Goal: Transaction & Acquisition: Obtain resource

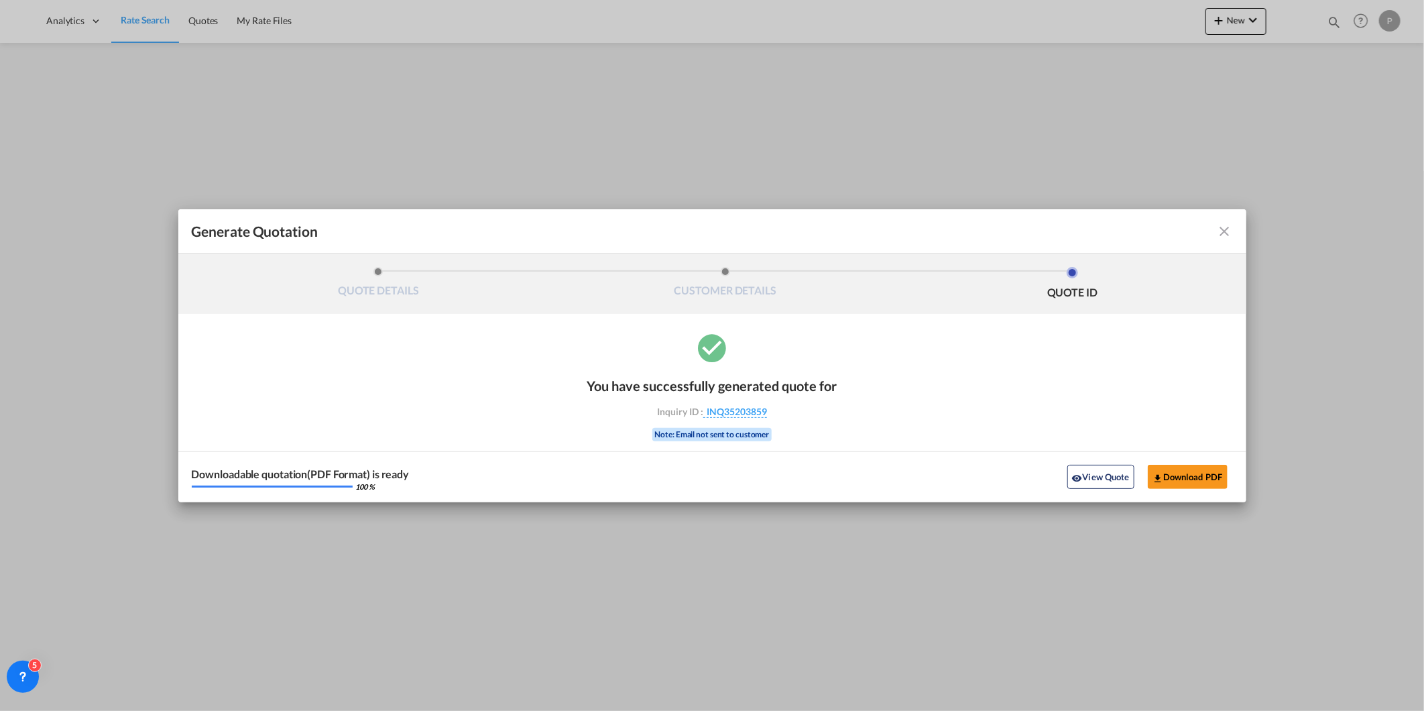
click at [1230, 231] on md-icon "icon-close fg-AAA8AD cursor m-0" at bounding box center [1225, 231] width 16 height 16
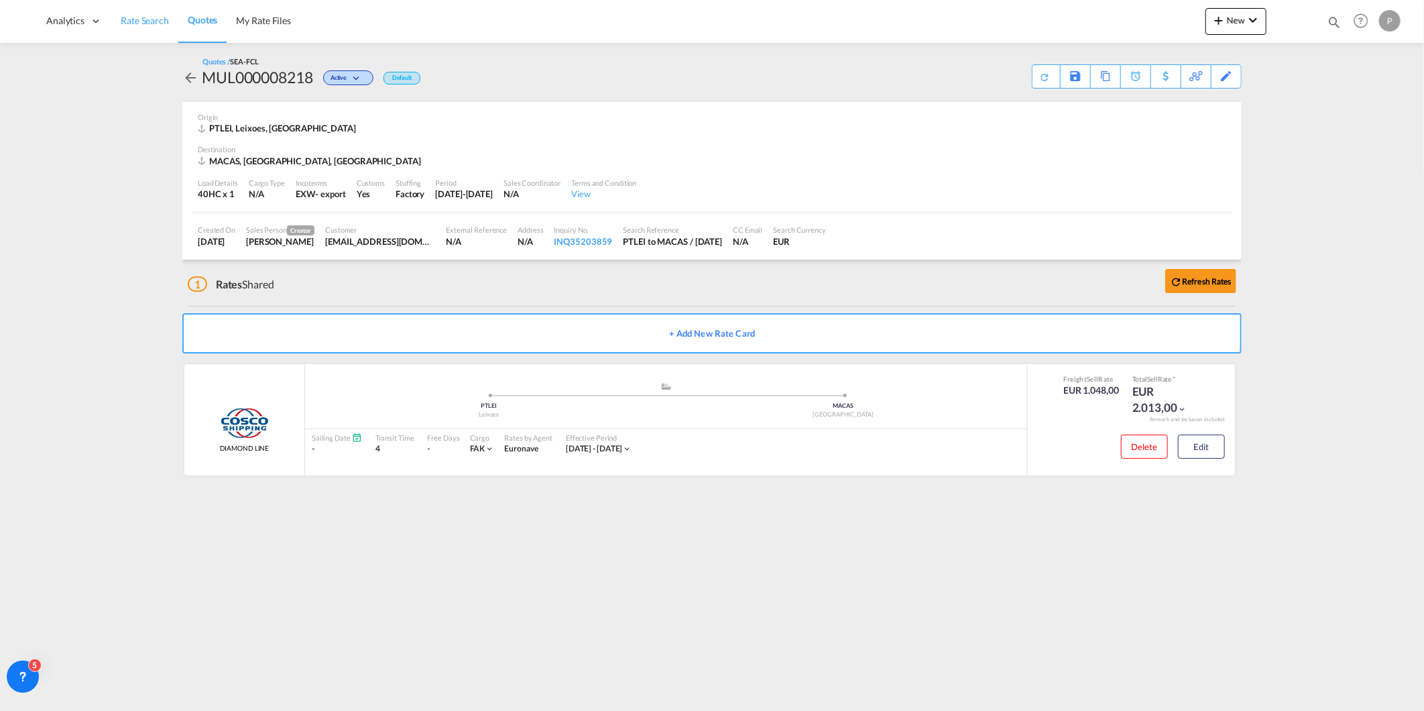
click at [144, 21] on span "Rate Search" at bounding box center [145, 20] width 48 height 11
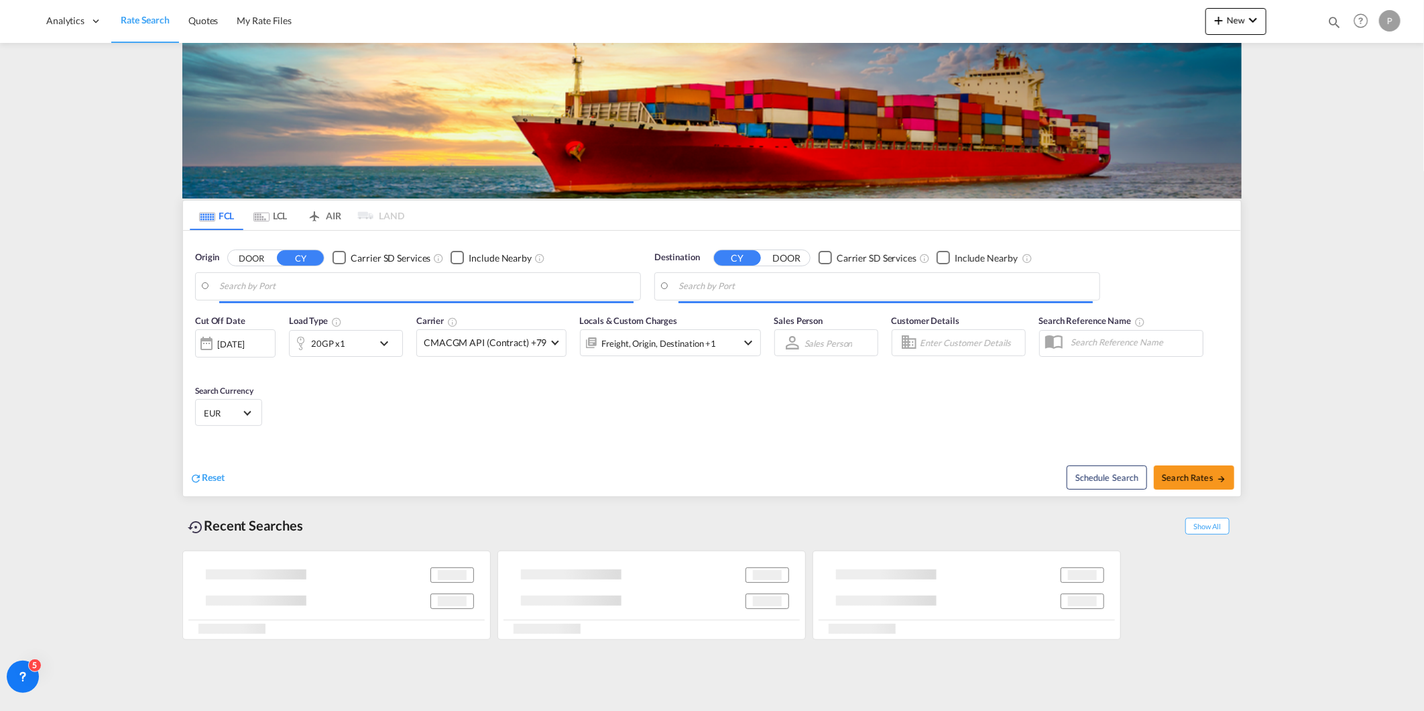
type input "Leixoes, PTLEI"
type input "[GEOGRAPHIC_DATA], MACAS"
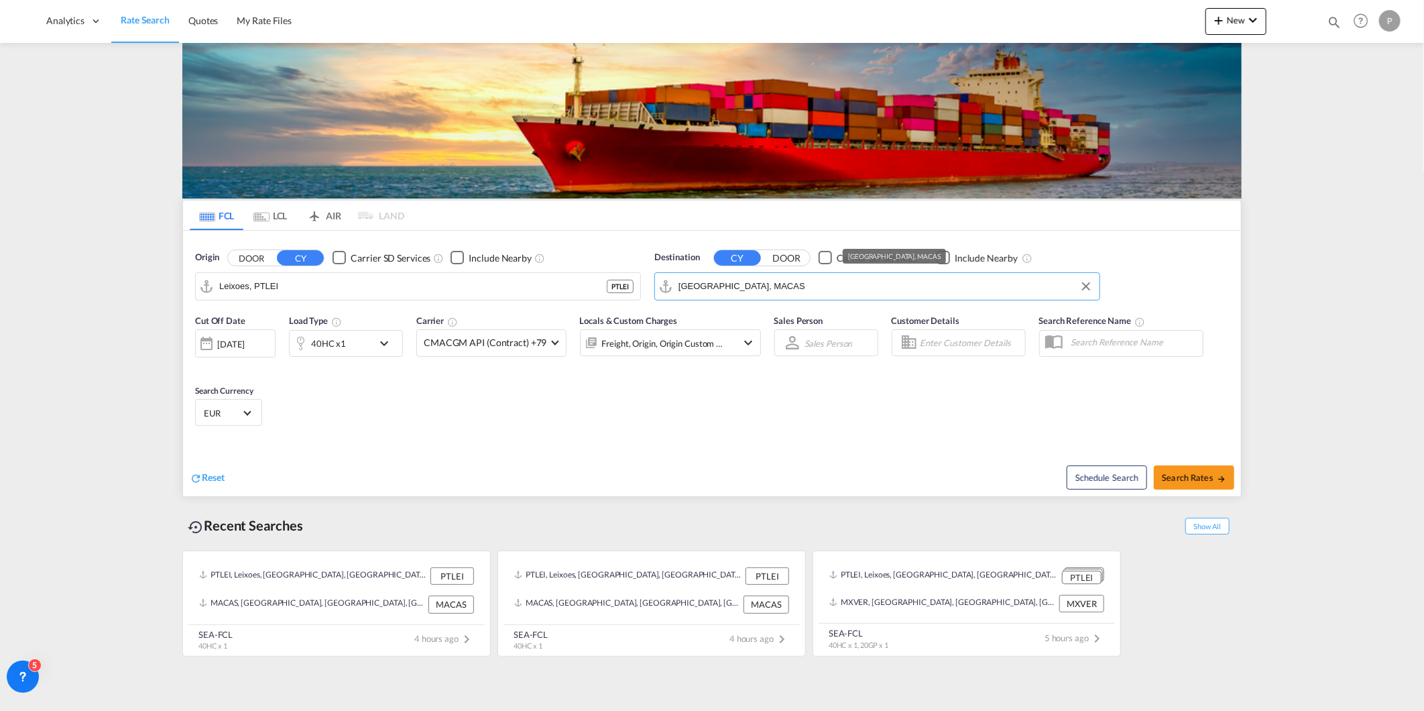
click at [796, 298] on md-autocomplete-wrap "[GEOGRAPHIC_DATA], MACAS" at bounding box center [885, 289] width 414 height 27
click at [1169, 481] on span "Search Rates" at bounding box center [1194, 477] width 64 height 11
type input "PTLEI to MACAS / [DATE]"
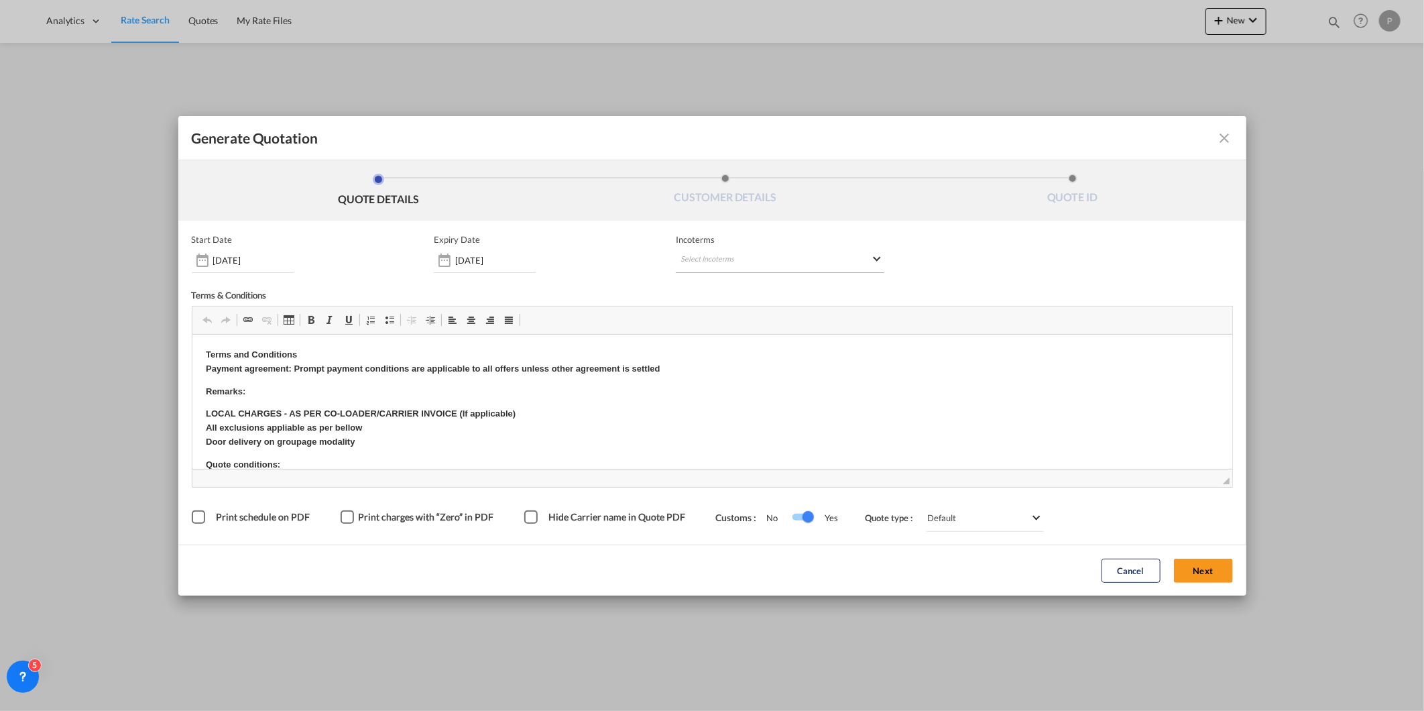
click at [695, 268] on md-select "Select Incoterms FOB - import Free on Board CIP - export Carriage and Insurance…" at bounding box center [780, 261] width 209 height 24
click at [711, 296] on div at bounding box center [750, 288] width 143 height 20
click at [711, 290] on input "search" at bounding box center [745, 288] width 124 height 12
type input "exw"
click at [763, 342] on div "EXW - export" at bounding box center [750, 344] width 127 height 11
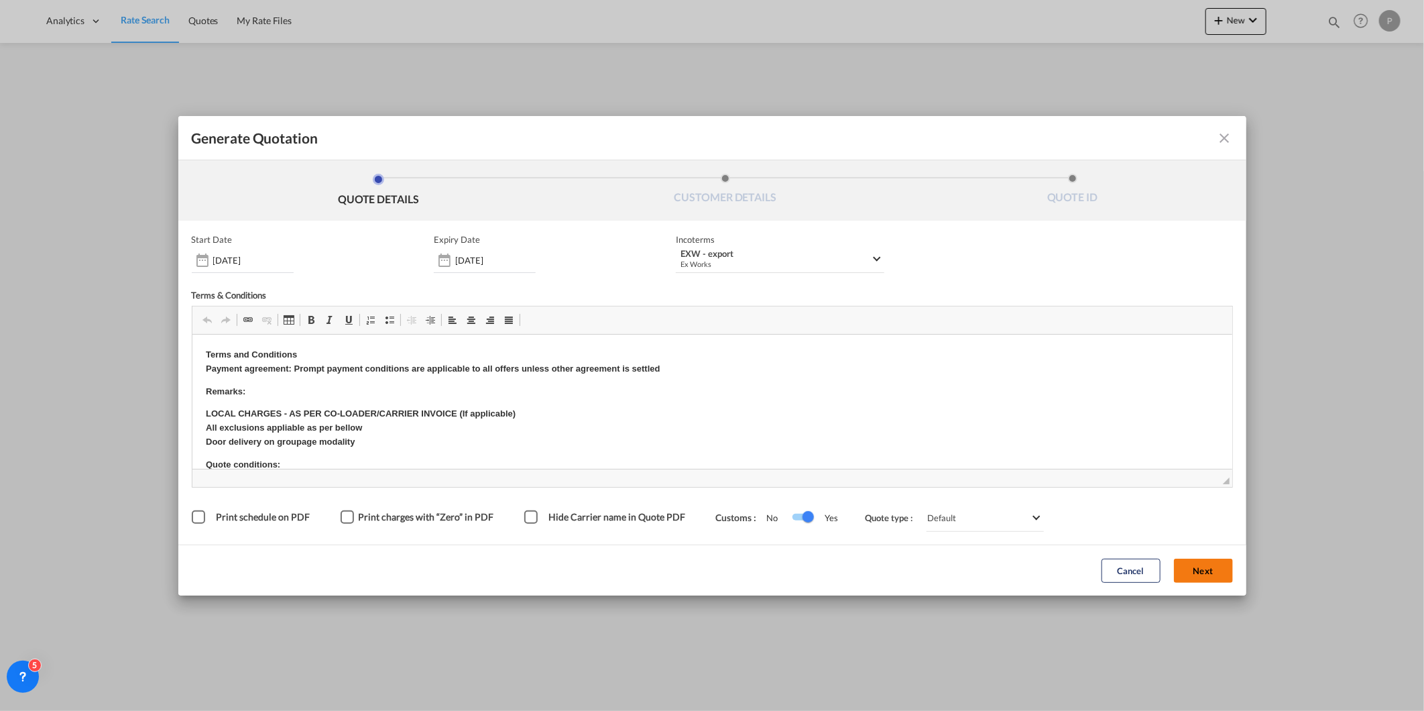
click at [1205, 575] on button "Next" at bounding box center [1203, 570] width 59 height 24
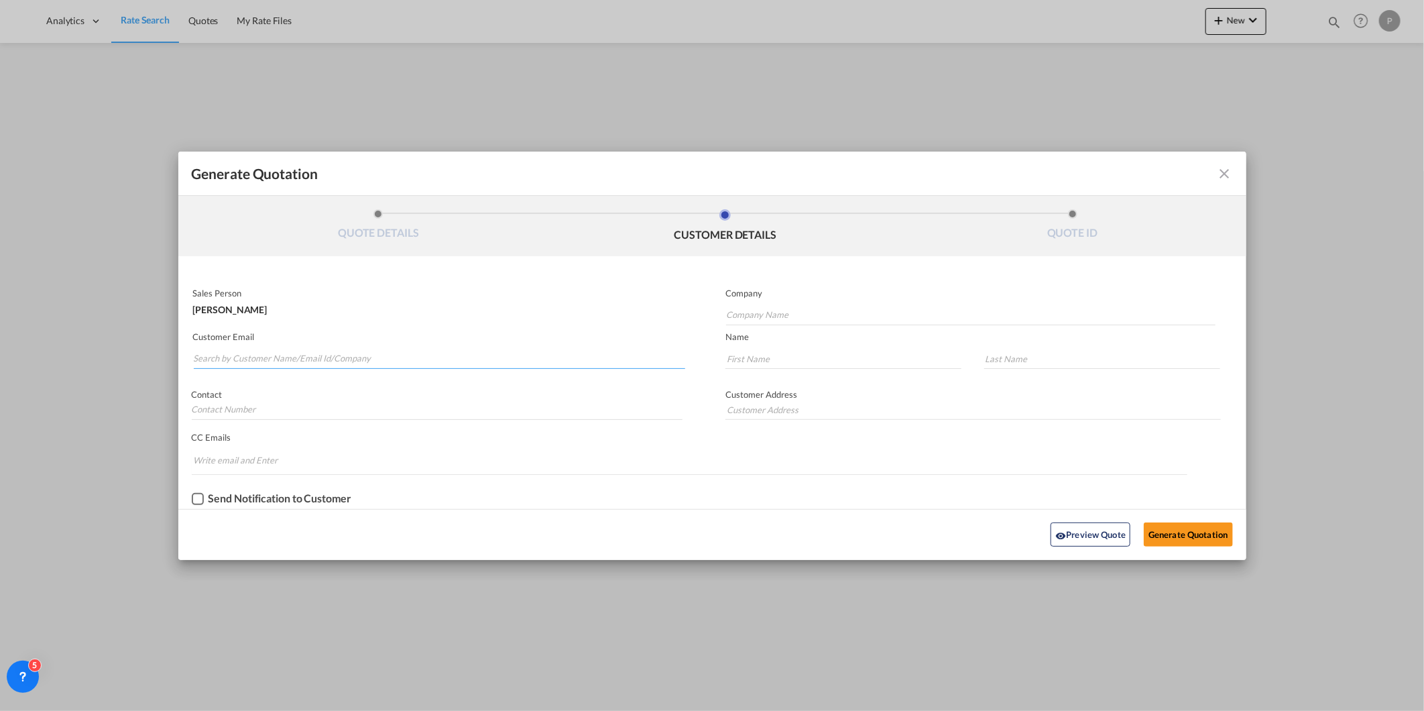
click at [430, 359] on input "Search by Customer Name/Email Id/Company" at bounding box center [440, 359] width 492 height 20
paste input "[EMAIL_ADDRESS][DOMAIN_NAME]"
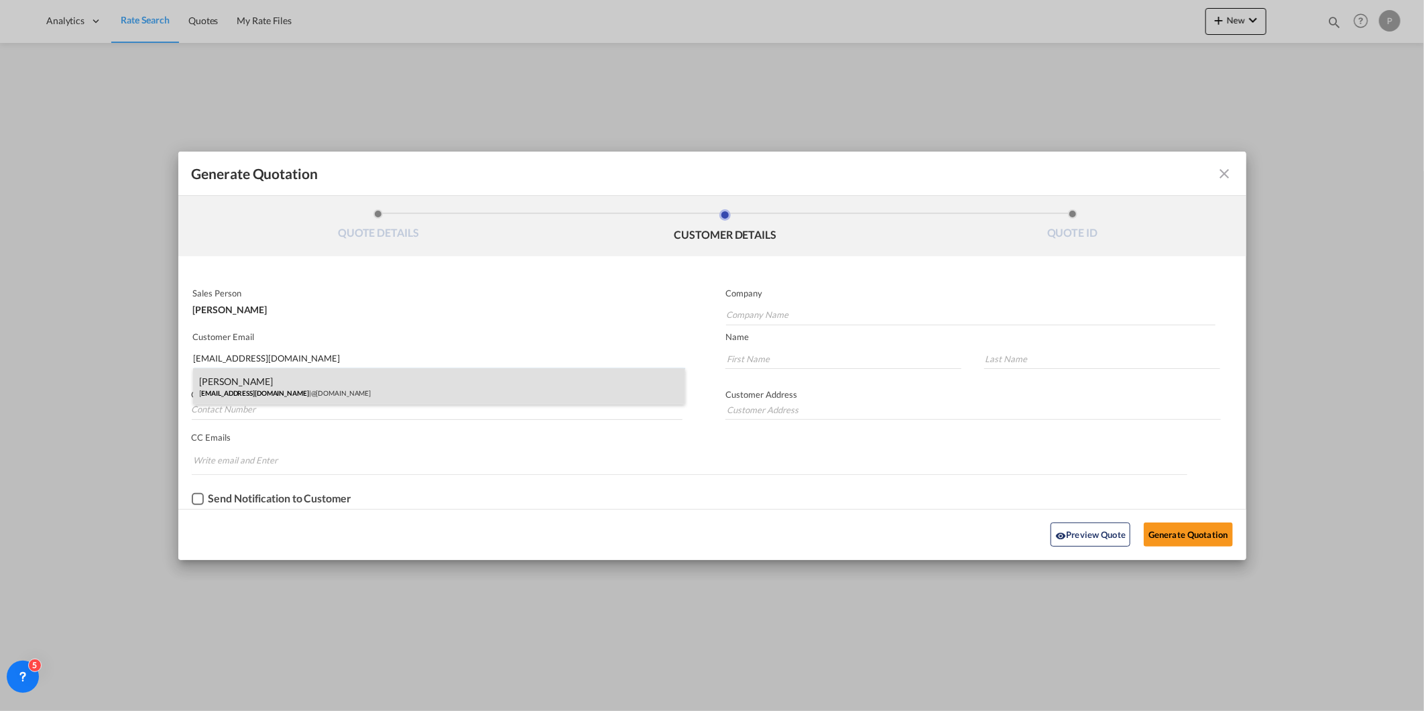
type input "[EMAIL_ADDRESS][DOMAIN_NAME]"
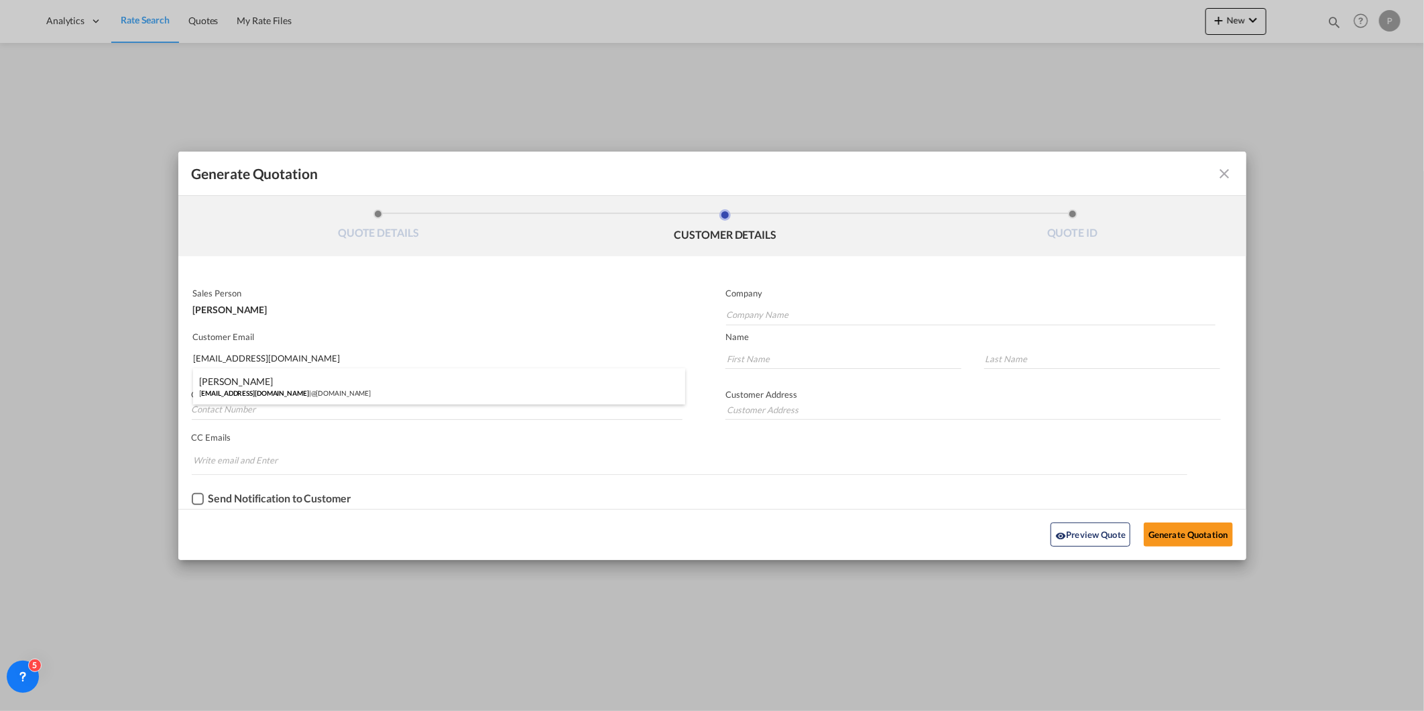
drag, startPoint x: 331, startPoint y: 394, endPoint x: 931, endPoint y: 471, distance: 604.2
click at [335, 394] on div "[PERSON_NAME] [EMAIL_ADDRESS][DOMAIN_NAME] | @[DOMAIN_NAME]" at bounding box center [439, 386] width 493 height 36
type input "@[DOMAIN_NAME]"
type input "[PERSON_NAME]"
type input "Pita"
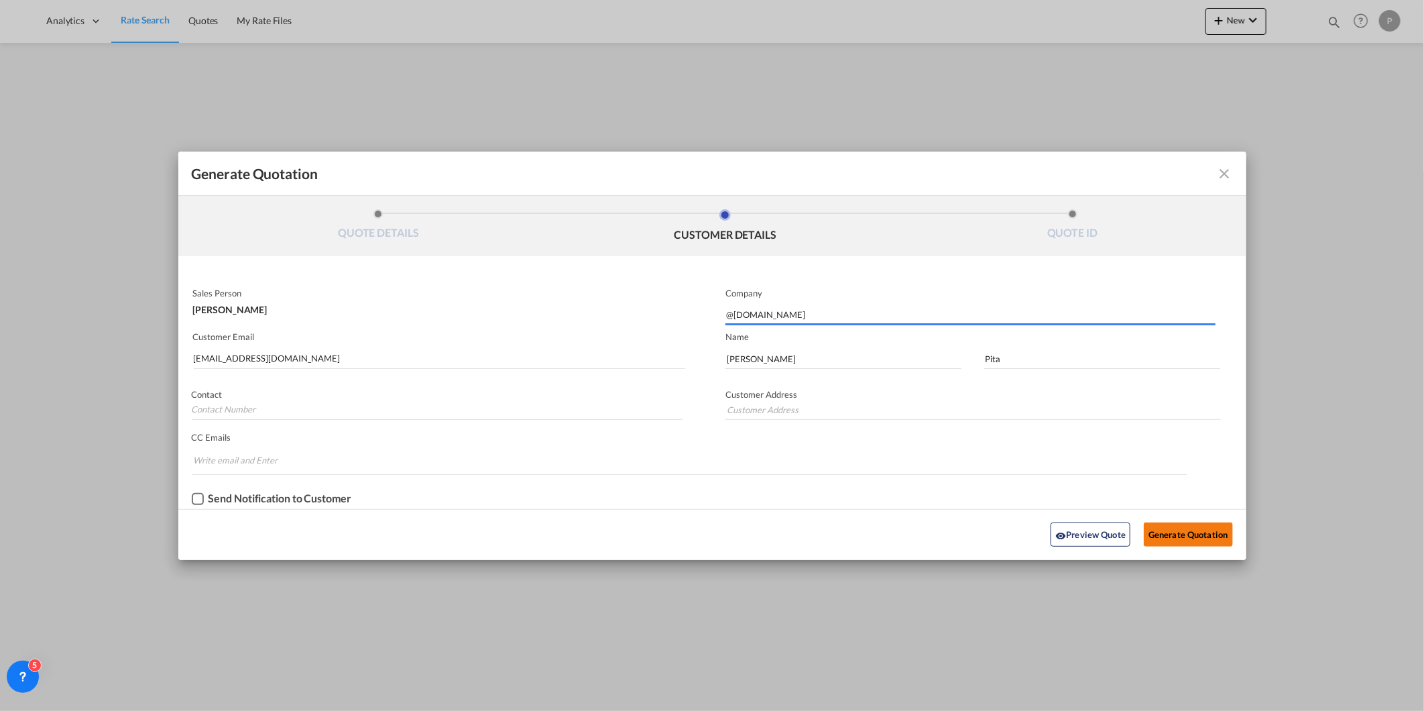
click at [1164, 533] on button "Generate Quotation" at bounding box center [1188, 534] width 88 height 24
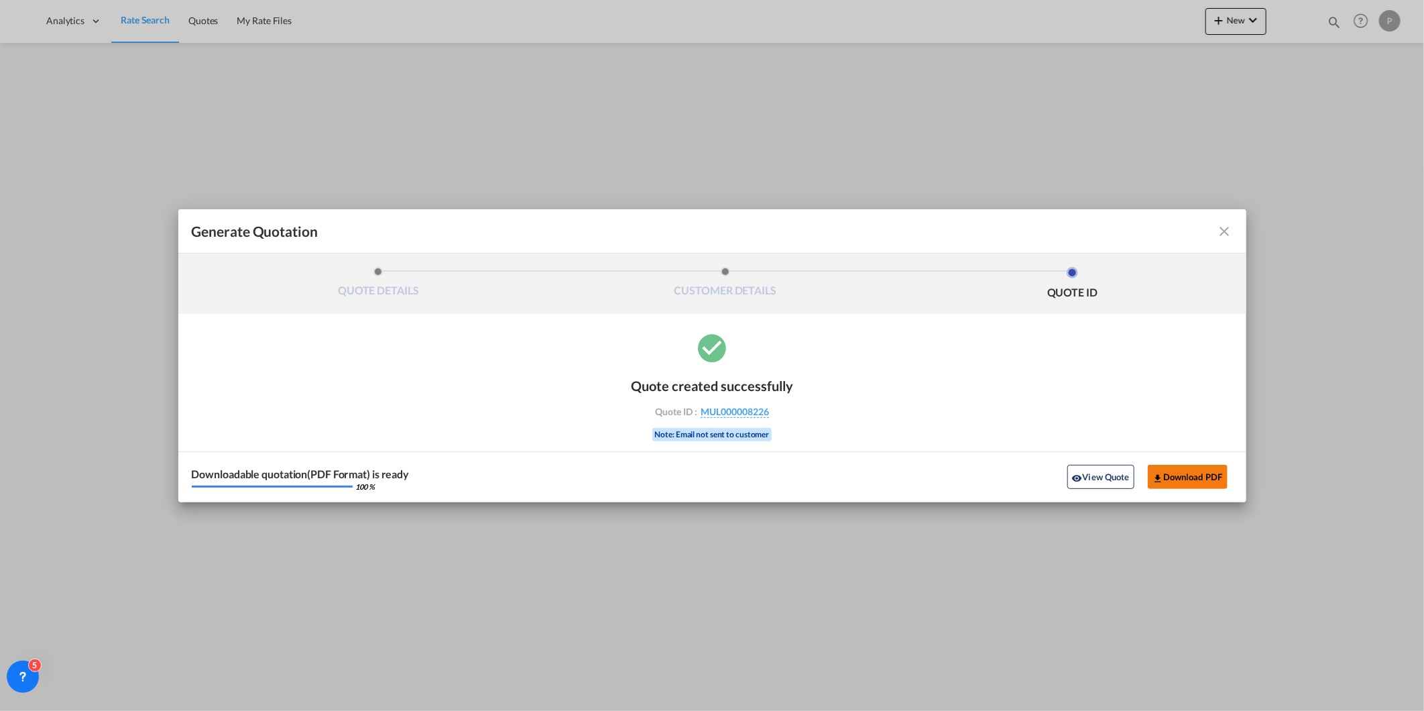
click at [1199, 481] on button "Download PDF" at bounding box center [1188, 477] width 80 height 24
click at [1104, 484] on button "View Quote" at bounding box center [1100, 477] width 67 height 24
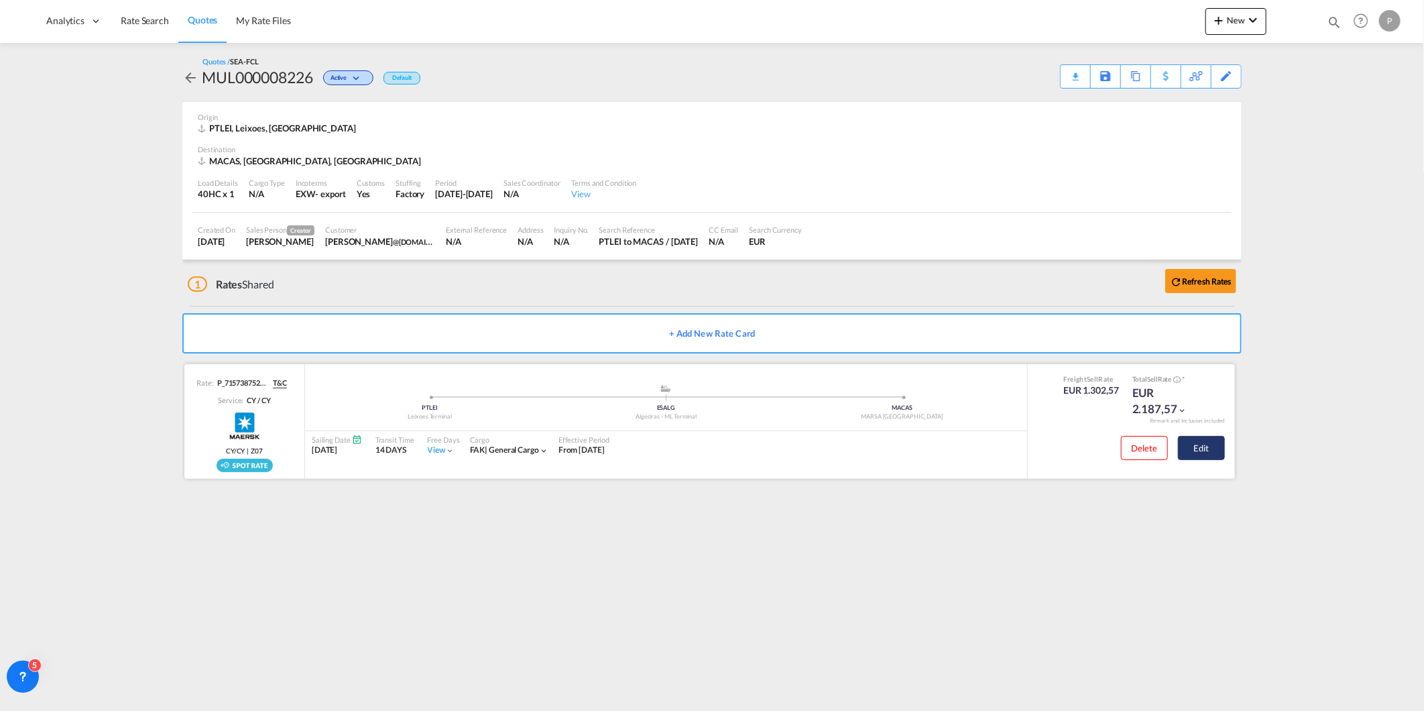
click at [1197, 441] on button "Edit" at bounding box center [1201, 448] width 47 height 24
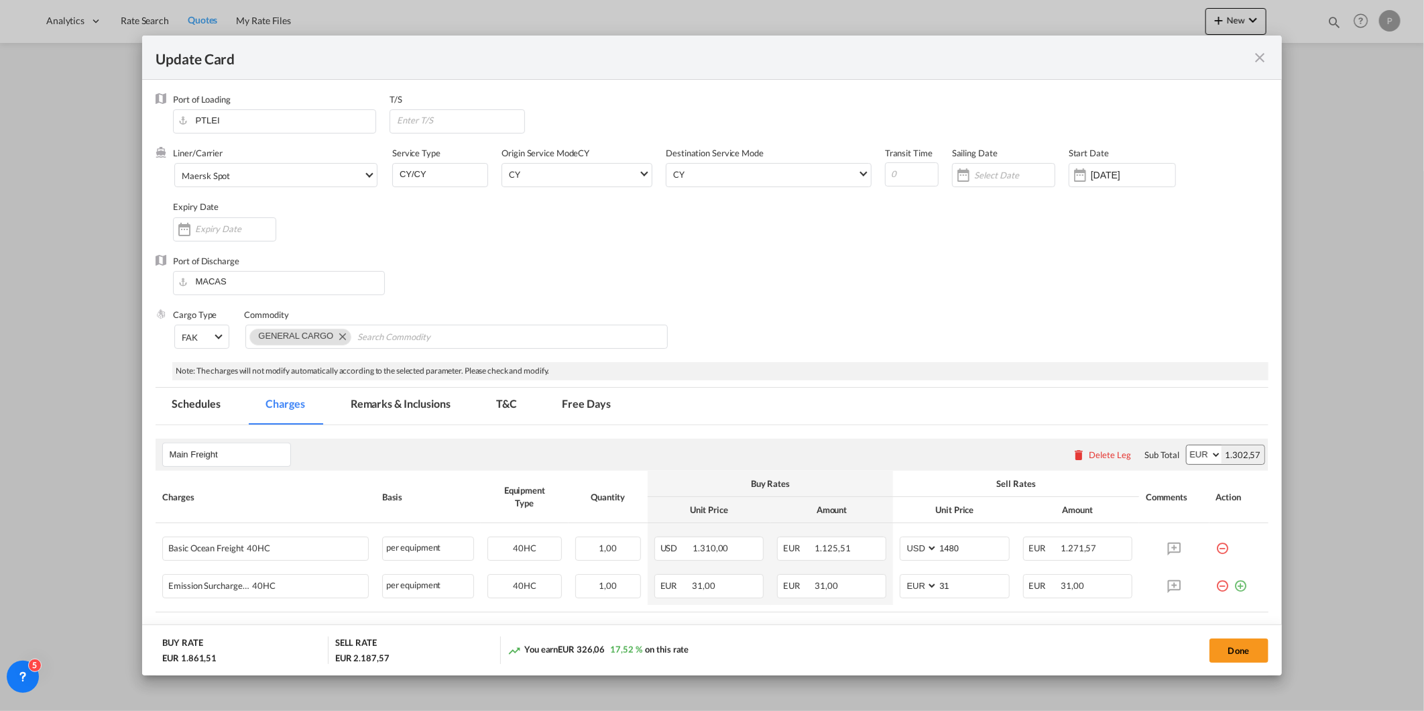
select select "per equipment"
click at [392, 409] on md-tab-item "Remarks & Inclusions" at bounding box center [401, 406] width 132 height 37
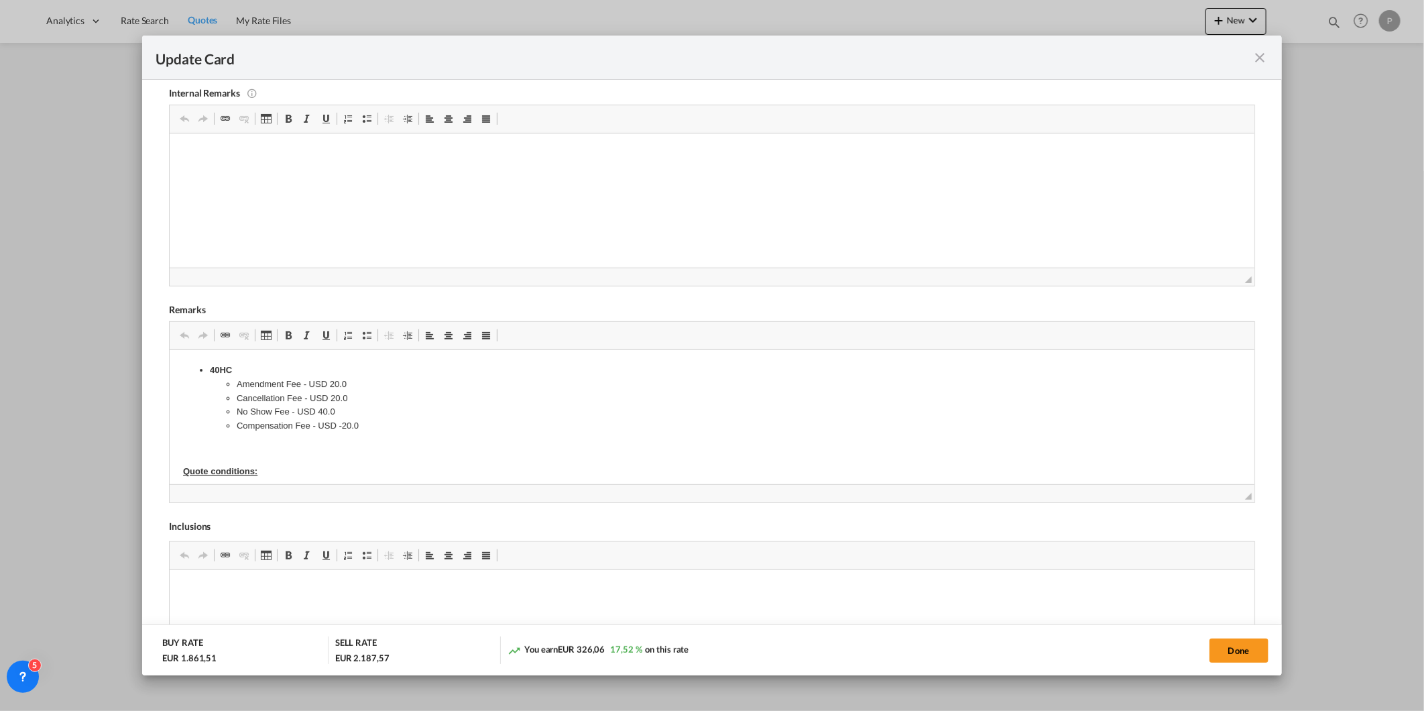
scroll to position [471, 0]
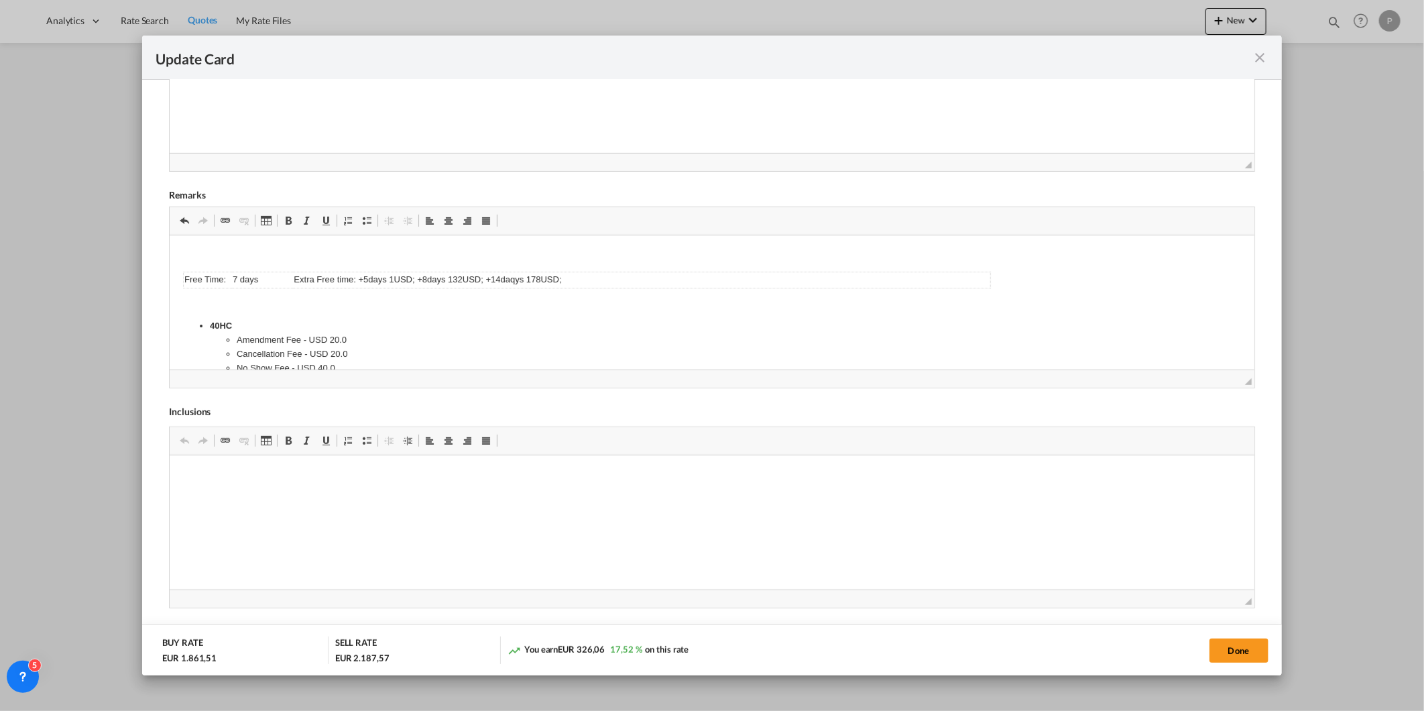
click at [259, 244] on html "Free Time: 7 days Extra Free time: +5days 1USD; +8days 132USD; +14daqys 178USD;…" at bounding box center [712, 511] width 1084 height 552
click at [266, 253] on p "Next Departure:" at bounding box center [711, 255] width 1057 height 14
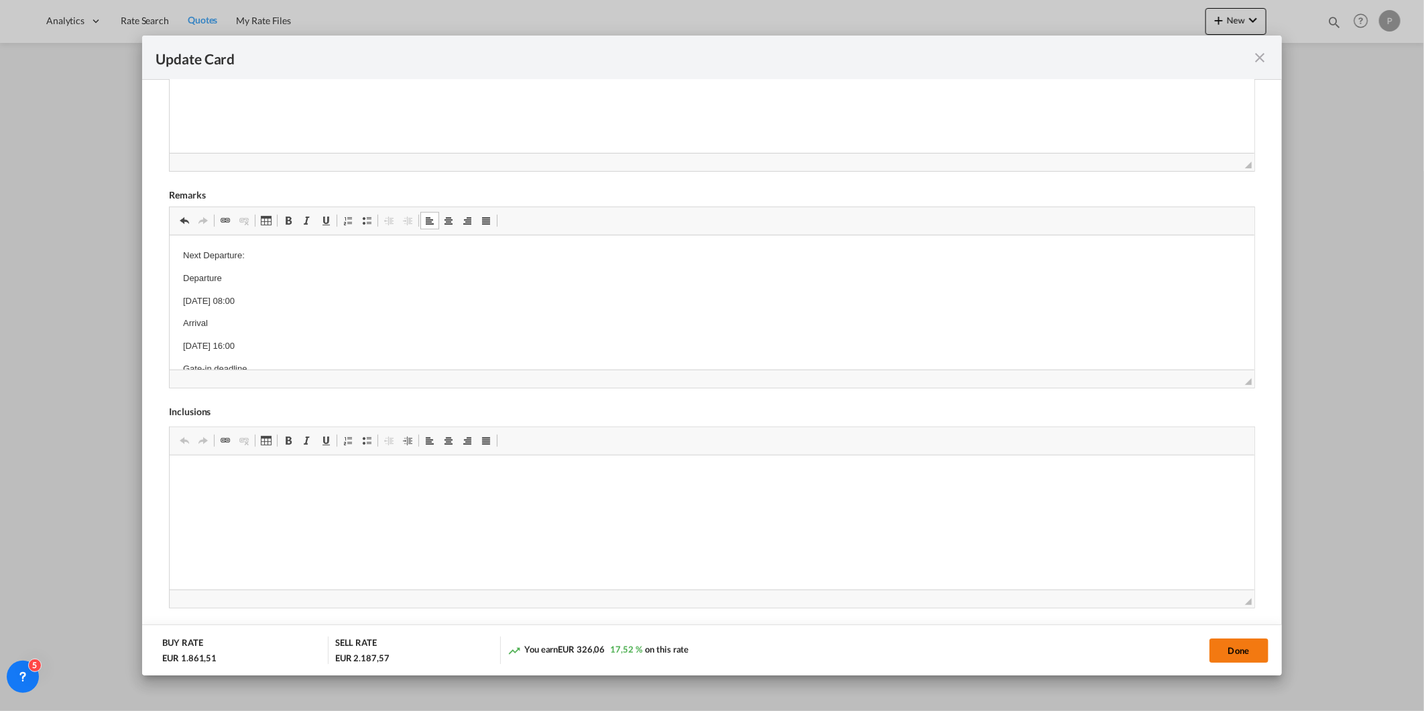
click at [1244, 651] on button "Done" at bounding box center [1238, 650] width 59 height 24
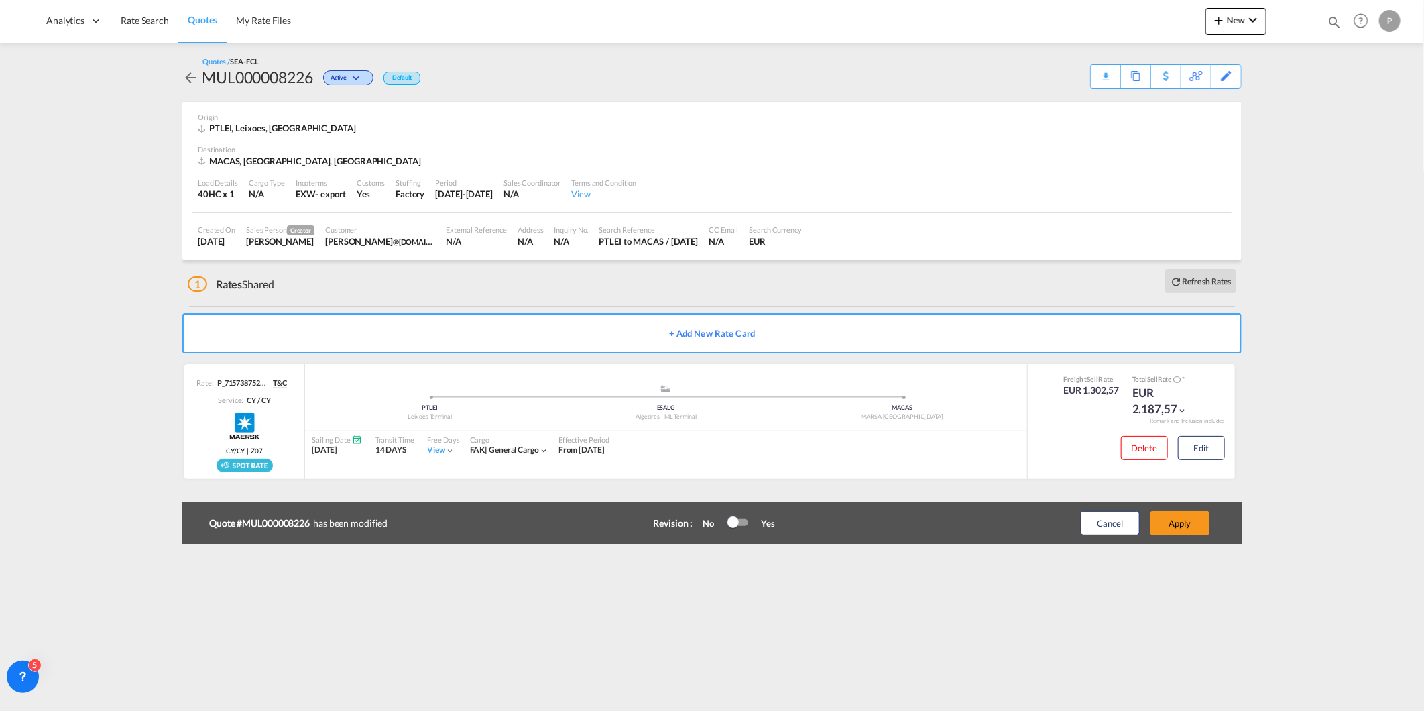
scroll to position [62, 0]
click at [1217, 459] on div "Delete Edit" at bounding box center [1168, 452] width 114 height 36
click at [1209, 453] on button "Edit" at bounding box center [1201, 448] width 47 height 24
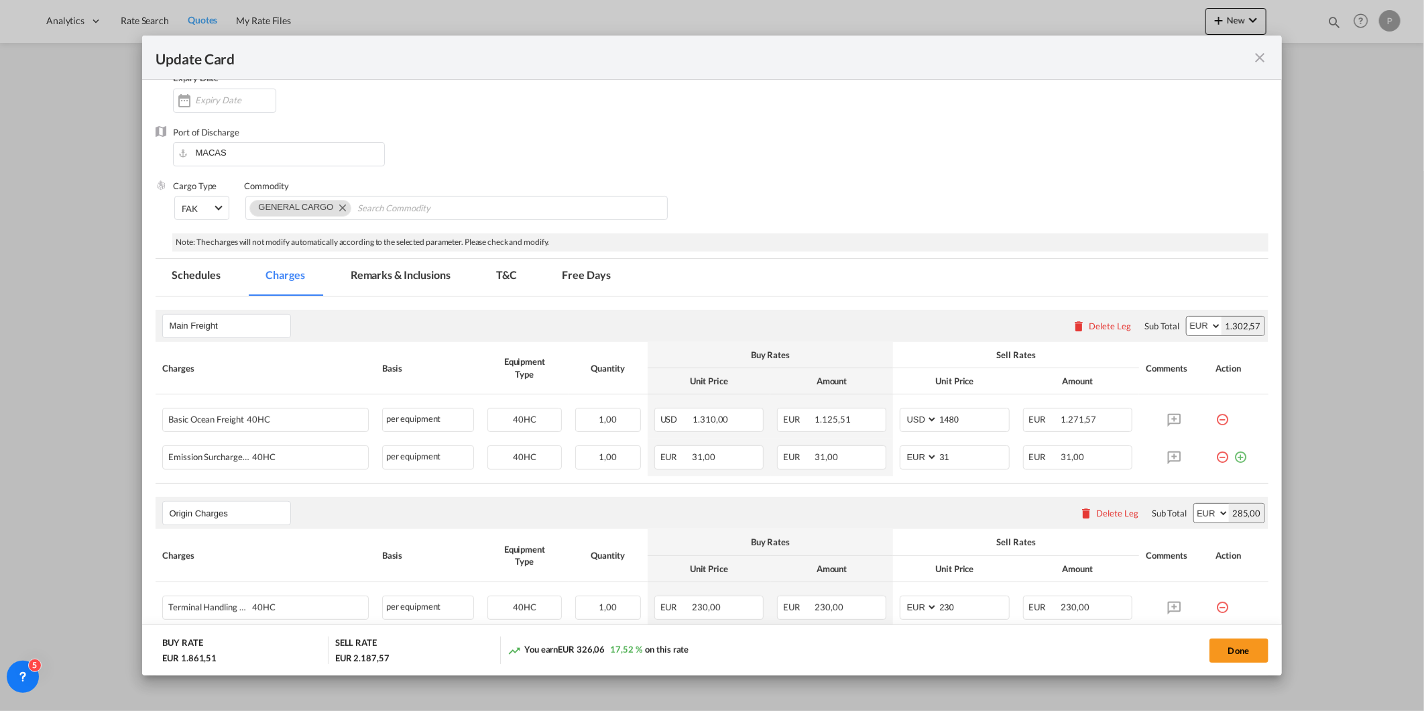
scroll to position [149, 0]
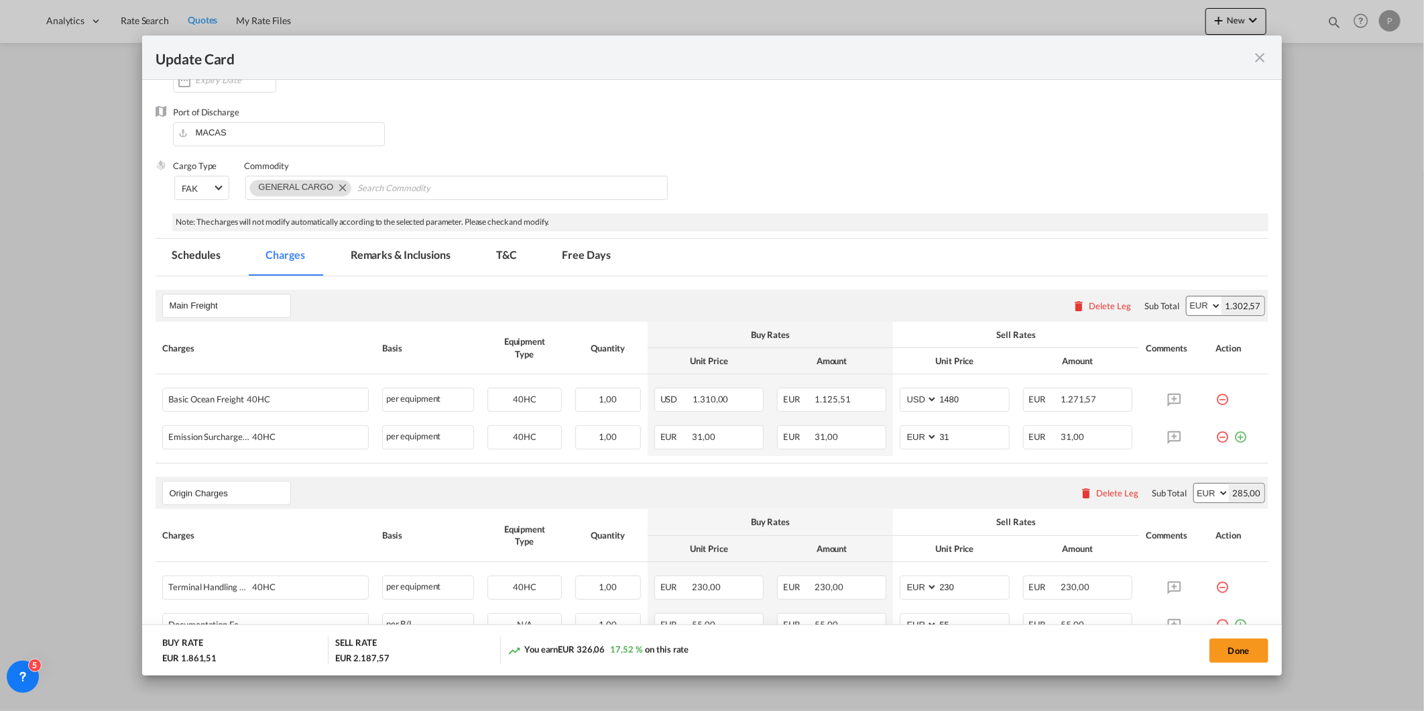
click at [1259, 56] on md-icon "icon-close fg-AAA8AD m-0 pointer" at bounding box center [1260, 58] width 16 height 16
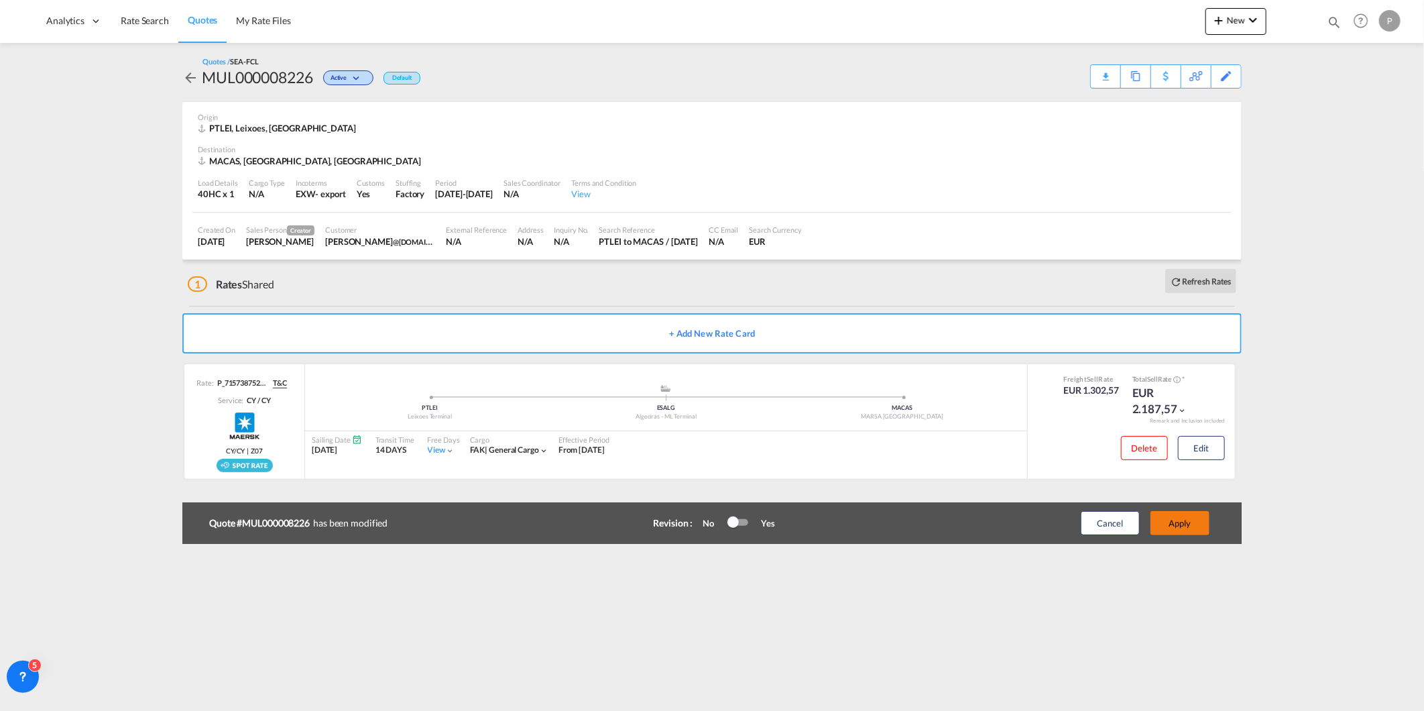
click at [1180, 521] on button "Apply" at bounding box center [1179, 523] width 59 height 24
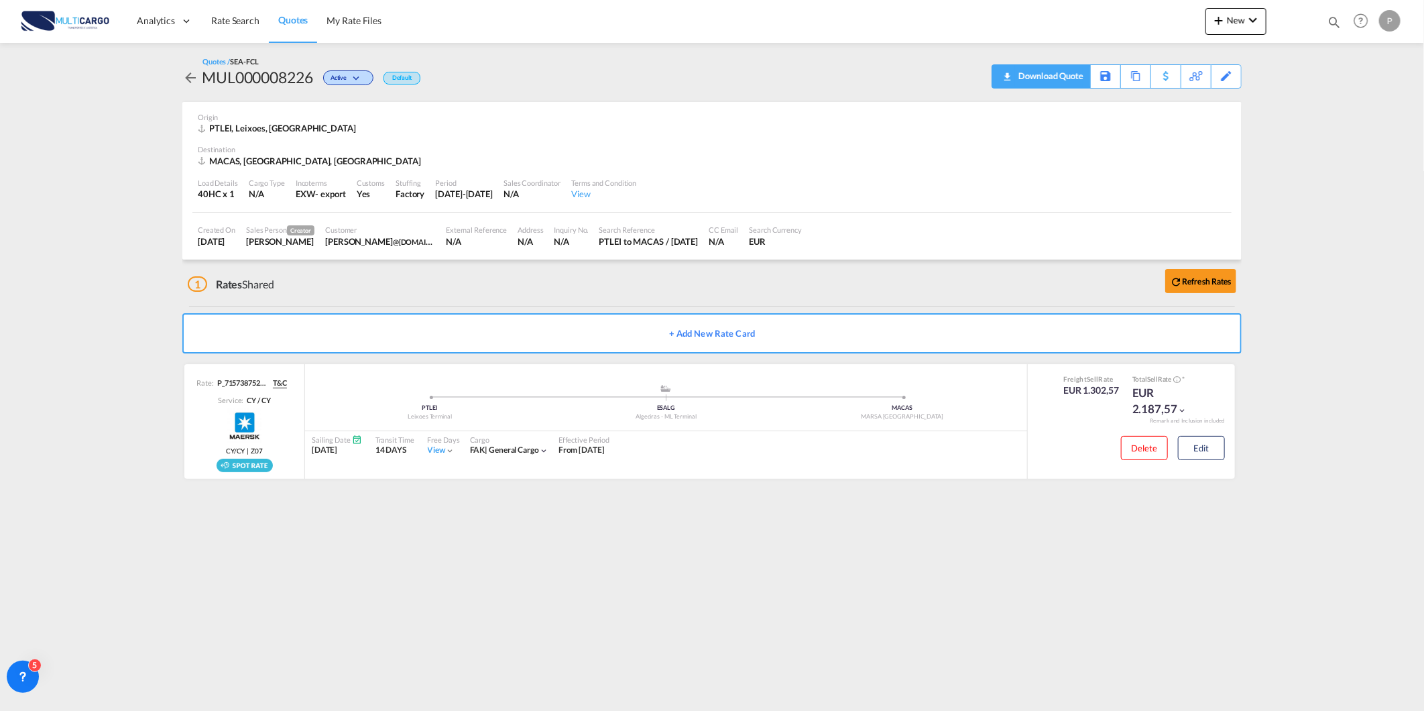
click at [1012, 79] on span "Quote PDF is not available at this time" at bounding box center [1007, 75] width 16 height 21
click at [217, 20] on span "Rate Search" at bounding box center [235, 20] width 48 height 11
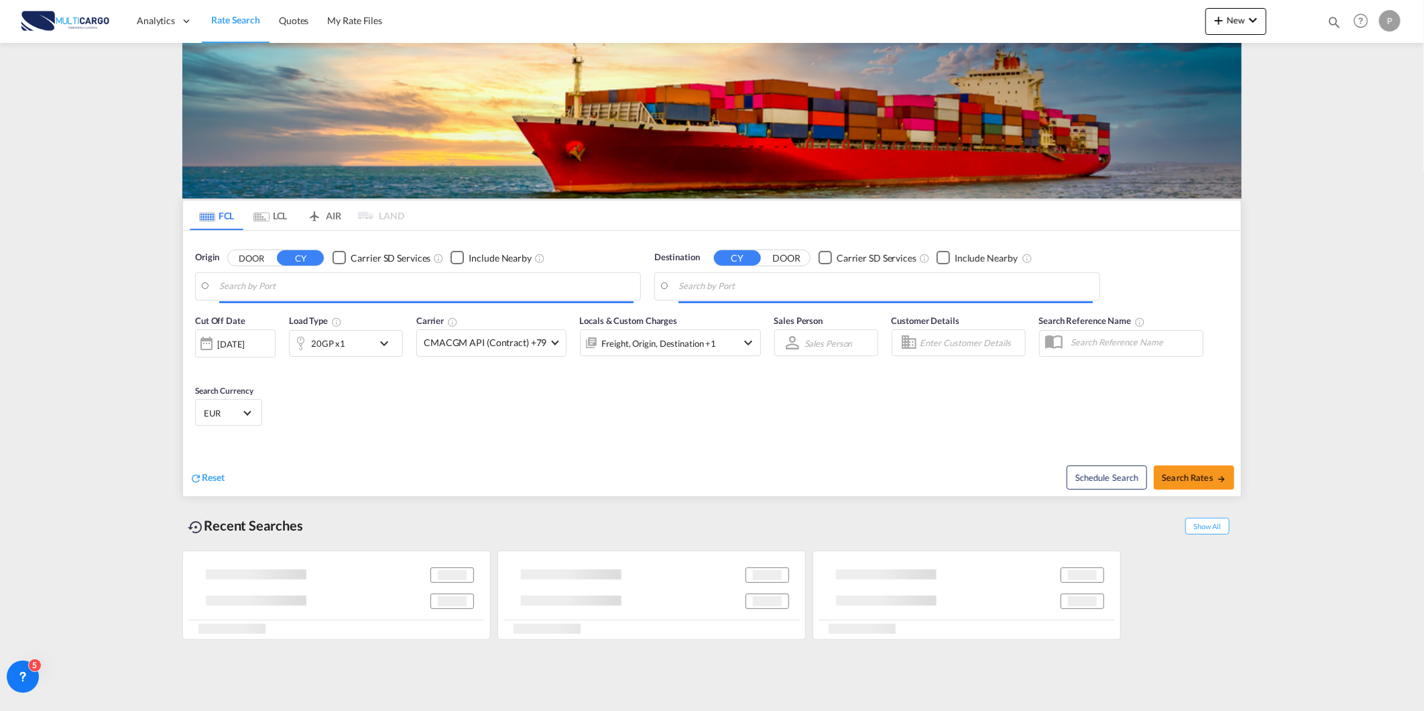
type input "Leixoes, PTLEI"
type input "[GEOGRAPHIC_DATA], MACAS"
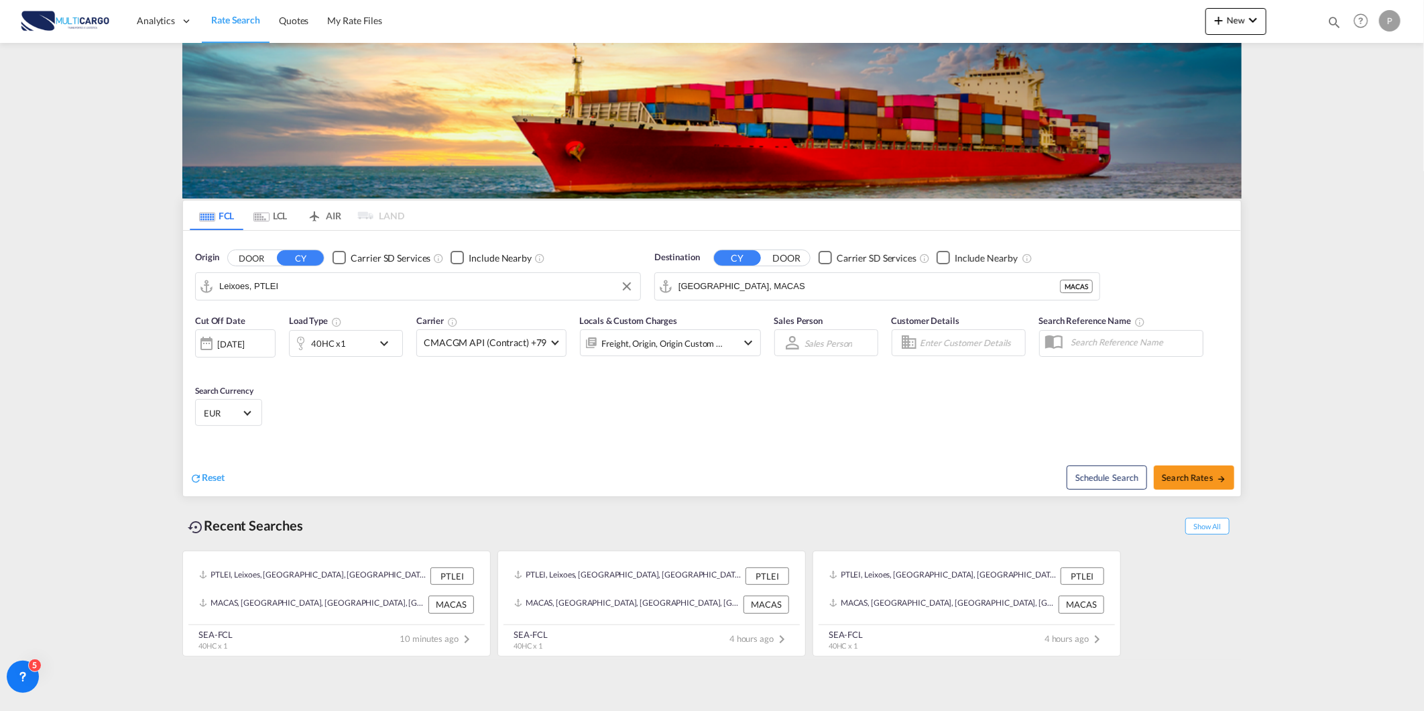
click at [255, 292] on input "Leixoes, PTLEI" at bounding box center [426, 286] width 414 height 20
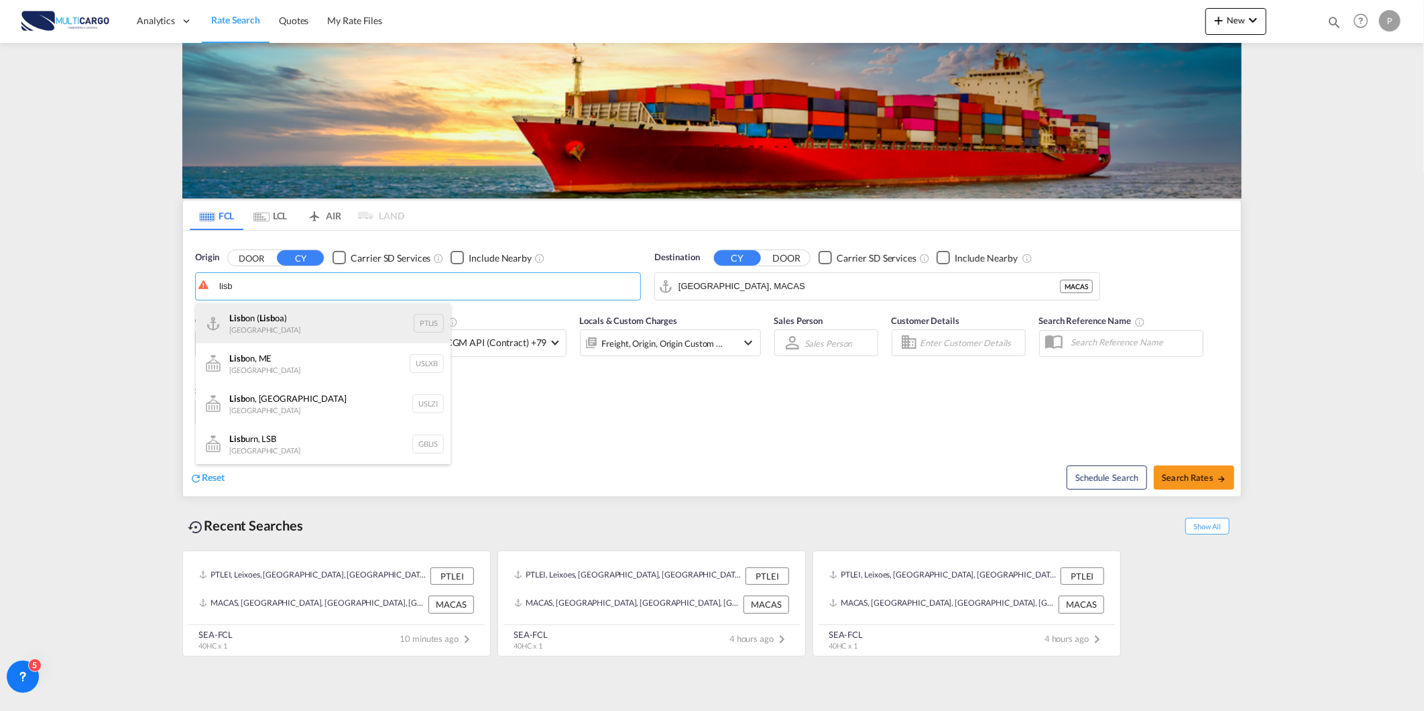
click at [292, 331] on div "Lisb on ( Lisb oa) Portugal PTLIS" at bounding box center [323, 323] width 255 height 40
type input "[GEOGRAPHIC_DATA] ([GEOGRAPHIC_DATA]), PTLIS"
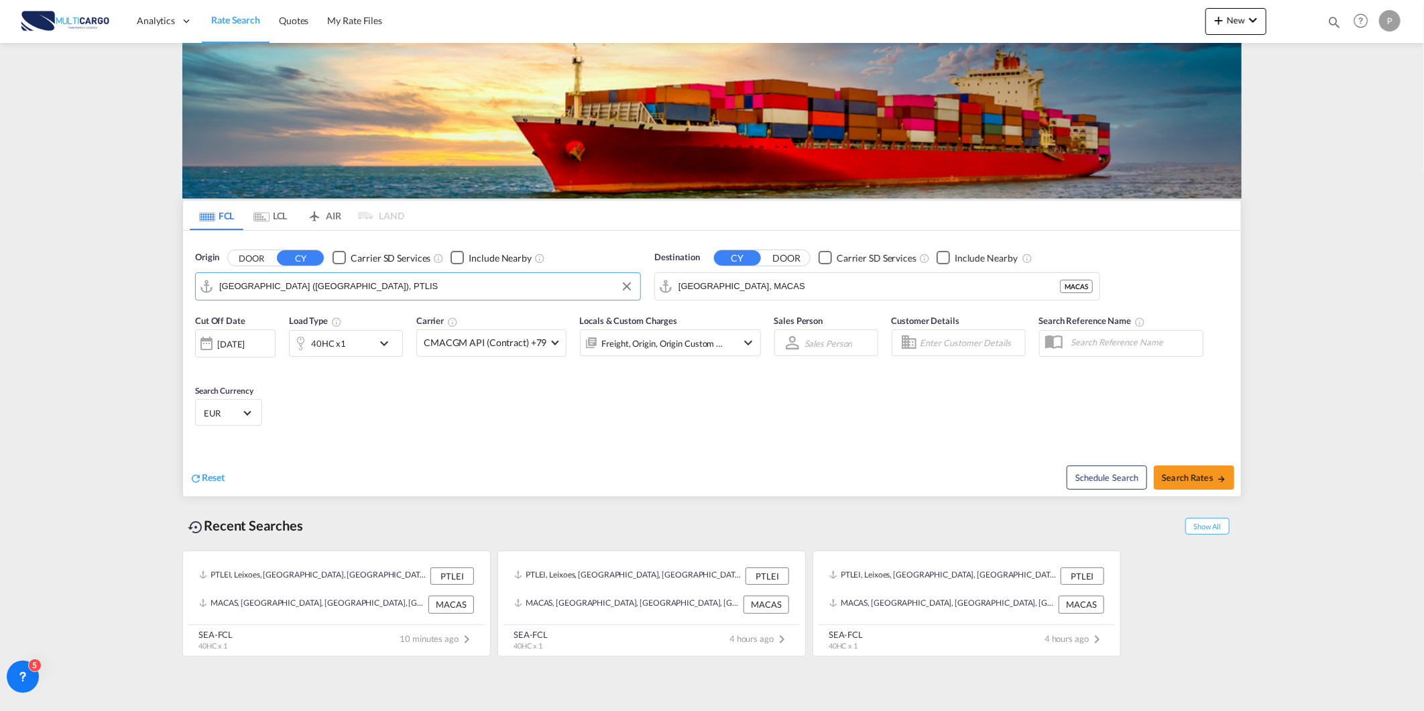
click at [751, 294] on input "[GEOGRAPHIC_DATA], MACAS" at bounding box center [868, 286] width 381 height 20
click at [774, 326] on div "Jebe l Ali [GEOGRAPHIC_DATA] [GEOGRAPHIC_DATA]" at bounding box center [782, 323] width 255 height 40
type input "[GEOGRAPHIC_DATA], [GEOGRAPHIC_DATA]"
click at [337, 345] on div "40HC x1" at bounding box center [328, 343] width 35 height 19
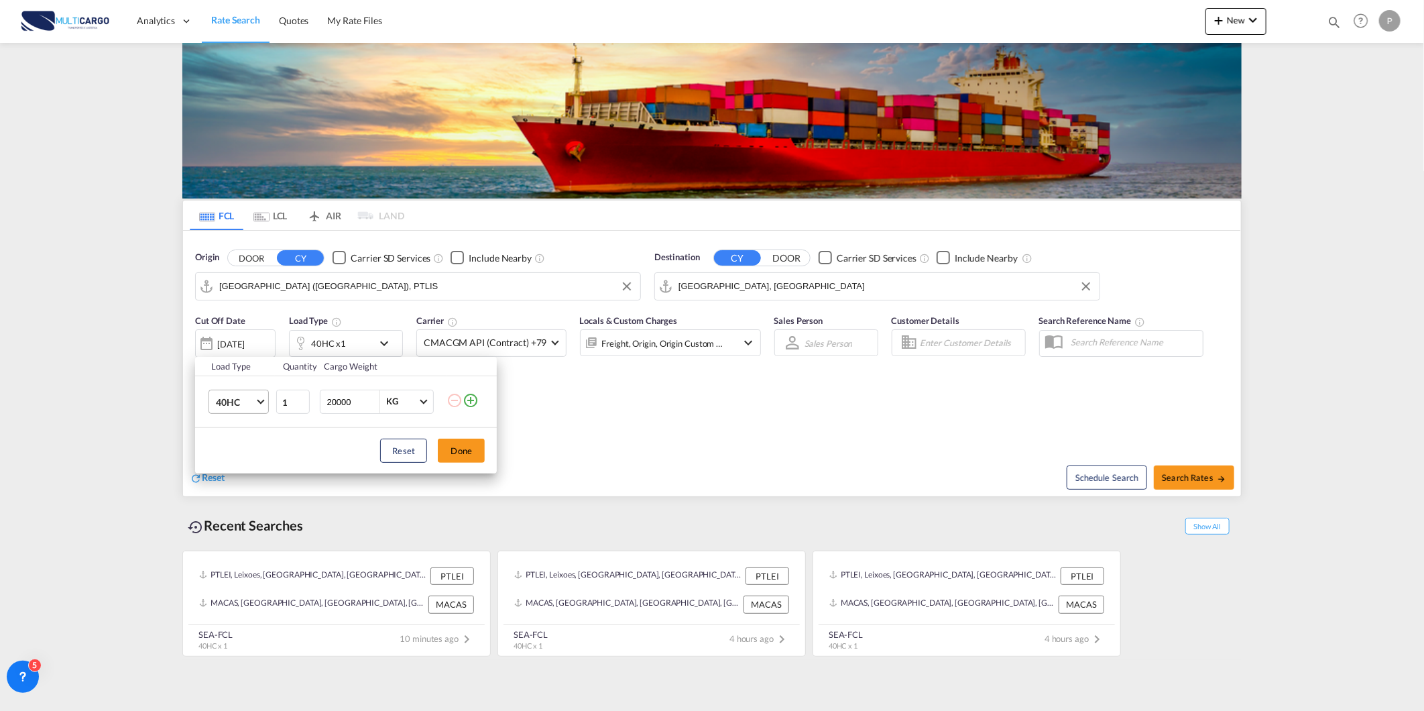
click at [233, 401] on span "40HC" at bounding box center [235, 402] width 39 height 13
click at [241, 333] on md-option "20GP" at bounding box center [250, 338] width 91 height 32
type input "2"
click at [302, 398] on input "2" at bounding box center [293, 402] width 34 height 24
click at [461, 453] on button "Done" at bounding box center [461, 450] width 47 height 24
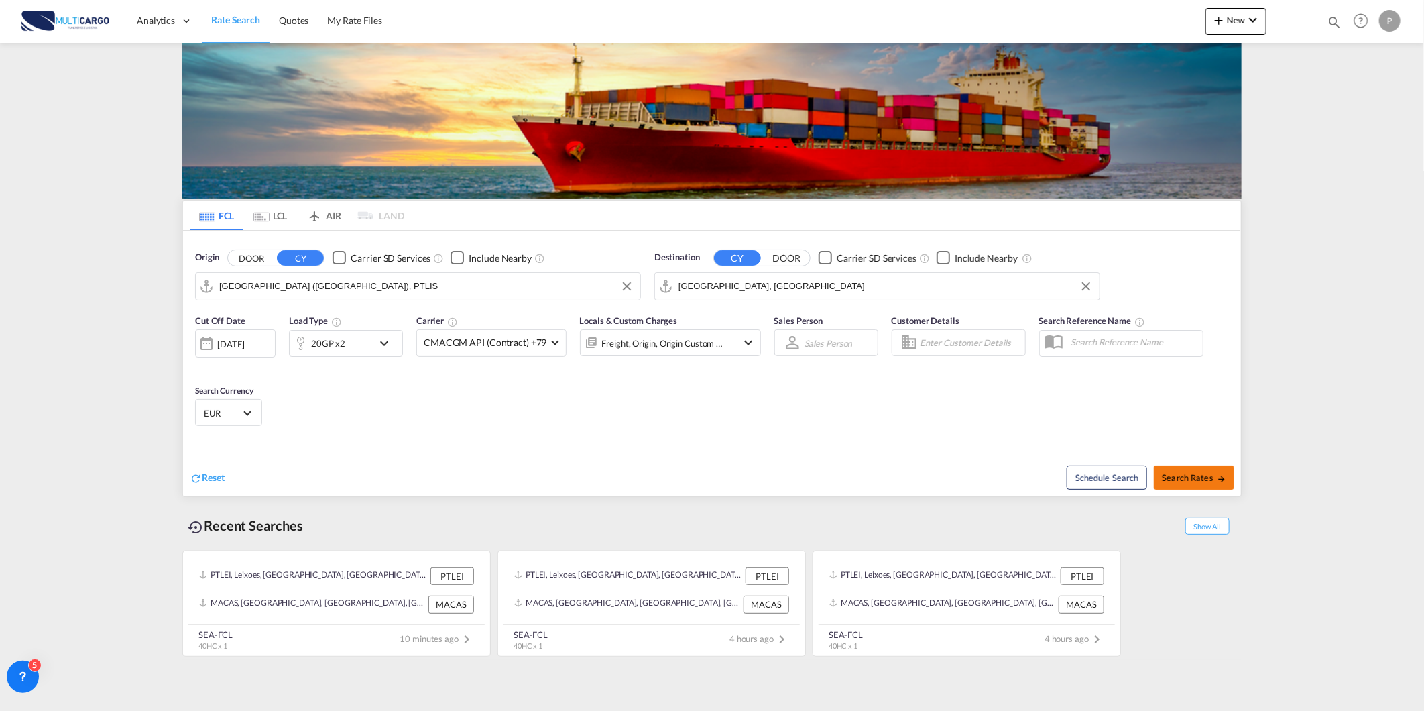
click at [1211, 481] on span "Search Rates" at bounding box center [1194, 477] width 64 height 11
type input "PTLIS to AEJEA / [DATE]"
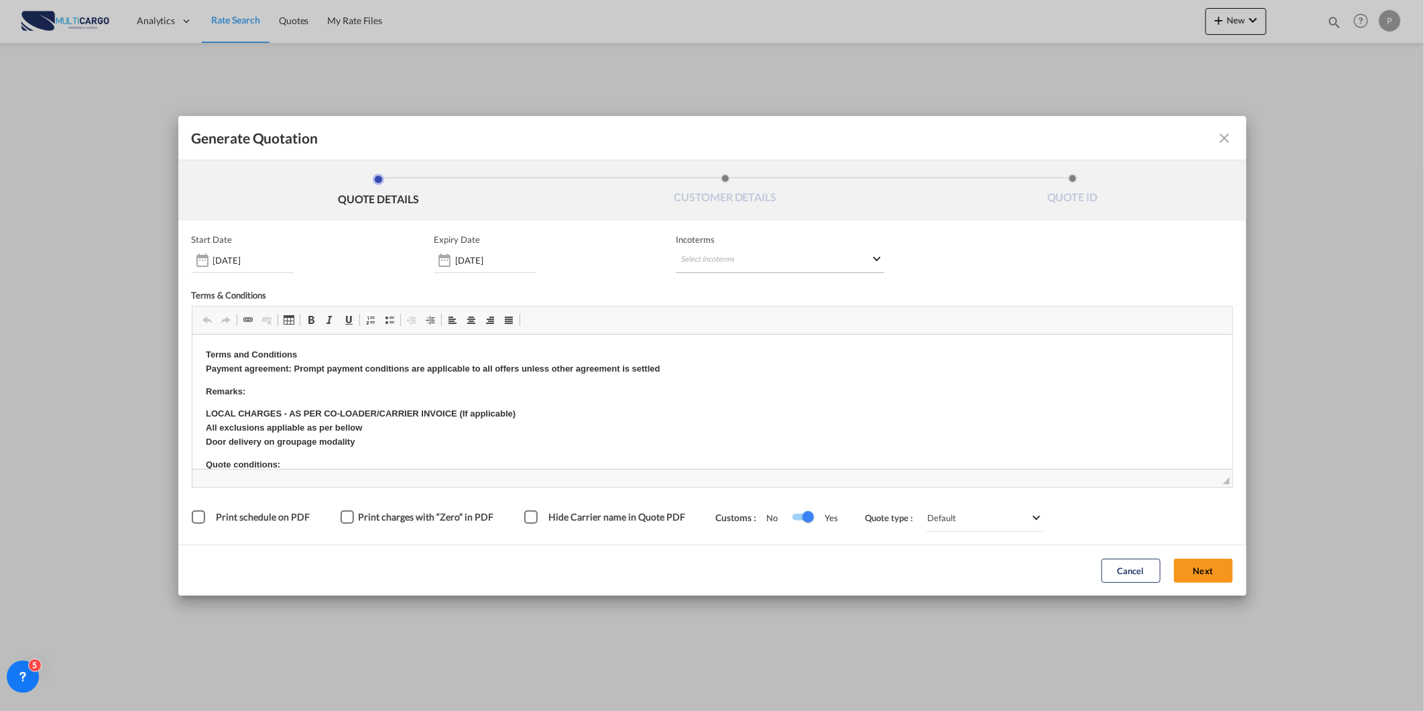
click at [726, 257] on md-select "Select Incoterms FOB - import Free on Board CIP - export Carriage and Insurance…" at bounding box center [780, 261] width 209 height 24
drag, startPoint x: 570, startPoint y: 118, endPoint x: 841, endPoint y: 497, distance: 466.2
click at [744, 446] on div "Free on Board" at bounding box center [750, 450] width 127 height 9
click at [1209, 560] on button "Next" at bounding box center [1203, 570] width 59 height 24
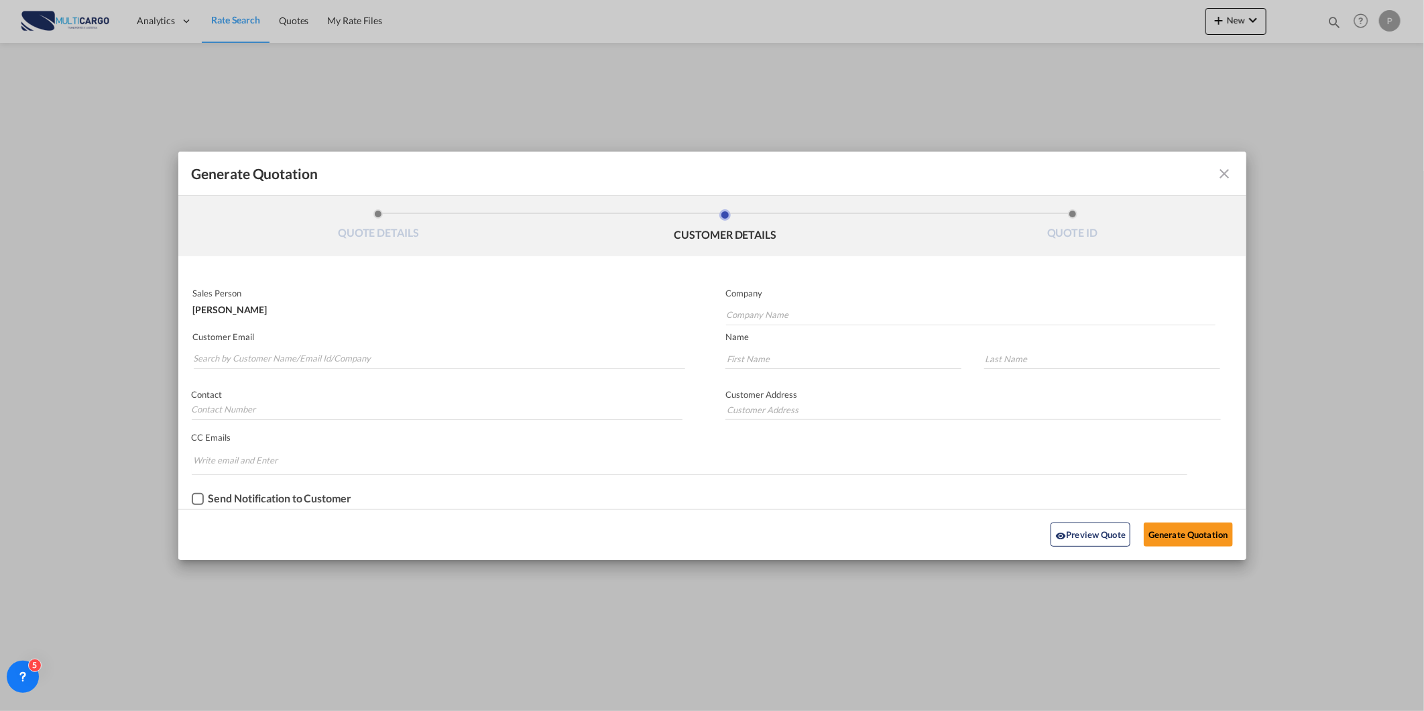
click at [1228, 171] on md-icon "icon-close fg-AAA8AD cursor m-0" at bounding box center [1225, 174] width 16 height 16
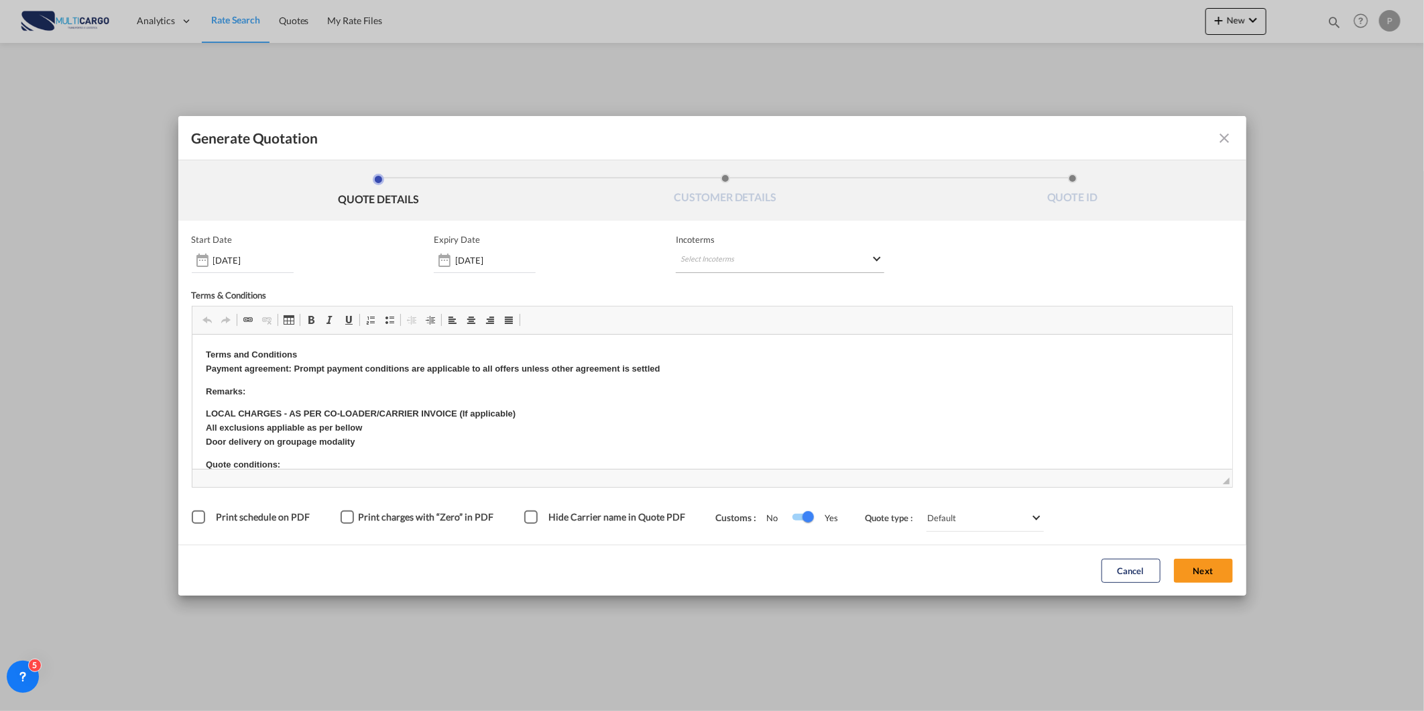
click at [774, 261] on md-select "Select Incoterms FOB - import Free on Board CIP - export Carriage and Insurance…" at bounding box center [780, 261] width 209 height 24
click at [737, 292] on input "search" at bounding box center [745, 288] width 124 height 12
type input "e"
click at [776, 441] on div "FOB - export" at bounding box center [750, 440] width 127 height 11
click at [1227, 565] on button "Next" at bounding box center [1203, 570] width 59 height 24
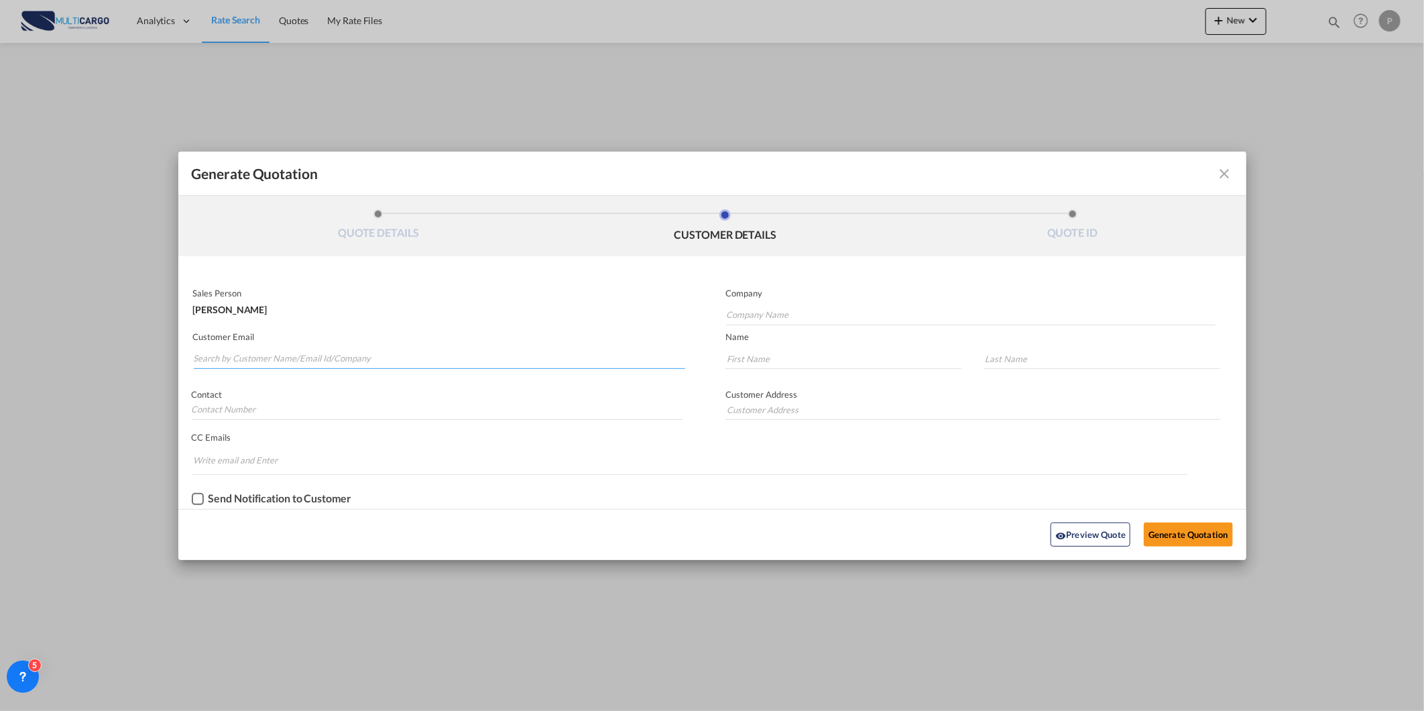
click at [422, 367] on md-autocomplete-wrap "Generate QuotationQUOTE ..." at bounding box center [439, 355] width 493 height 27
click at [229, 355] on input "Search by Customer Name/Email Id/Company" at bounding box center [440, 359] width 492 height 20
paste input "[EMAIL_ADDRESS][DOMAIN_NAME]"
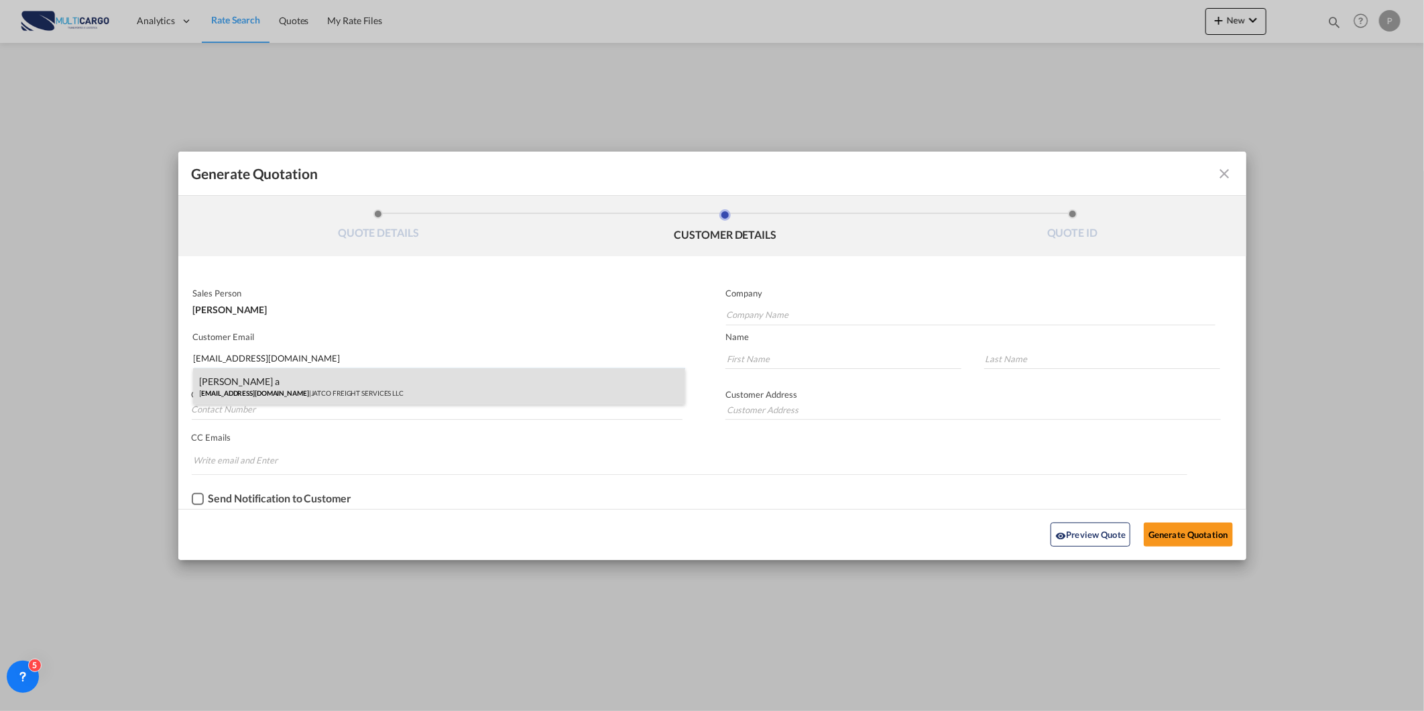
type input "[EMAIL_ADDRESS][DOMAIN_NAME]"
click at [256, 385] on div "[PERSON_NAME] a [EMAIL_ADDRESS][DOMAIN_NAME] | JATCO FREIGHT SERVICES LLC" at bounding box center [439, 386] width 493 height 36
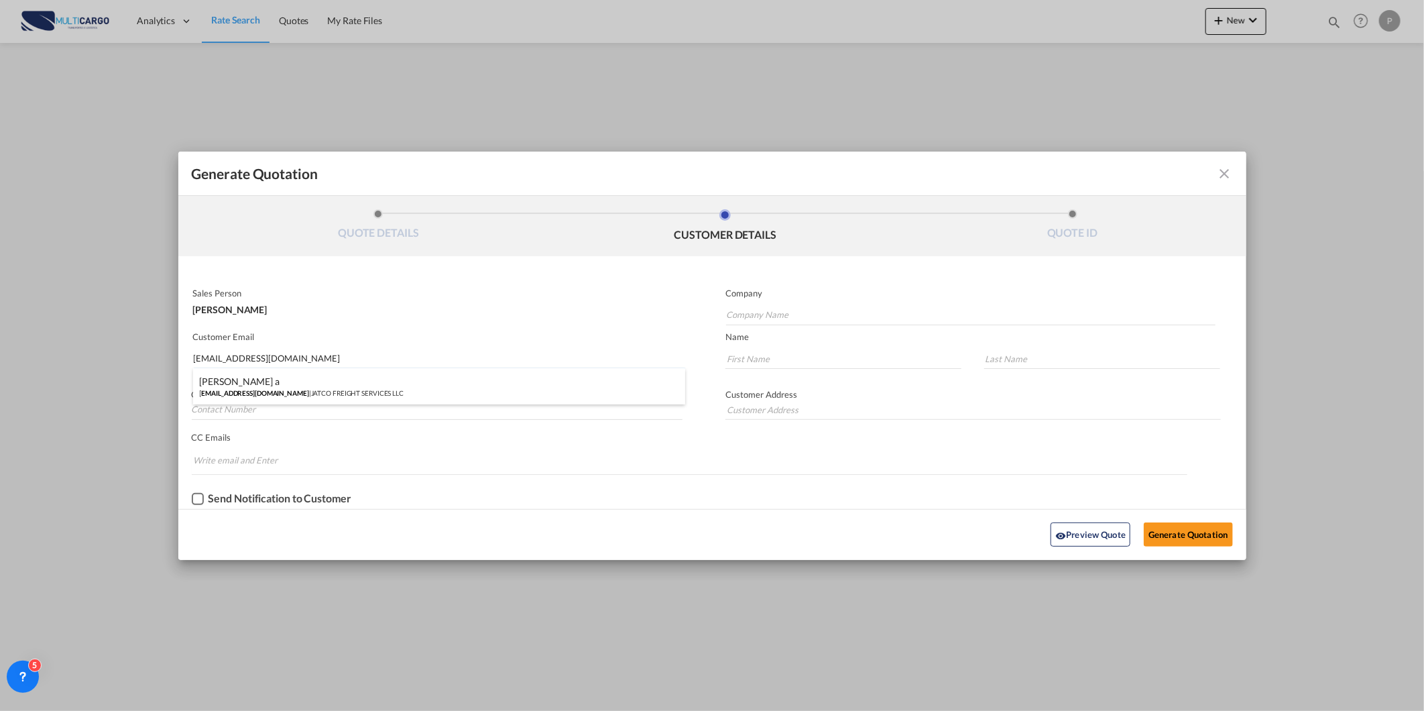
type input "JATCO FREIGHT SERVICES LLC"
type input "[PERSON_NAME]"
type input "a"
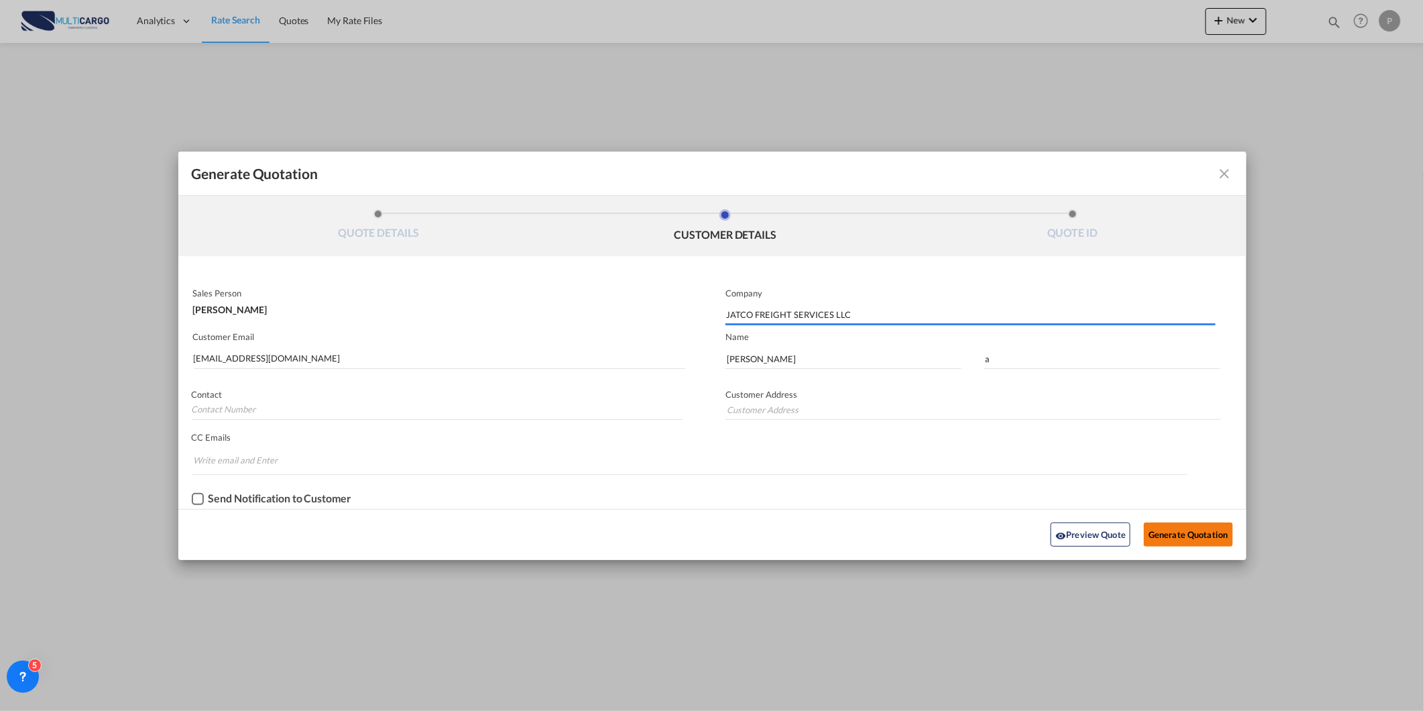
click at [1205, 532] on button "Generate Quotation" at bounding box center [1188, 534] width 88 height 24
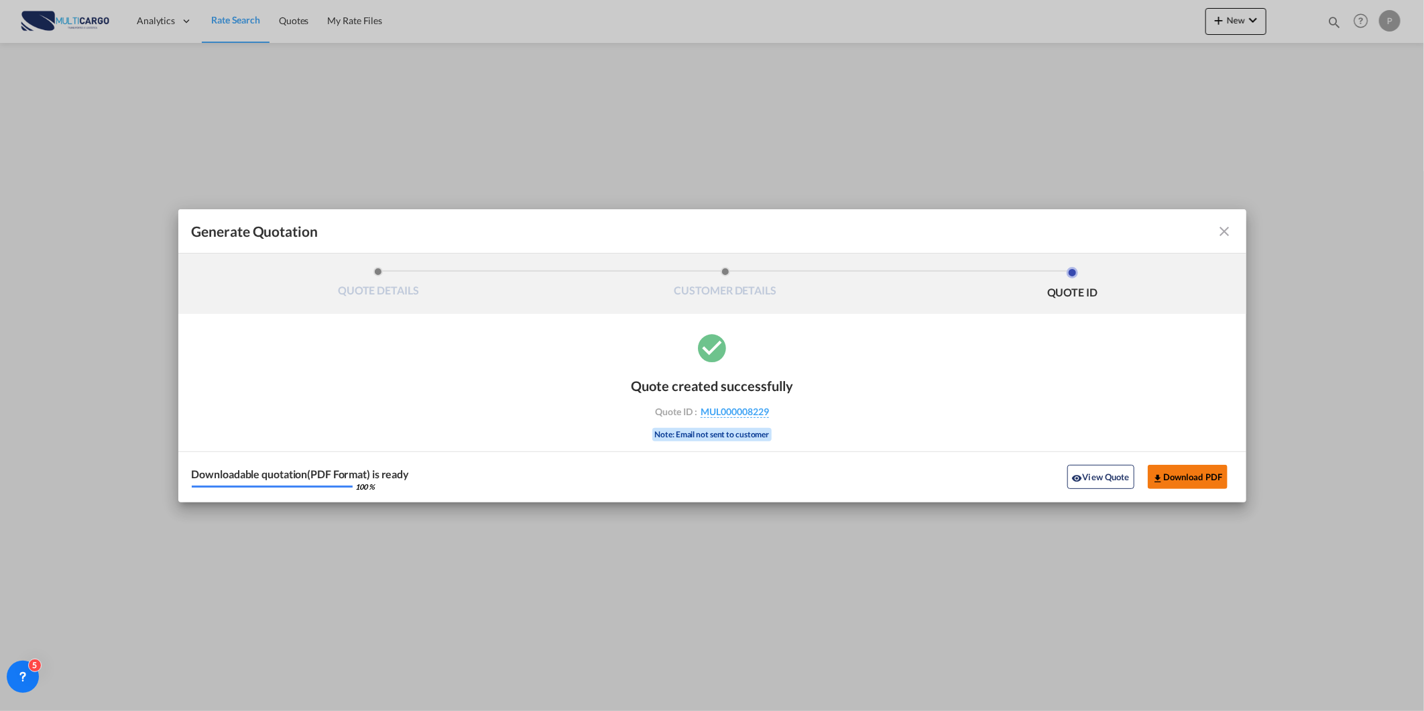
click at [1173, 473] on button "Download PDF" at bounding box center [1188, 477] width 80 height 24
click at [1097, 479] on button "View Quote" at bounding box center [1100, 477] width 67 height 24
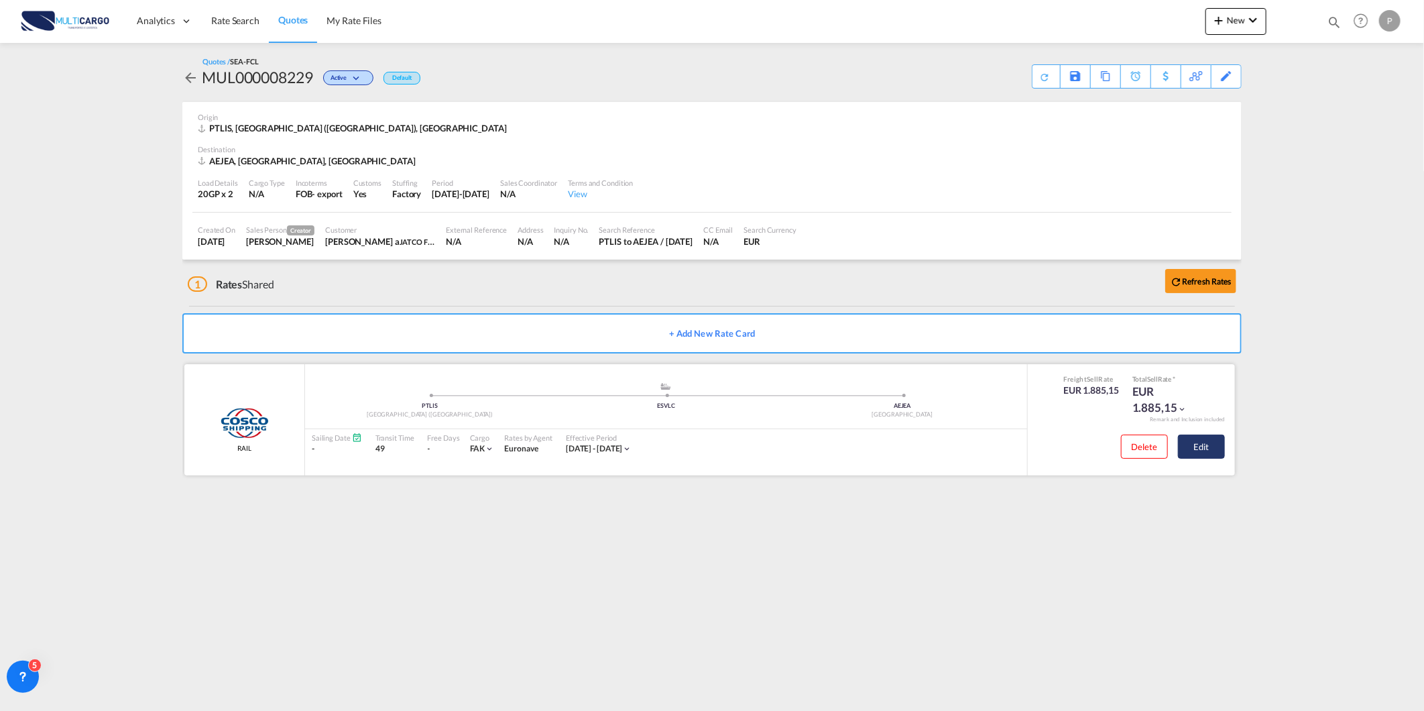
click at [1209, 451] on button "Edit" at bounding box center [1201, 446] width 47 height 24
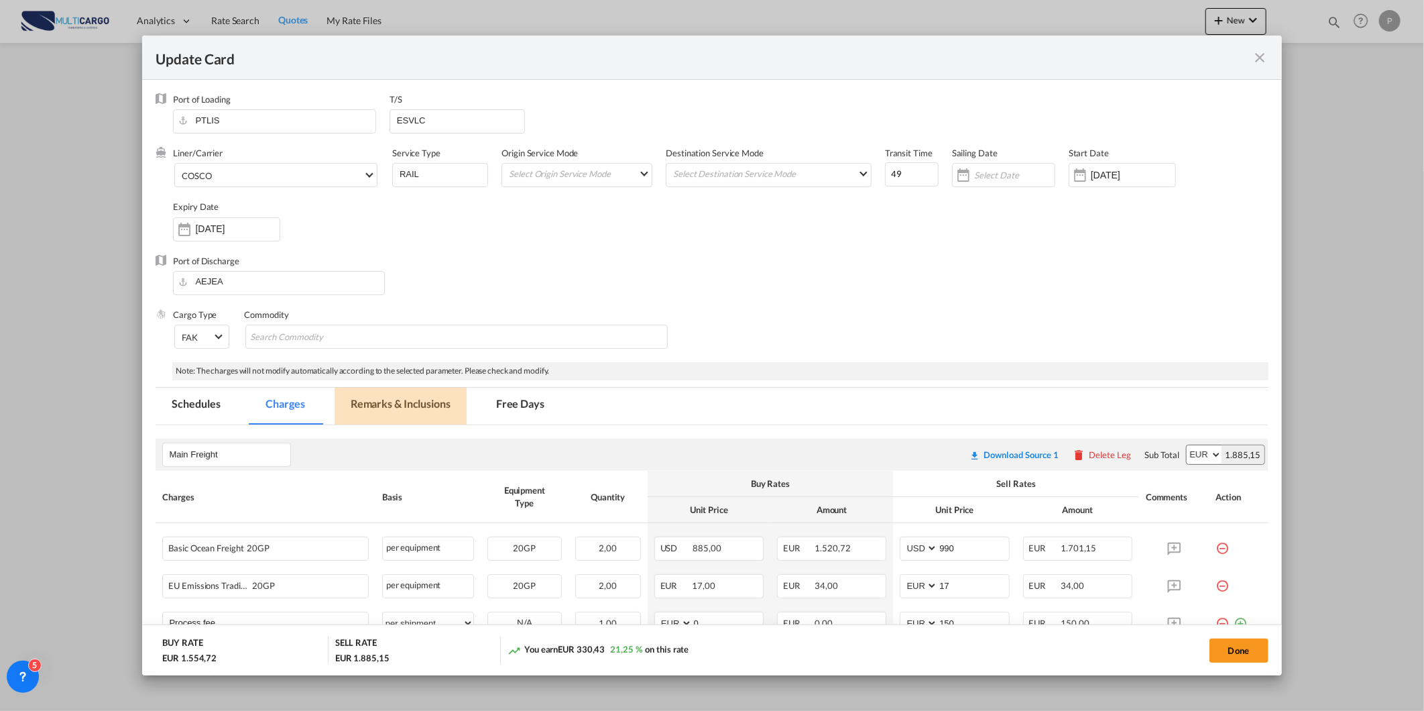
click at [394, 400] on md-tab-item "Remarks & Inclusions" at bounding box center [401, 406] width 132 height 37
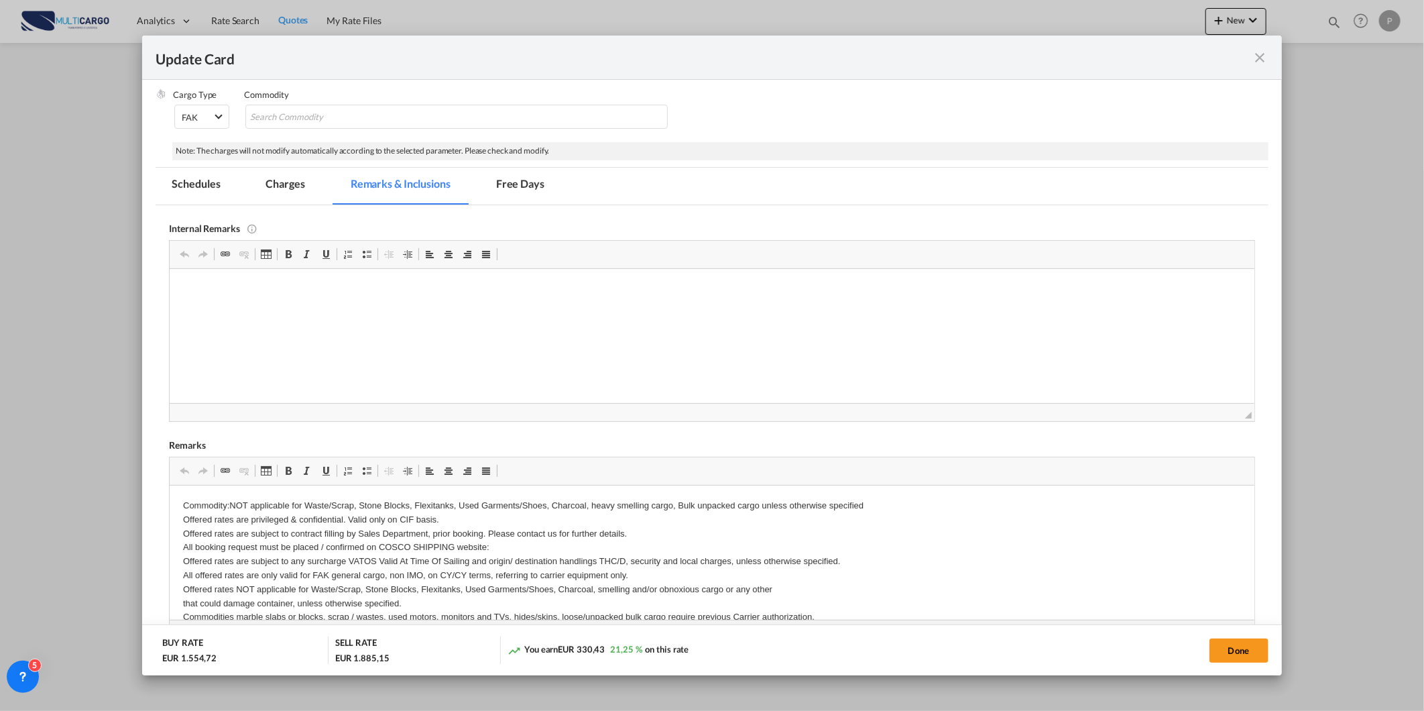
scroll to position [298, 0]
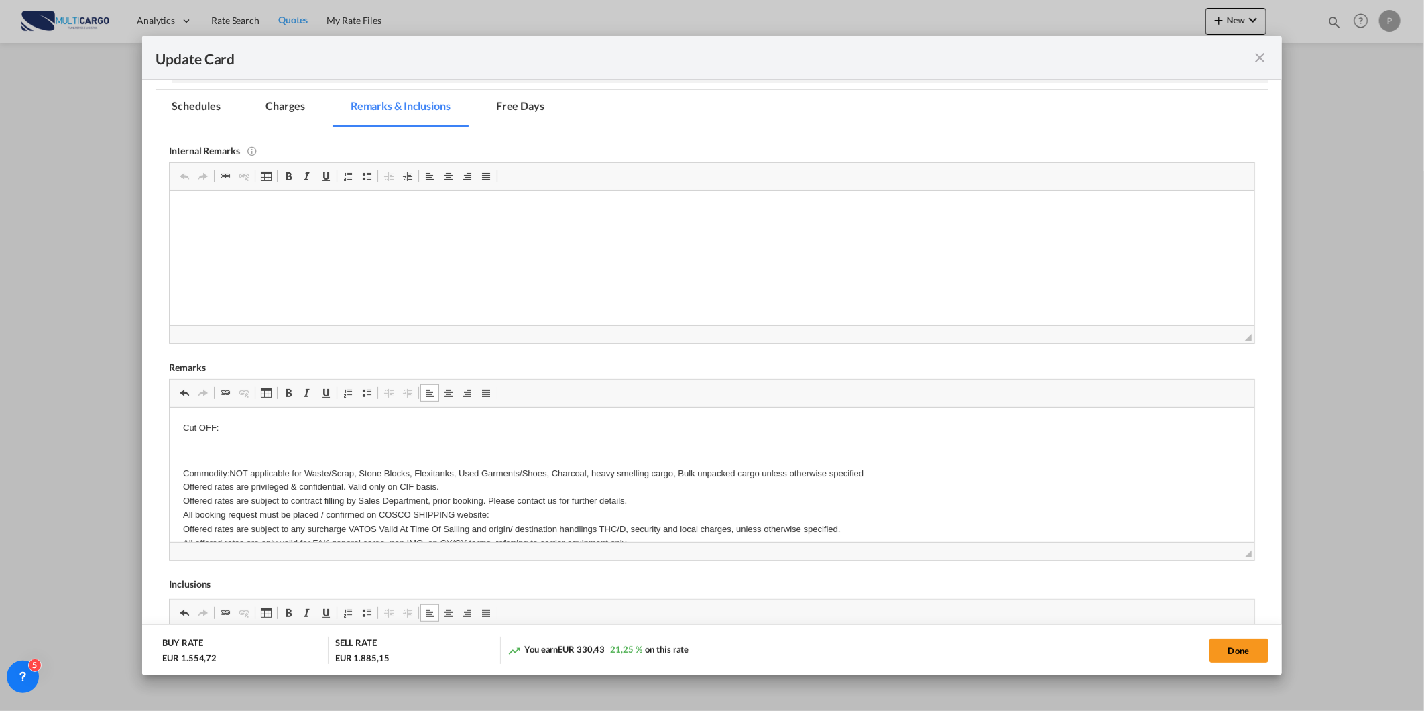
click at [257, 434] on p "Cut OFF:" at bounding box center [711, 427] width 1057 height 14
click at [259, 427] on p "Cut OFF:" at bounding box center [711, 427] width 1057 height 14
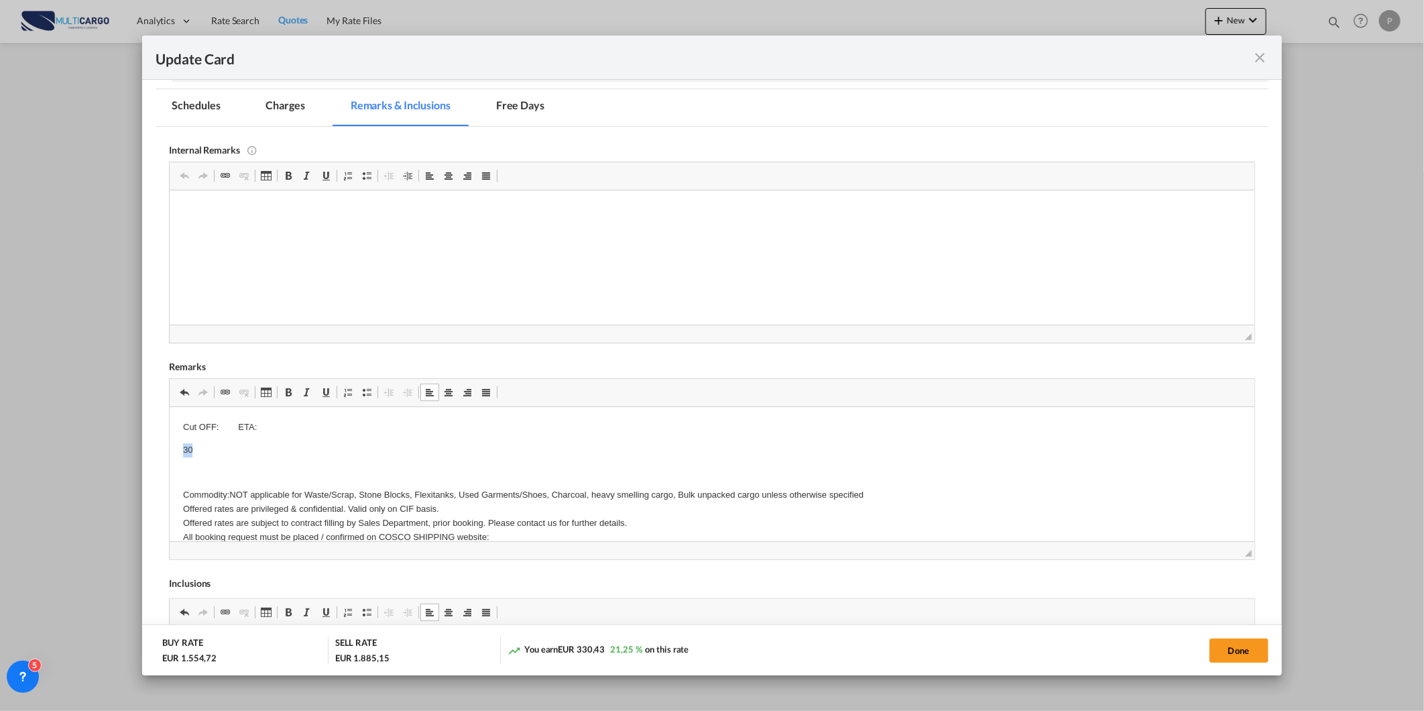
drag, startPoint x: 206, startPoint y: 441, endPoint x: 182, endPoint y: 446, distance: 24.6
click at [183, 446] on p "30" at bounding box center [711, 449] width 1057 height 14
click at [237, 446] on p "04/09" at bounding box center [711, 449] width 1057 height 14
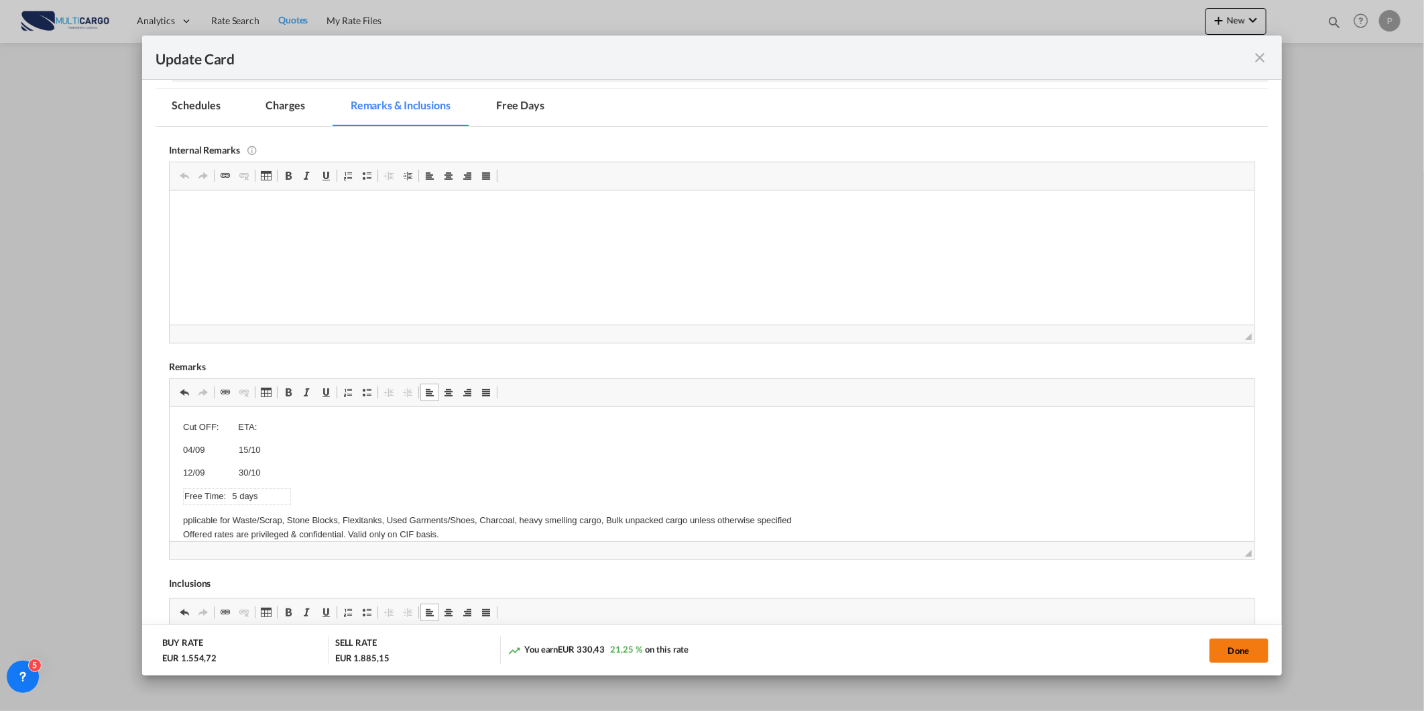
click at [1227, 645] on button "Done" at bounding box center [1238, 650] width 59 height 24
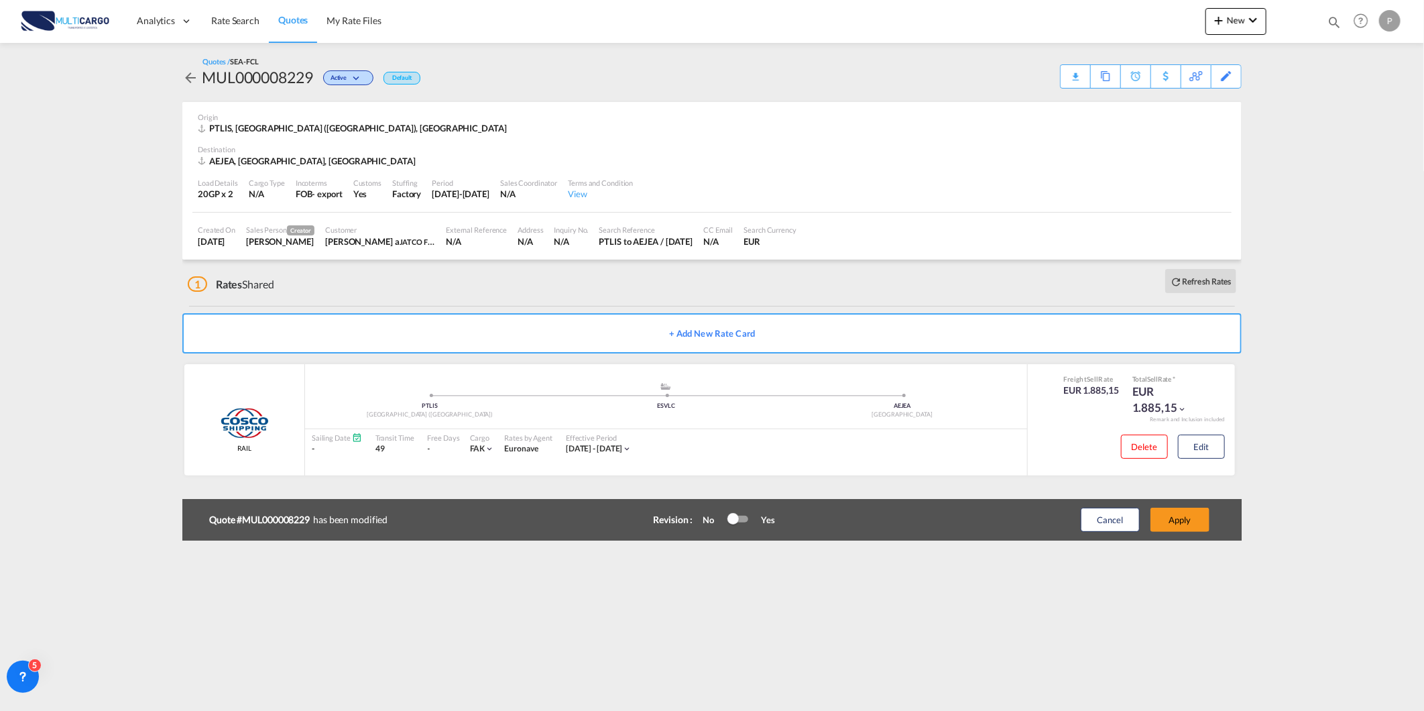
scroll to position [62, 0]
click at [1179, 520] on button "Apply" at bounding box center [1179, 520] width 59 height 24
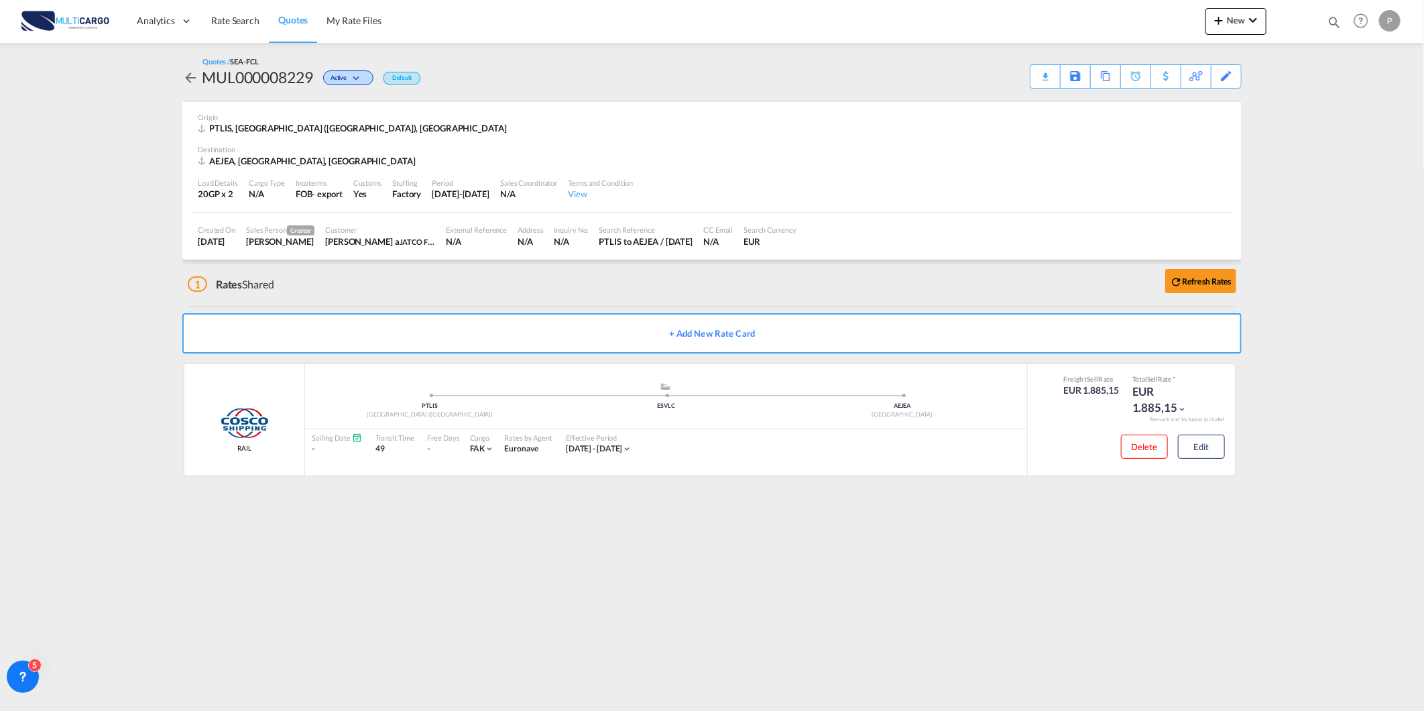
click at [1036, 61] on div "Quotes / SEA-FCL MUL000008229 Active Default Download Quote Save As Template Co…" at bounding box center [711, 72] width 1059 height 32
click at [1041, 72] on div "Download Quote" at bounding box center [1019, 75] width 68 height 21
drag, startPoint x: 257, startPoint y: 15, endPoint x: 250, endPoint y: 21, distance: 9.0
click at [257, 15] on span "Rate Search" at bounding box center [235, 20] width 48 height 11
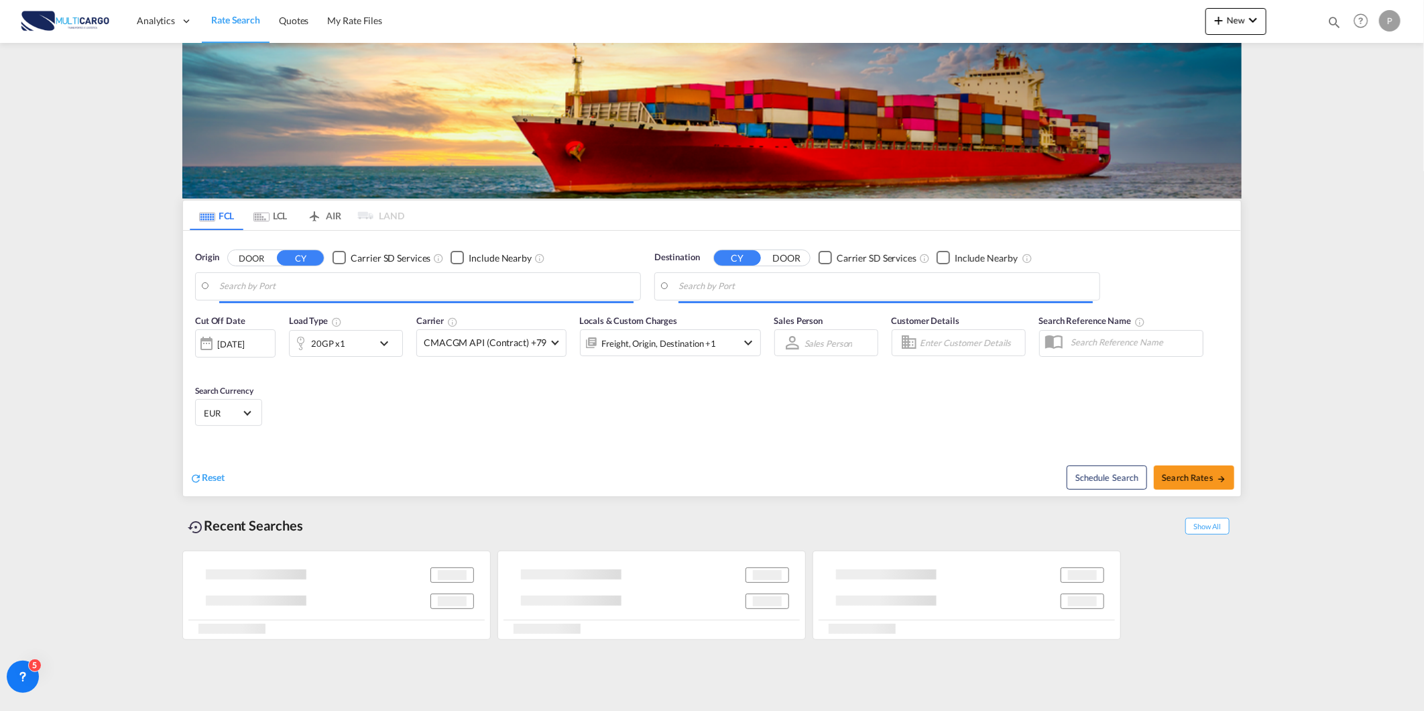
type input "[GEOGRAPHIC_DATA] ([GEOGRAPHIC_DATA]), PTLIS"
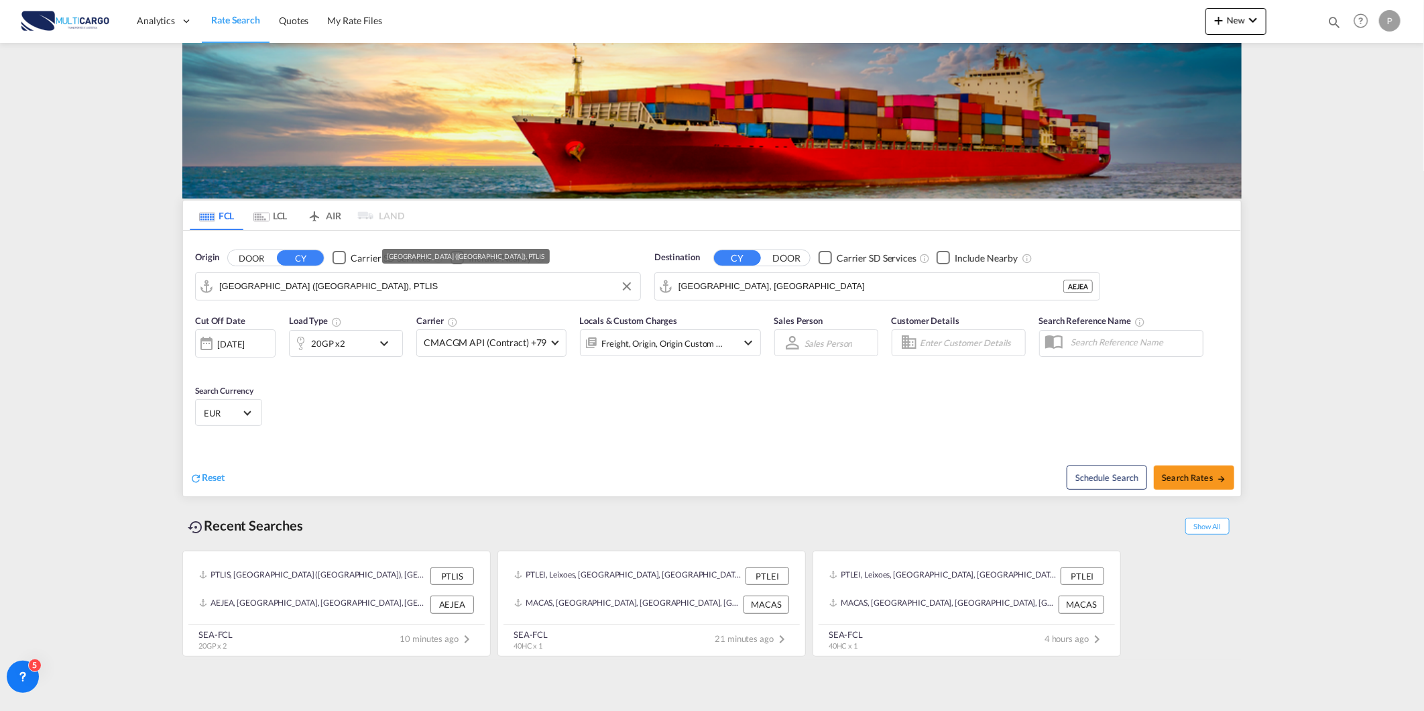
click at [365, 294] on input "[GEOGRAPHIC_DATA] ([GEOGRAPHIC_DATA]), PTLIS" at bounding box center [426, 286] width 414 height 20
click at [809, 285] on input "[GEOGRAPHIC_DATA], [GEOGRAPHIC_DATA]" at bounding box center [885, 286] width 414 height 20
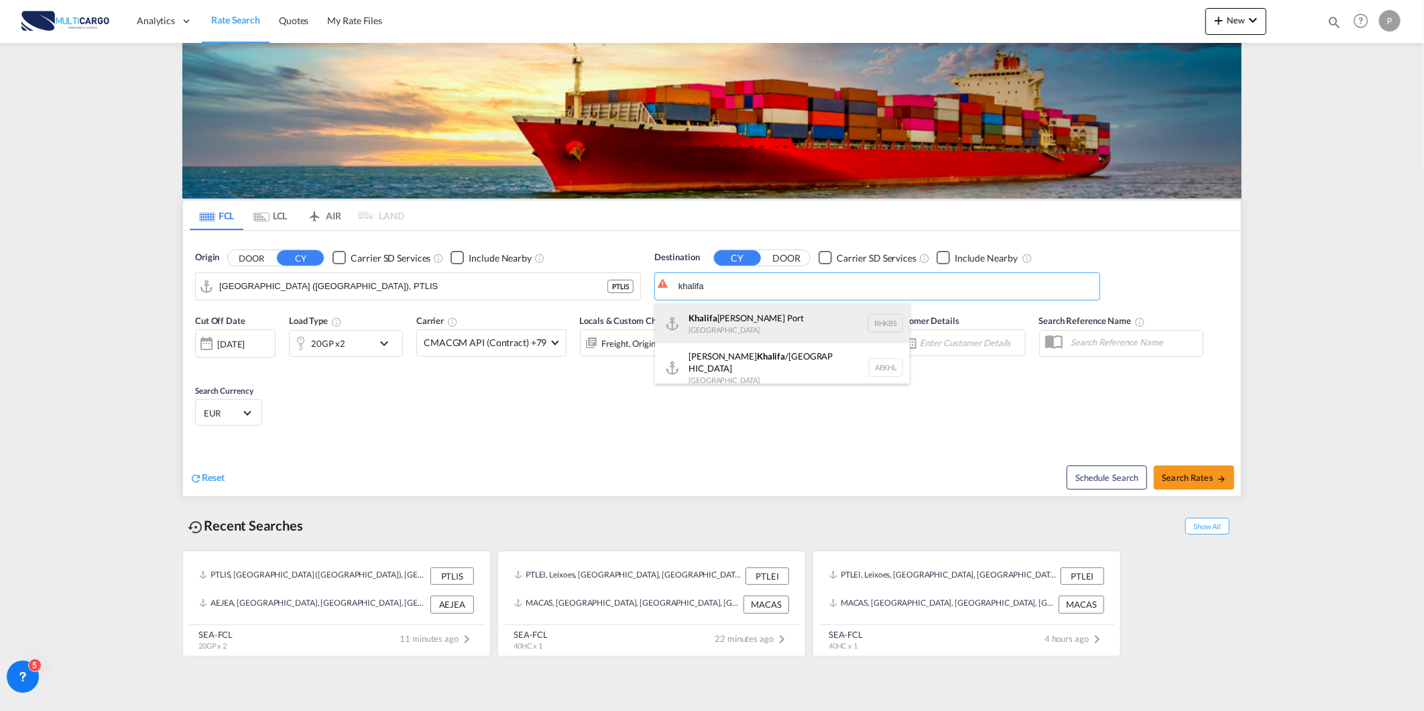
click at [835, 333] on div "[PERSON_NAME] [GEOGRAPHIC_DATA] BHKBS" at bounding box center [782, 323] width 255 height 40
type input "[PERSON_NAME], BHKBS"
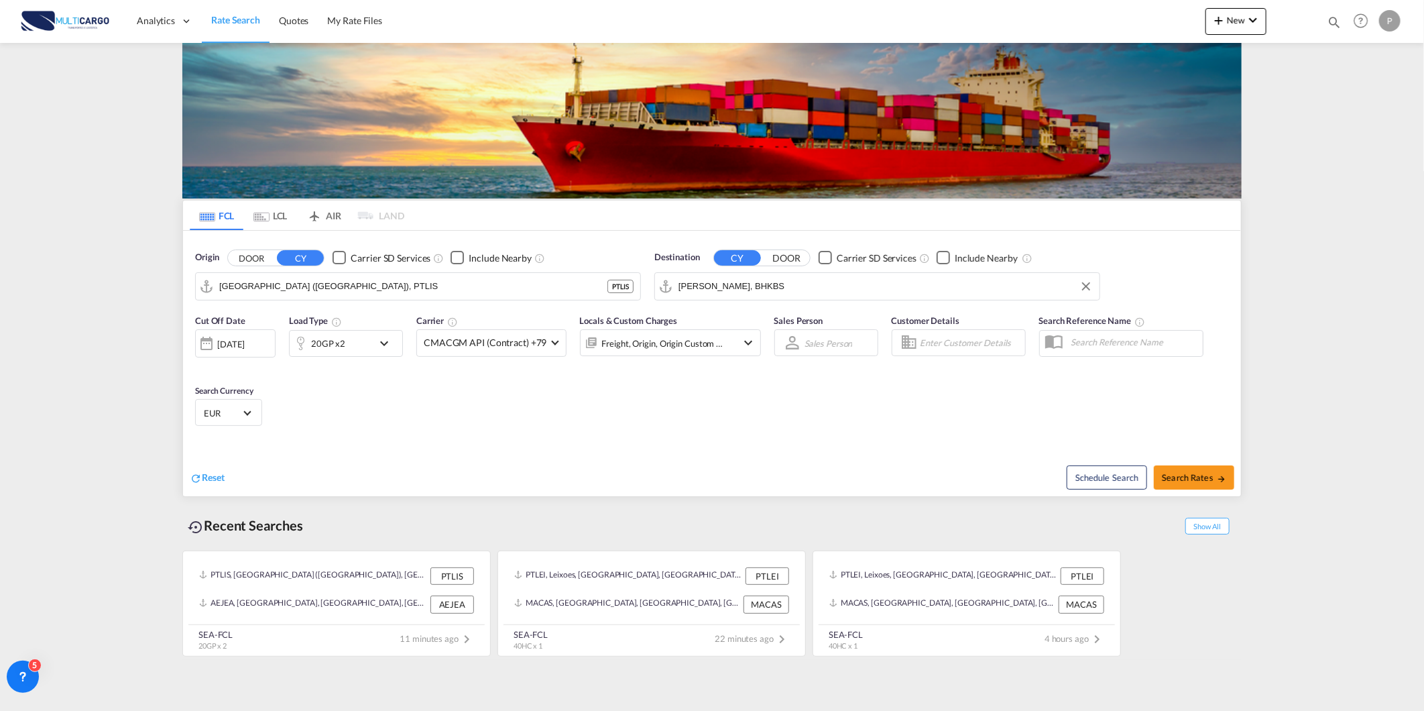
click at [364, 353] on div "20GP x2" at bounding box center [331, 343] width 83 height 27
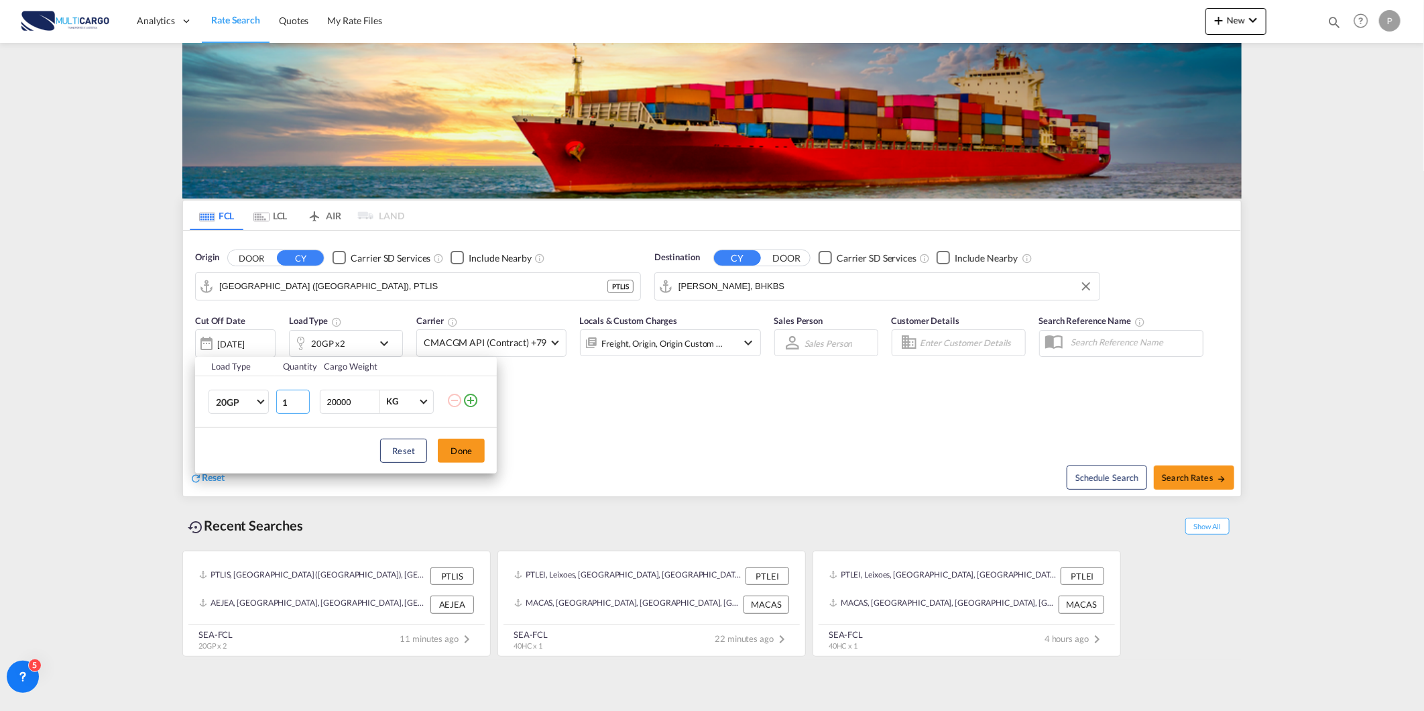
type input "1"
click at [302, 406] on input "1" at bounding box center [293, 402] width 34 height 24
click at [467, 398] on md-icon "icon-plus-circle-outline" at bounding box center [471, 400] width 16 height 16
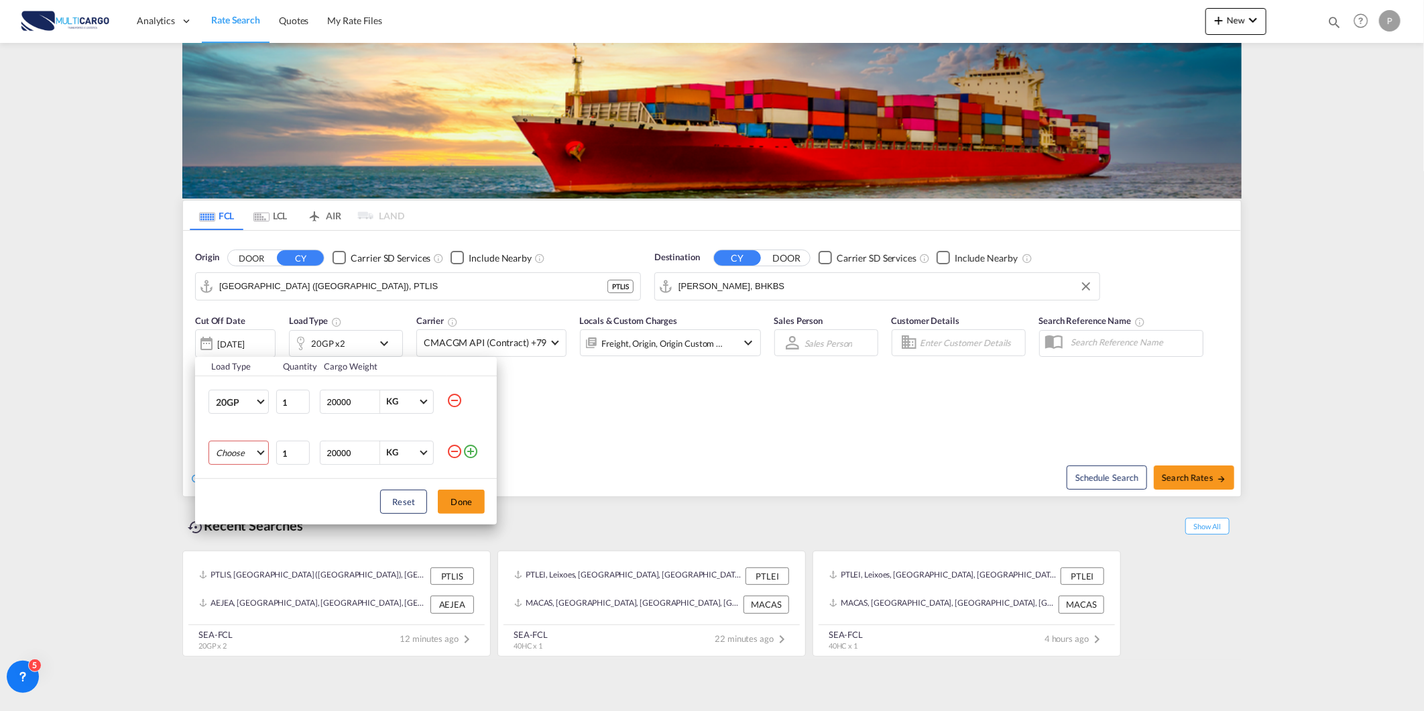
click at [259, 452] on md-select "Choose 20GP 40GP 40HC 45HC 20RE 40RE 40HR 20OT 40OT 20FR 40FR 40NR 20NR 45S 20T…" at bounding box center [239, 452] width 60 height 24
click at [259, 517] on md-option "40HC" at bounding box center [250, 517] width 91 height 32
drag, startPoint x: 466, startPoint y: 499, endPoint x: 474, endPoint y: 501, distance: 8.3
click at [467, 500] on button "Done" at bounding box center [461, 501] width 47 height 24
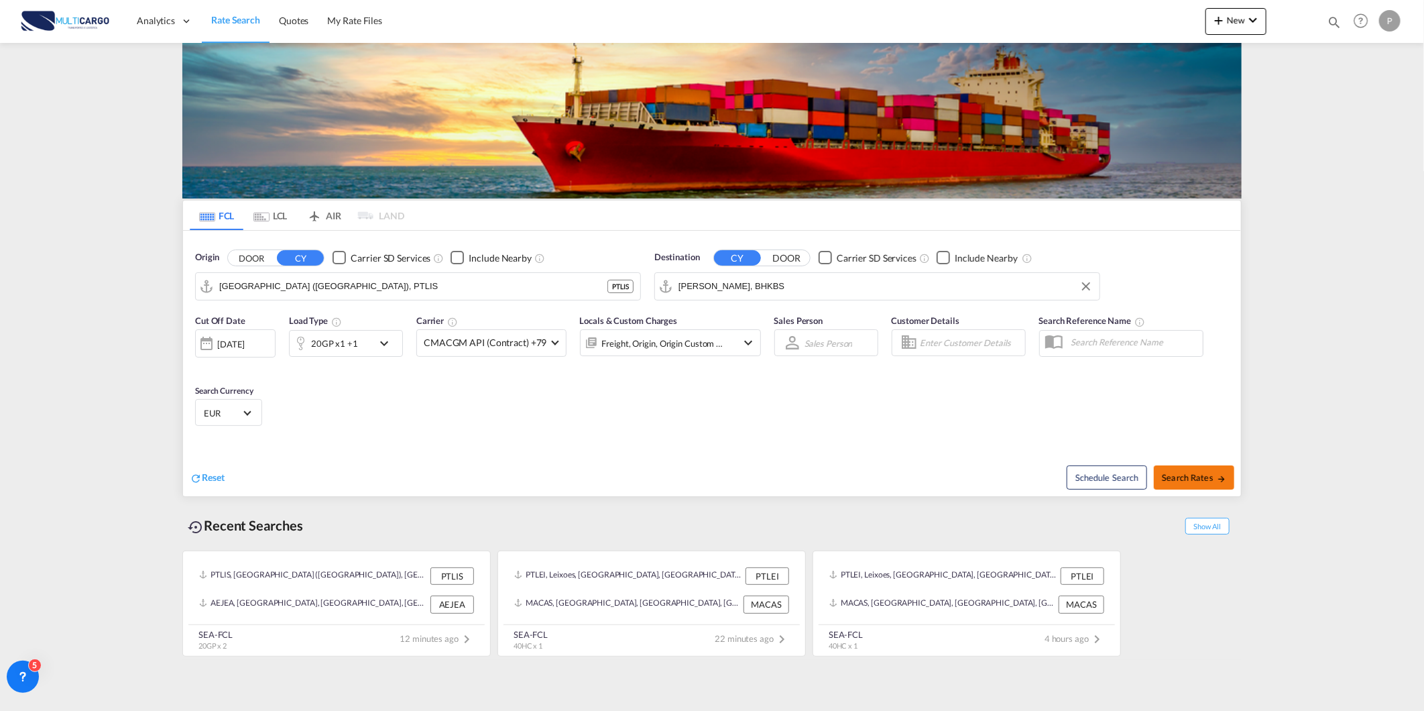
click at [1203, 478] on span "Search Rates" at bounding box center [1194, 477] width 64 height 11
type input "PTLIS to BHKBS / [DATE]"
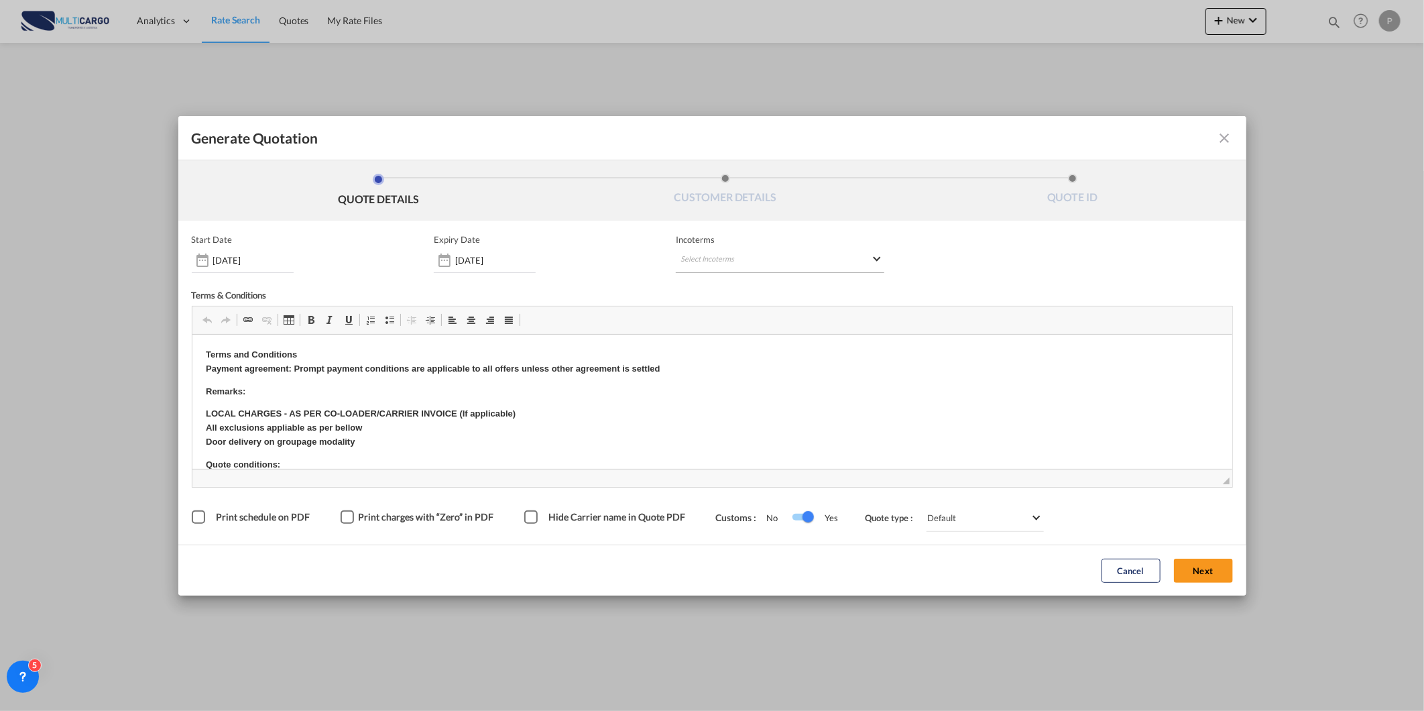
click at [778, 257] on md-select "Select Incoterms FOB - import Free on Board CIP - export Carriage and Insurance…" at bounding box center [780, 261] width 209 height 24
type md-option "[object Object]"
click at [762, 312] on div "Free Alongside Ship" at bounding box center [750, 315] width 127 height 9
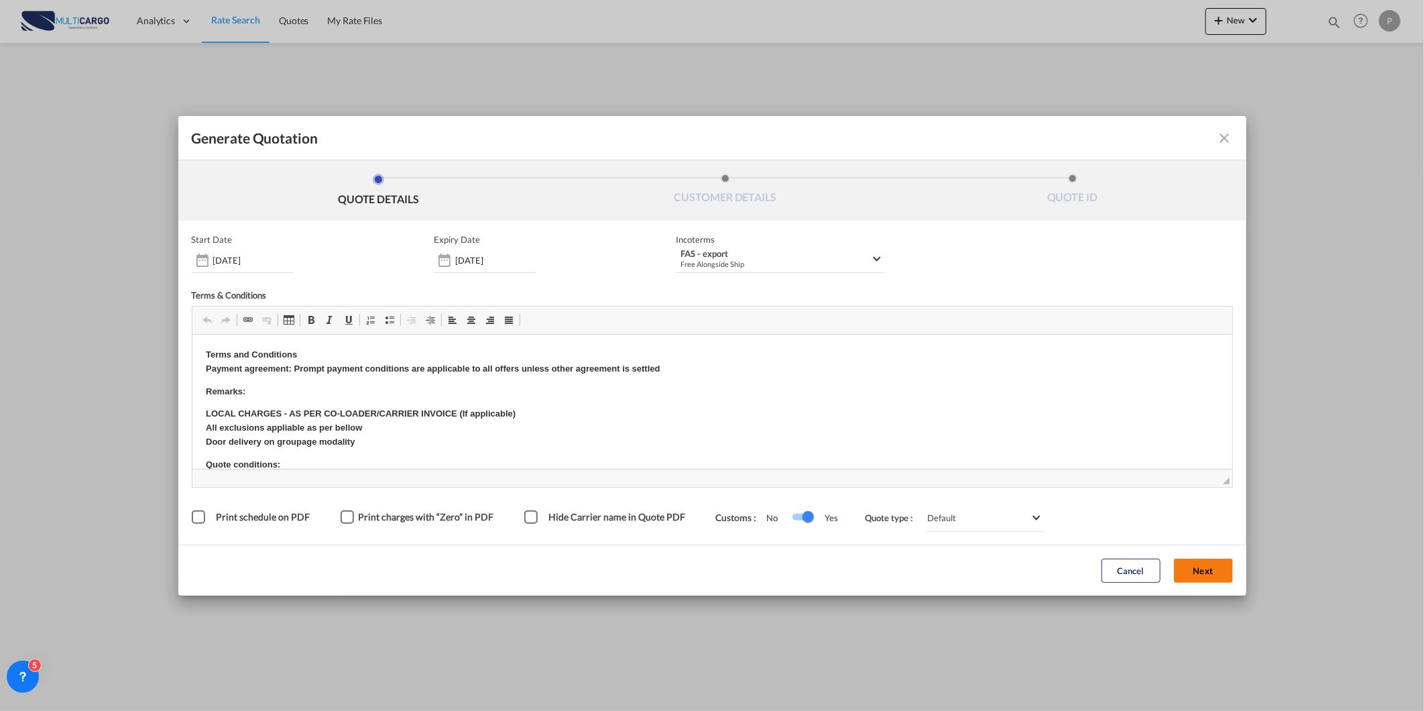
click at [1200, 564] on button "Next" at bounding box center [1203, 570] width 59 height 24
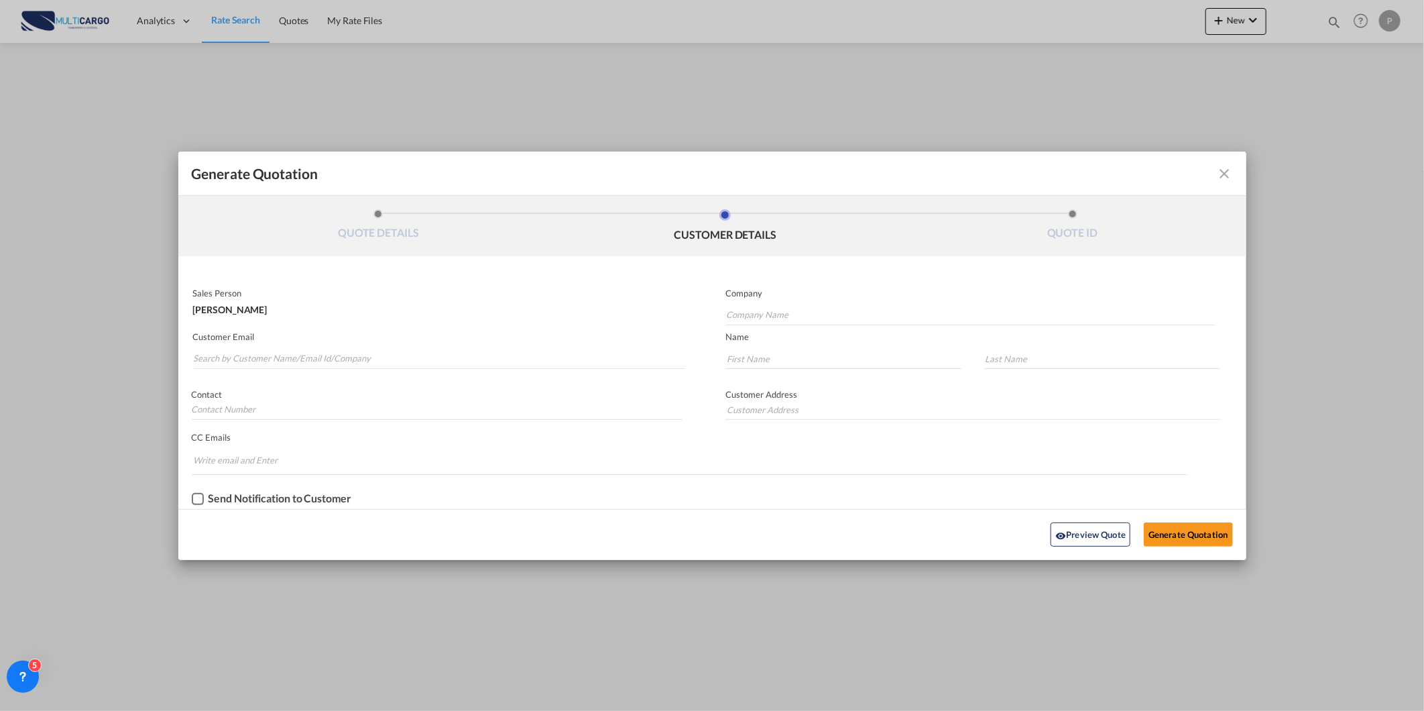
click at [359, 347] on md-autocomplete-wrap "Generate QuotationQUOTE ..." at bounding box center [439, 355] width 493 height 27
click at [341, 357] on input "Search by Customer Name/Email Id/Company" at bounding box center [440, 359] width 492 height 20
paste input "[PERSON_NAME] <[EMAIL_ADDRESS][DOMAIN_NAME]>"
click at [407, 345] on md-autocomplete-wrap "[PERSON_NAME] <[EMAIL_ADDRESS][DOMAIN_NAME]>" at bounding box center [439, 355] width 493 height 27
click at [404, 353] on input "[PERSON_NAME] <[EMAIL_ADDRESS][DOMAIN_NAME]>" at bounding box center [440, 359] width 492 height 20
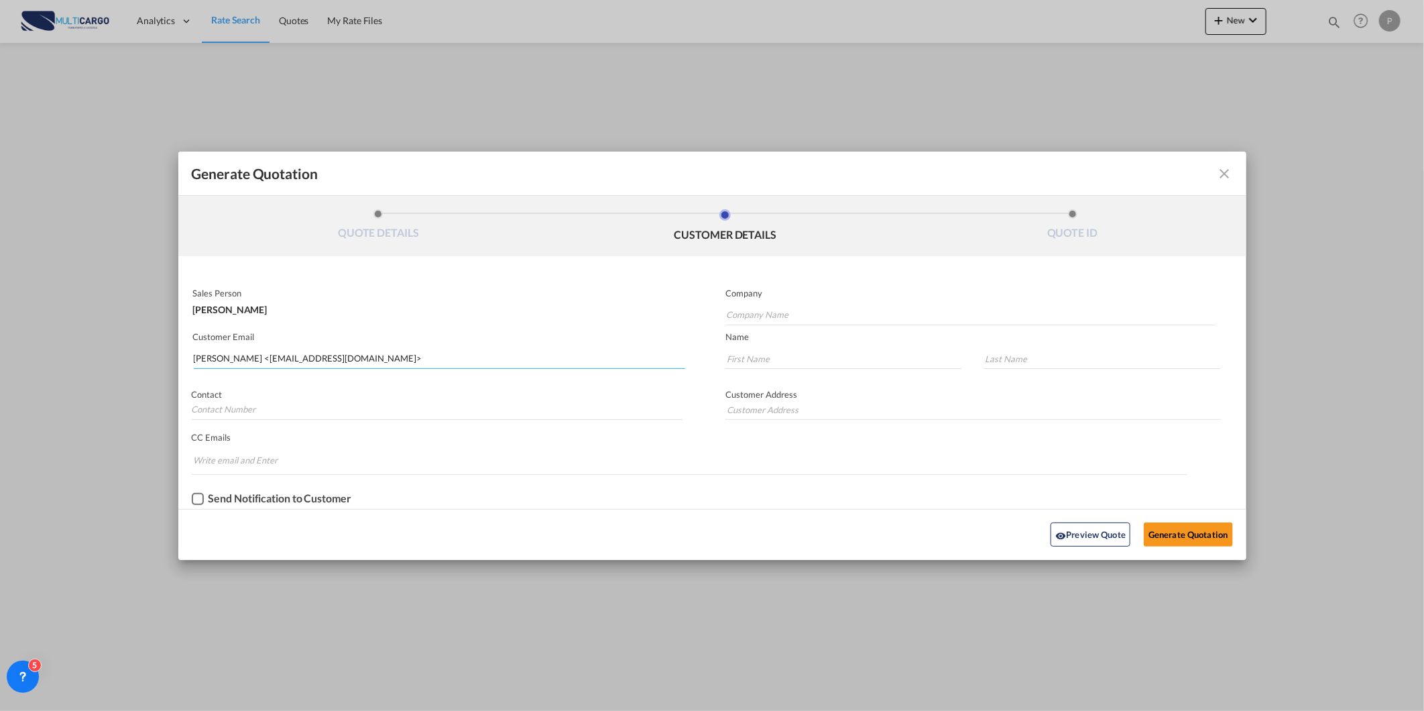
drag, startPoint x: 363, startPoint y: 350, endPoint x: 444, endPoint y: 390, distance: 90.3
click at [364, 351] on input "[PERSON_NAME] <[EMAIL_ADDRESS][DOMAIN_NAME]>" at bounding box center [440, 359] width 492 height 20
drag, startPoint x: 430, startPoint y: 361, endPoint x: 111, endPoint y: 364, distance: 319.8
click at [111, 364] on div "Generate Quotation QUOTE DETAILS CUSTOMER DETAILS QUOTE ID Start Date [DATE] Ex…" at bounding box center [712, 355] width 1424 height 711
paste input "[EMAIL_ADDRESS][DOMAIN_NAME]"
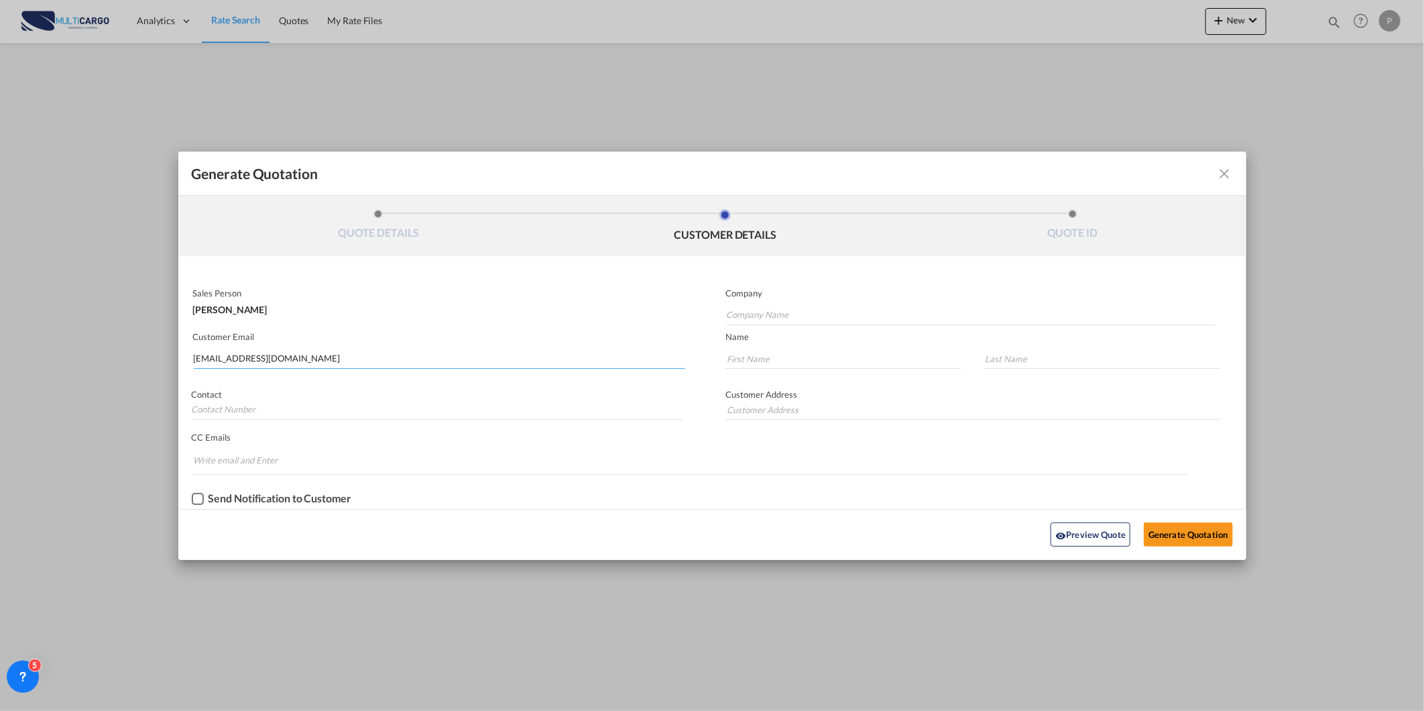
type input "[EMAIL_ADDRESS][DOMAIN_NAME]"
click at [742, 331] on p "Name" at bounding box center [985, 336] width 521 height 11
click at [742, 319] on input "Company Name" at bounding box center [970, 315] width 489 height 20
paste input "[EMAIL_ADDRESS][DOMAIN_NAME]"
type input "[EMAIL_ADDRESS][DOMAIN_NAME]"
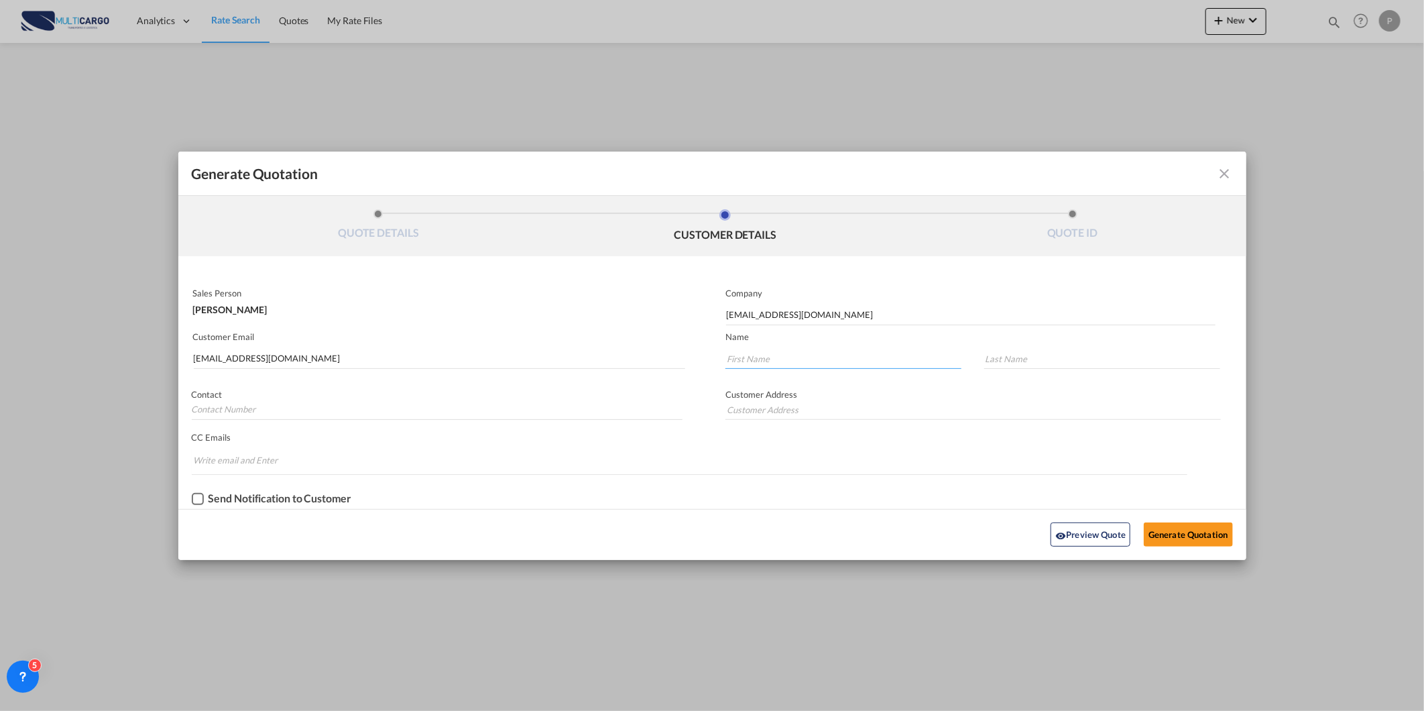
click at [746, 360] on input "Generate QuotationQUOTE ..." at bounding box center [843, 359] width 236 height 20
paste input "[EMAIL_ADDRESS][DOMAIN_NAME]"
type input "[EMAIL_ADDRESS][DOMAIN_NAME]"
click at [1002, 363] on input "Generate QuotationQUOTE ..." at bounding box center [1102, 359] width 236 height 20
paste input "[EMAIL_ADDRESS][DOMAIN_NAME]"
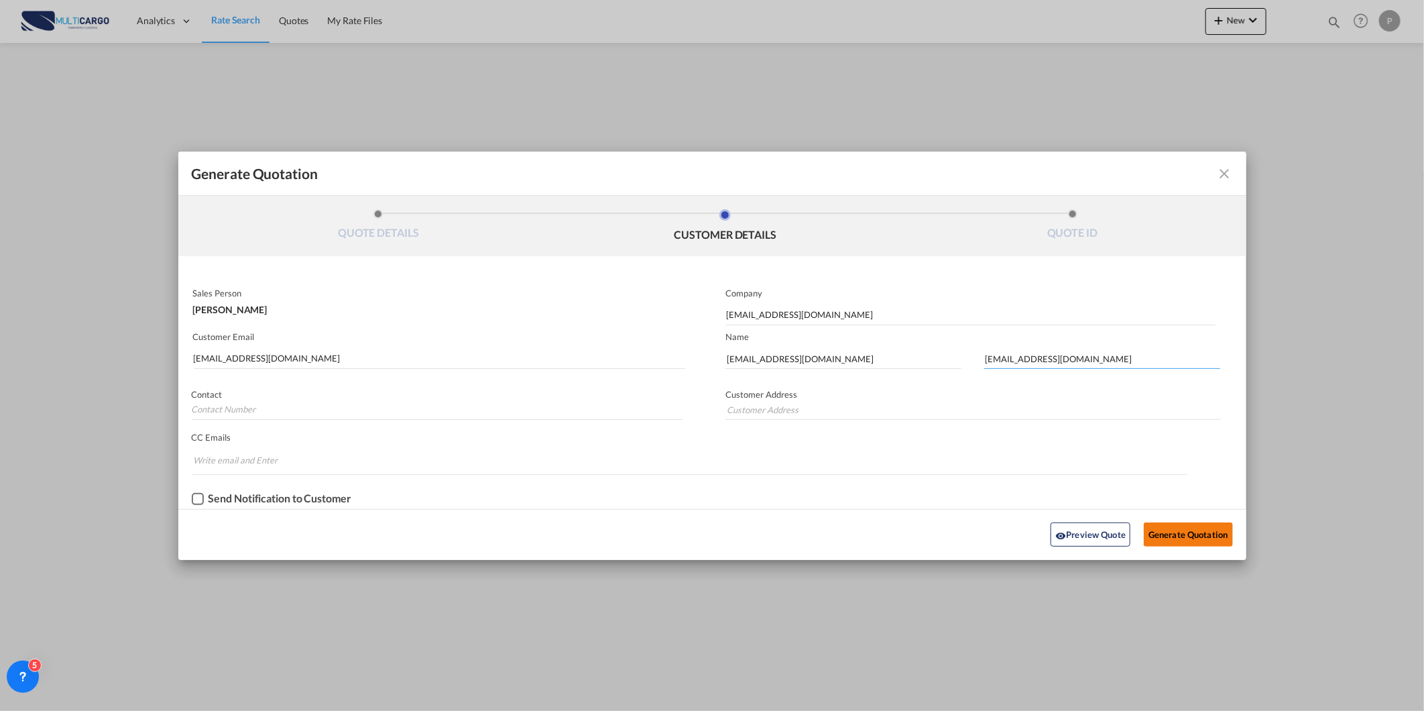
type input "[EMAIL_ADDRESS][DOMAIN_NAME]"
click at [1193, 540] on button "Generate Quotation" at bounding box center [1188, 534] width 88 height 24
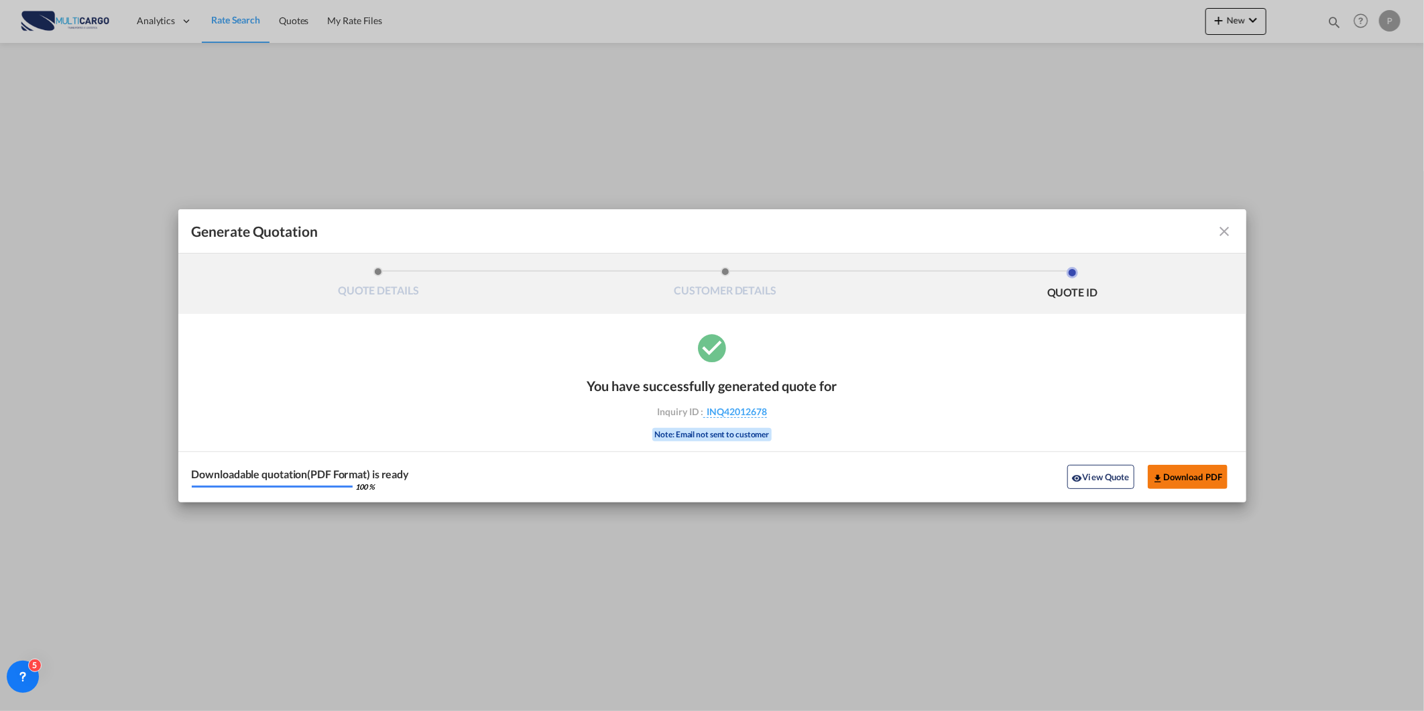
click at [1204, 472] on button "Download PDF" at bounding box center [1188, 477] width 80 height 24
click at [1086, 485] on button "View Quote" at bounding box center [1100, 477] width 67 height 24
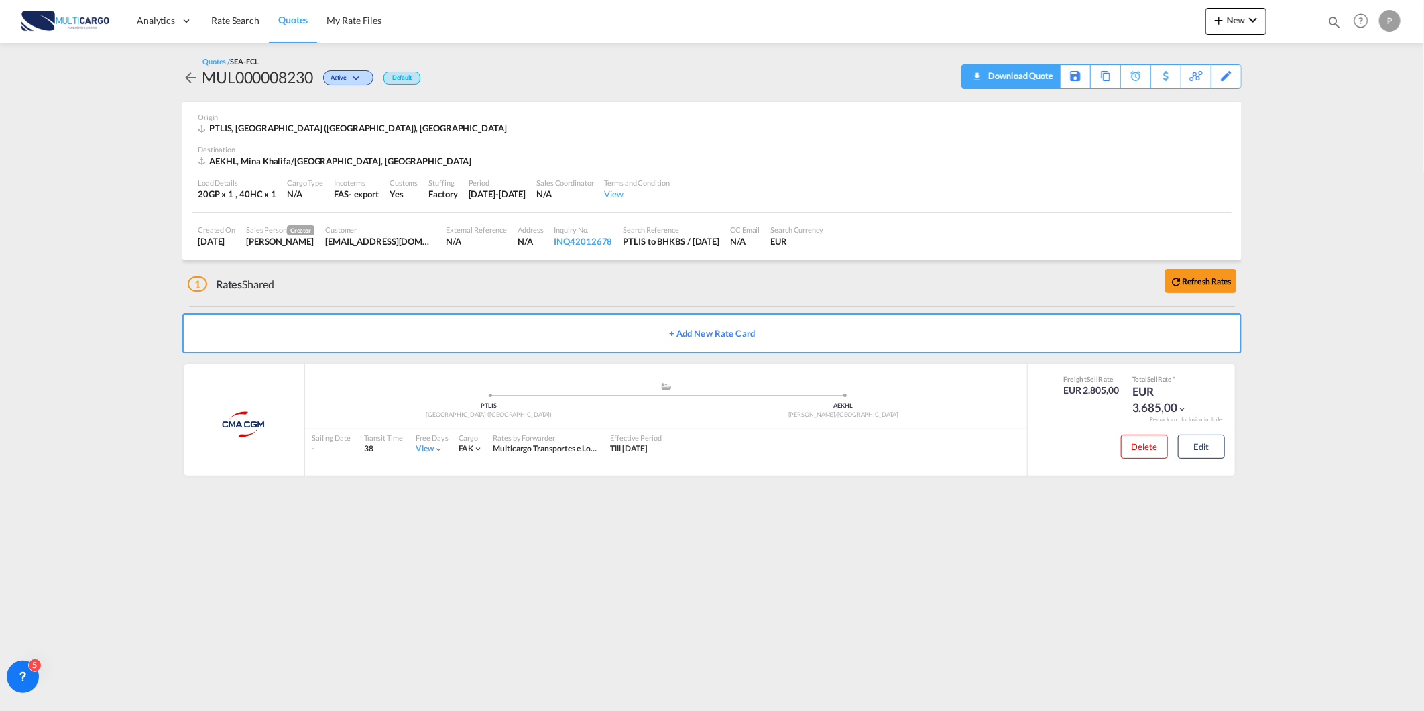
click at [1050, 76] on div "Download Quote" at bounding box center [1019, 75] width 68 height 21
click at [1191, 451] on button "Edit" at bounding box center [1201, 446] width 47 height 24
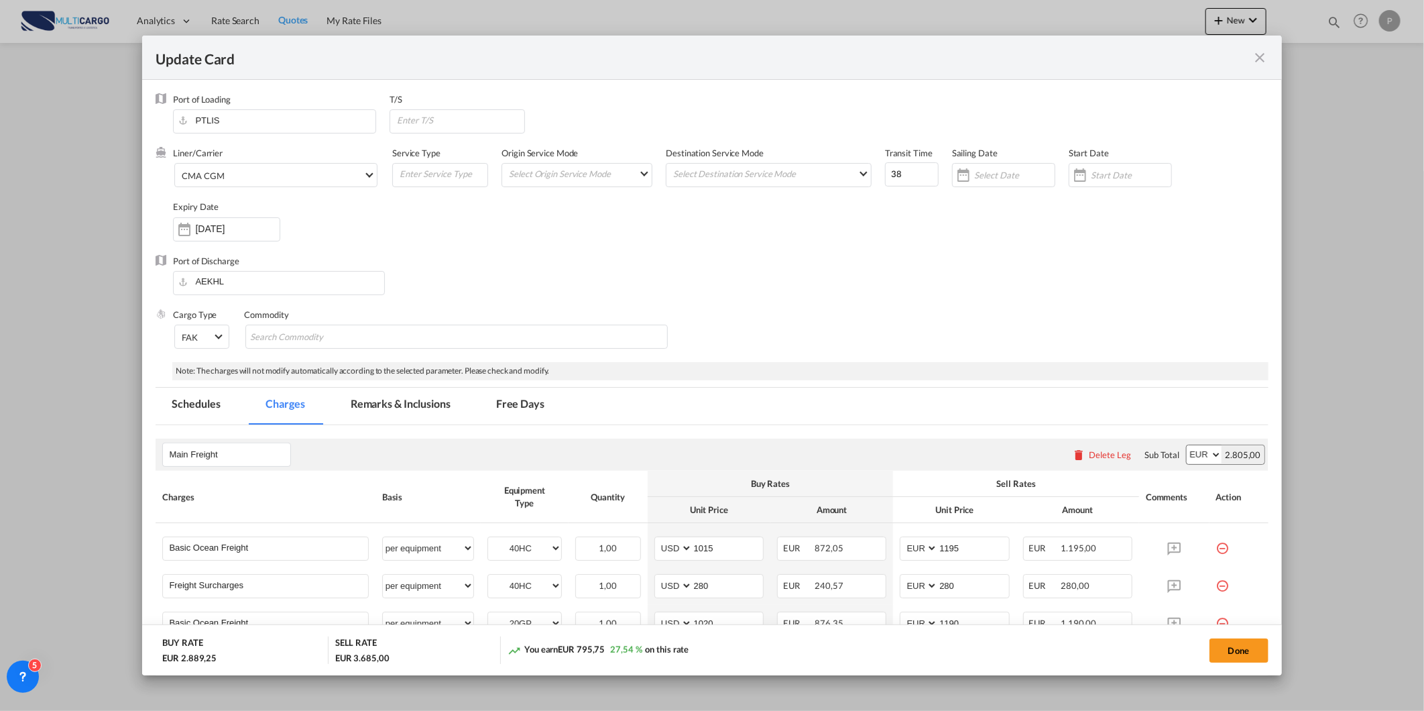
drag, startPoint x: 1239, startPoint y: 656, endPoint x: 999, endPoint y: 99, distance: 606.0
click at [1239, 656] on button "Done" at bounding box center [1238, 650] width 59 height 24
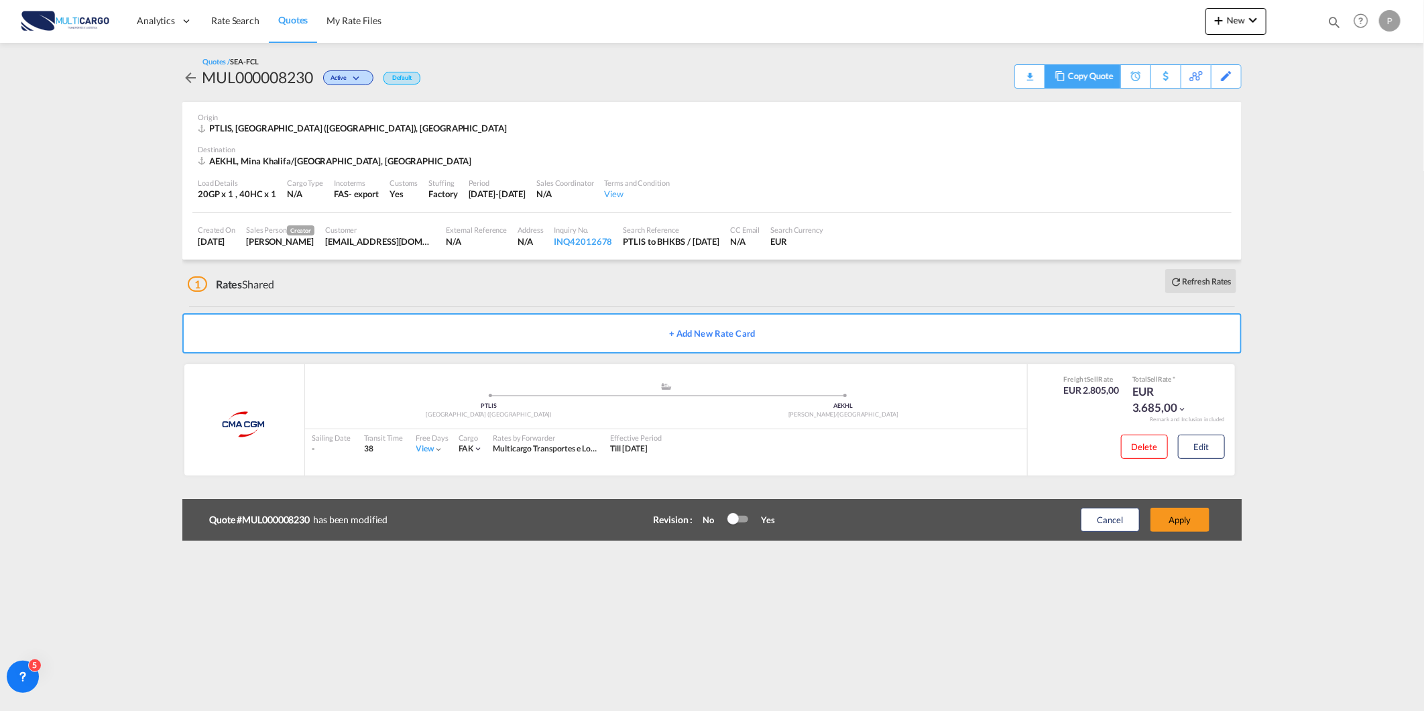
click at [1062, 77] on md-icon at bounding box center [1060, 76] width 16 height 10
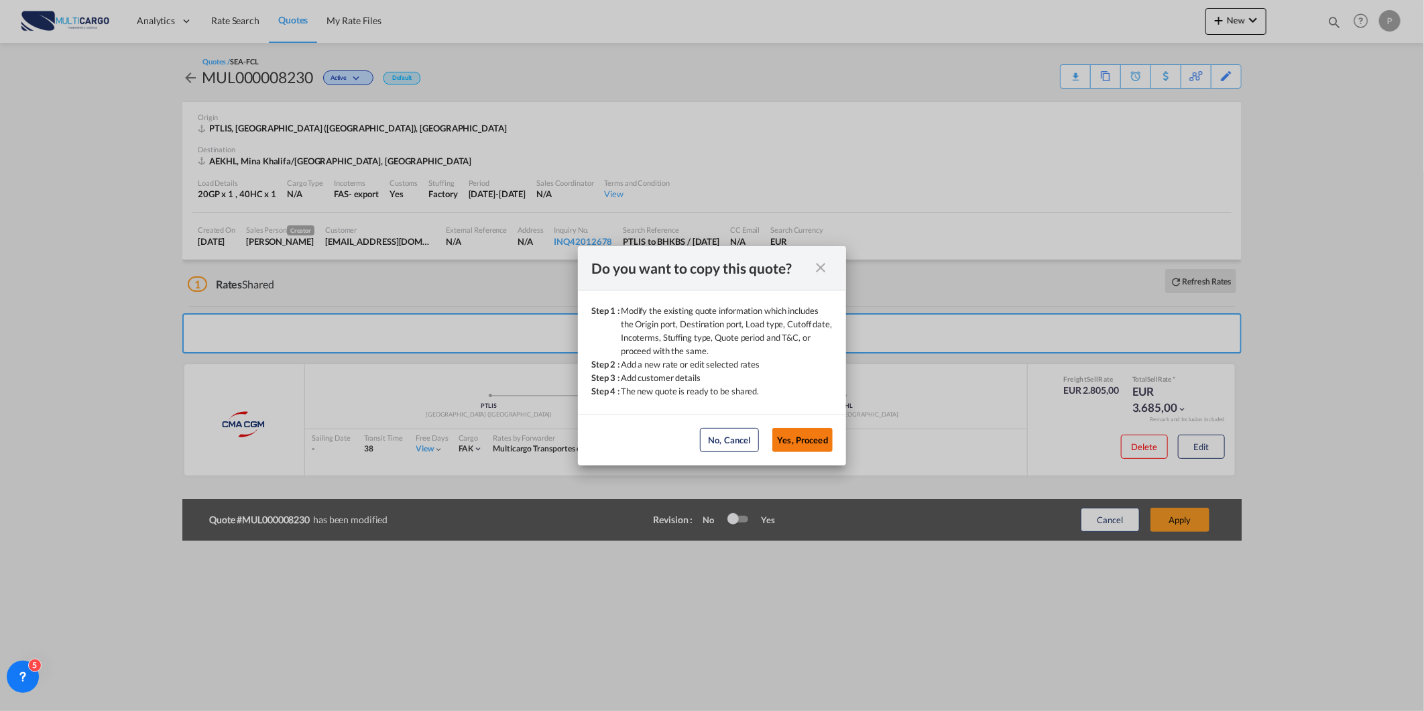
click at [799, 436] on button "Yes, Proceed" at bounding box center [802, 440] width 60 height 24
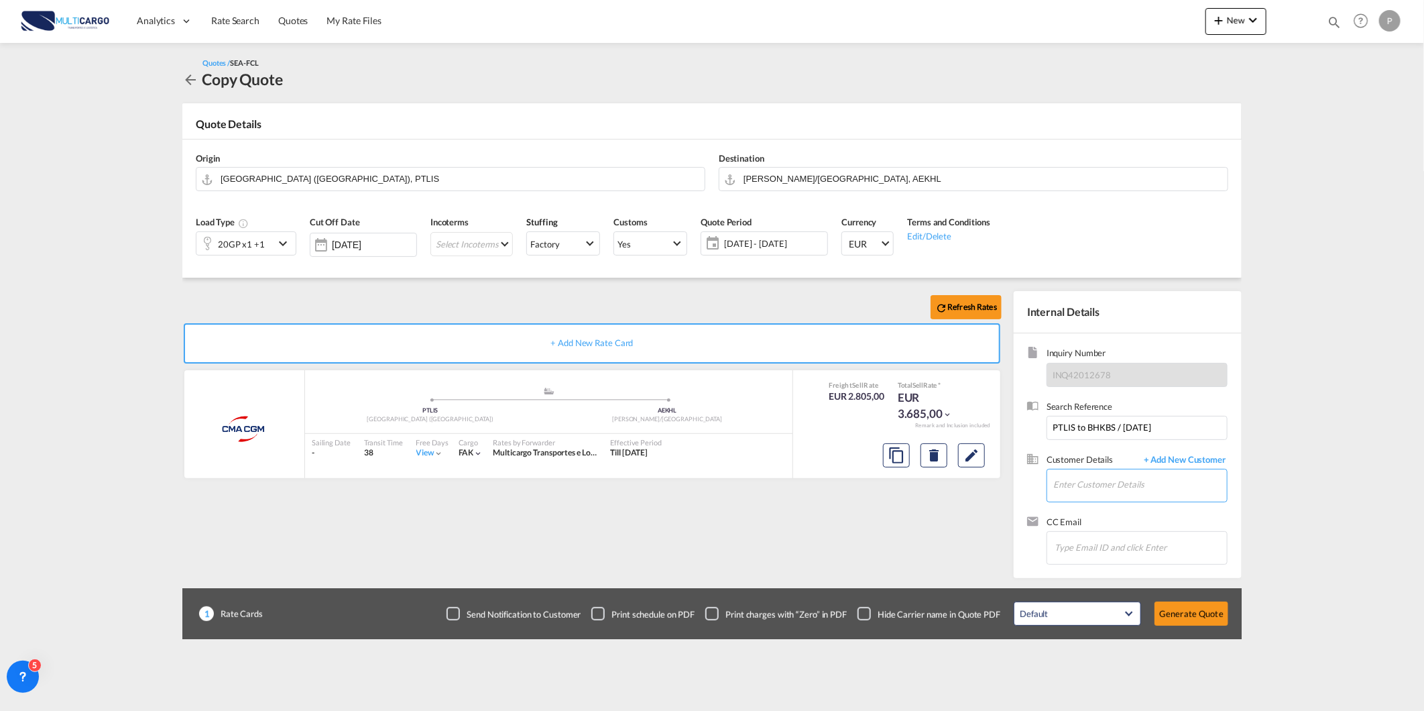
click at [1084, 494] on input "Enter Customer Details" at bounding box center [1140, 484] width 174 height 30
paste input "[EMAIL_ADDRESS][DOMAIN_NAME]"
type input "[EMAIL_ADDRESS][DOMAIN_NAME]"
click at [1167, 461] on span "+ Add New Customer" at bounding box center [1182, 460] width 91 height 15
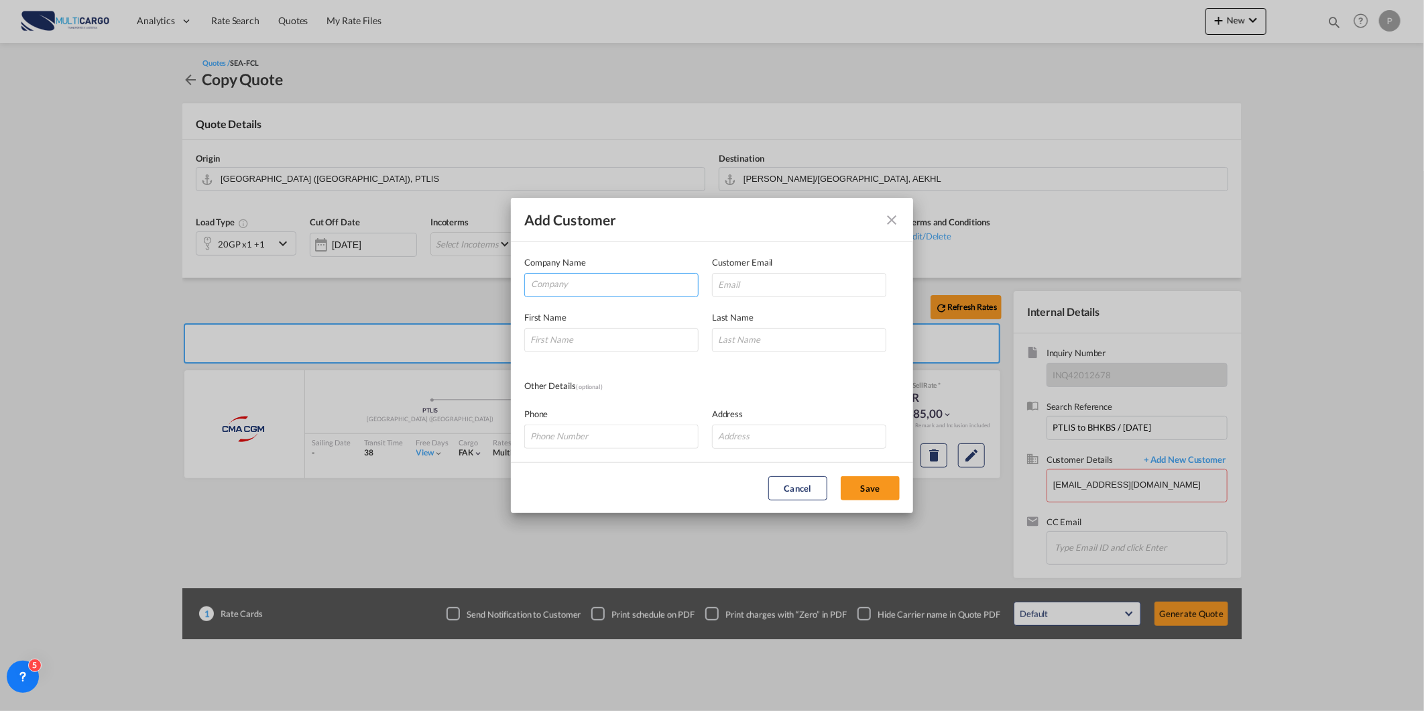
click at [579, 291] on input "Company" at bounding box center [614, 284] width 167 height 20
paste input "[EMAIL_ADDRESS][DOMAIN_NAME]"
type input "[EMAIL_ADDRESS][DOMAIN_NAME]"
drag, startPoint x: 758, startPoint y: 285, endPoint x: 589, endPoint y: 331, distance: 175.2
click at [758, 285] on input "Add Customer Company ..." at bounding box center [799, 285] width 174 height 24
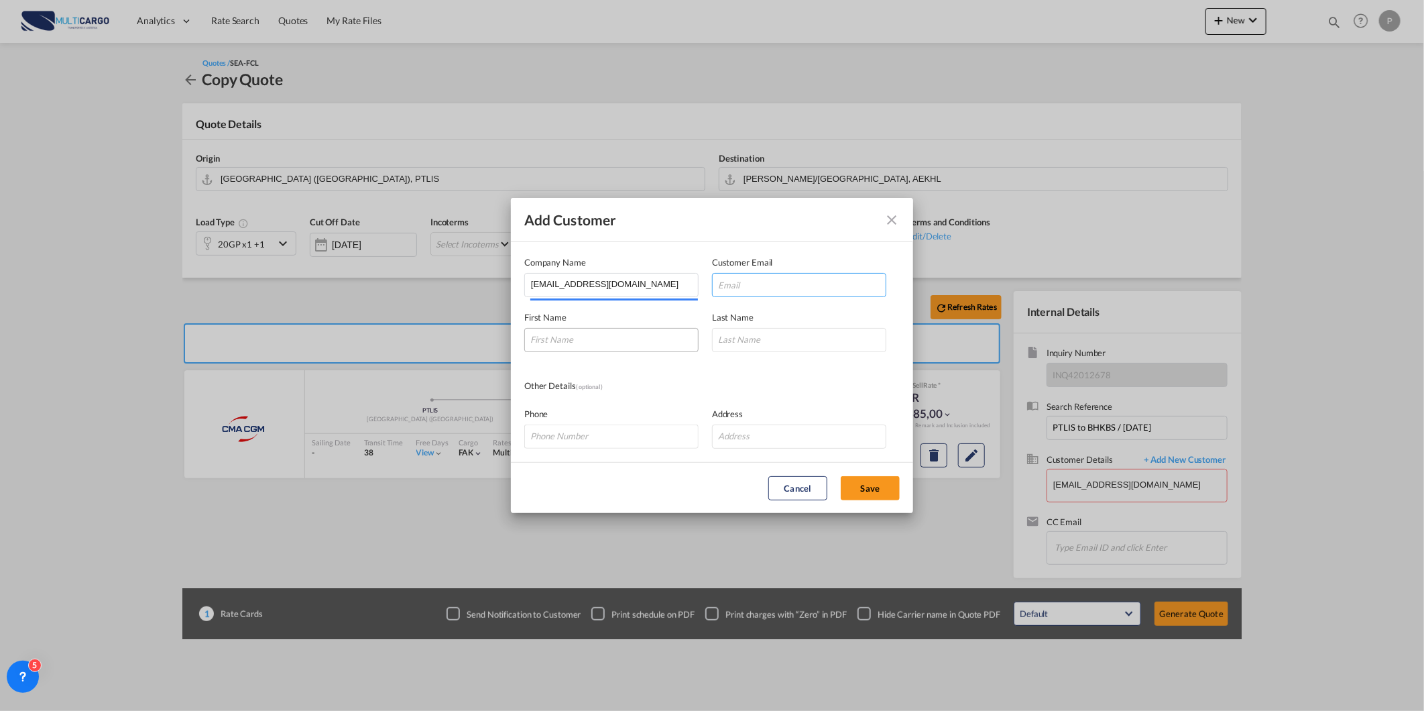
paste input "[EMAIL_ADDRESS][DOMAIN_NAME]"
type input "[EMAIL_ADDRESS][DOMAIN_NAME]"
drag, startPoint x: 581, startPoint y: 341, endPoint x: 592, endPoint y: 341, distance: 10.7
click at [581, 341] on input "Add Customer Company ..." at bounding box center [611, 340] width 174 height 24
paste input "[EMAIL_ADDRESS][DOMAIN_NAME]"
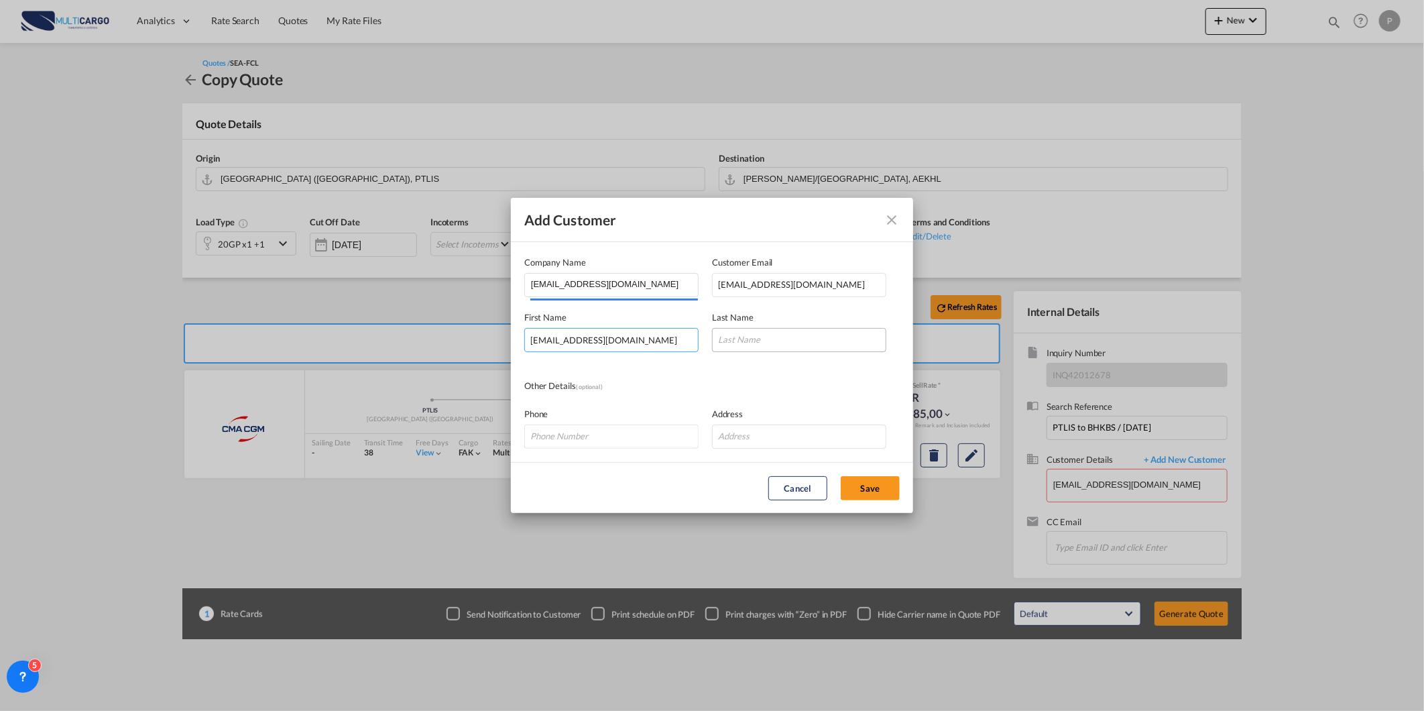
type input "[EMAIL_ADDRESS][DOMAIN_NAME]"
click at [795, 347] on input "Add Customer Company ..." at bounding box center [799, 340] width 174 height 24
paste input "[EMAIL_ADDRESS][DOMAIN_NAME]"
type input "[EMAIL_ADDRESS][DOMAIN_NAME]"
click at [878, 484] on button "Save" at bounding box center [870, 488] width 59 height 24
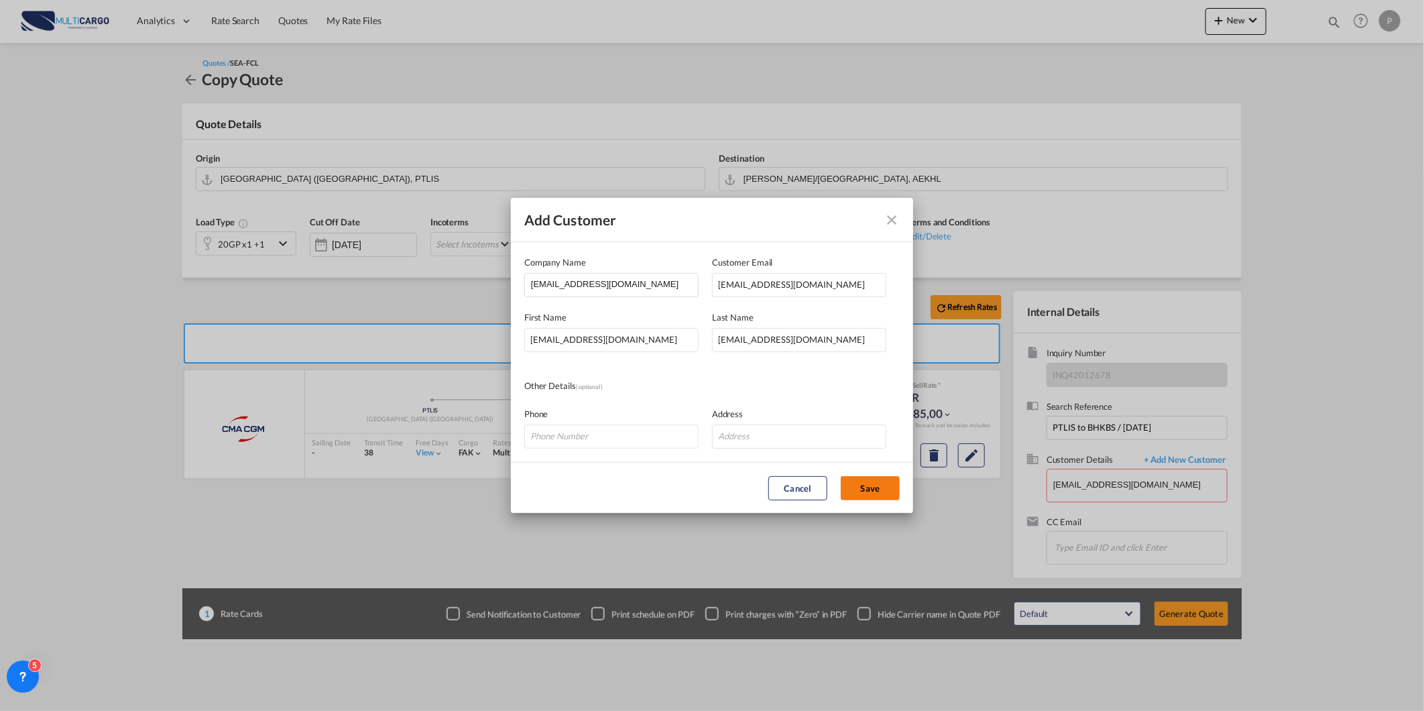
type input "[EMAIL_ADDRESS][DOMAIN_NAME], [DOMAIN_NAME][EMAIL_ADDRESS][DOMAIN_NAME] [DOMAIN…"
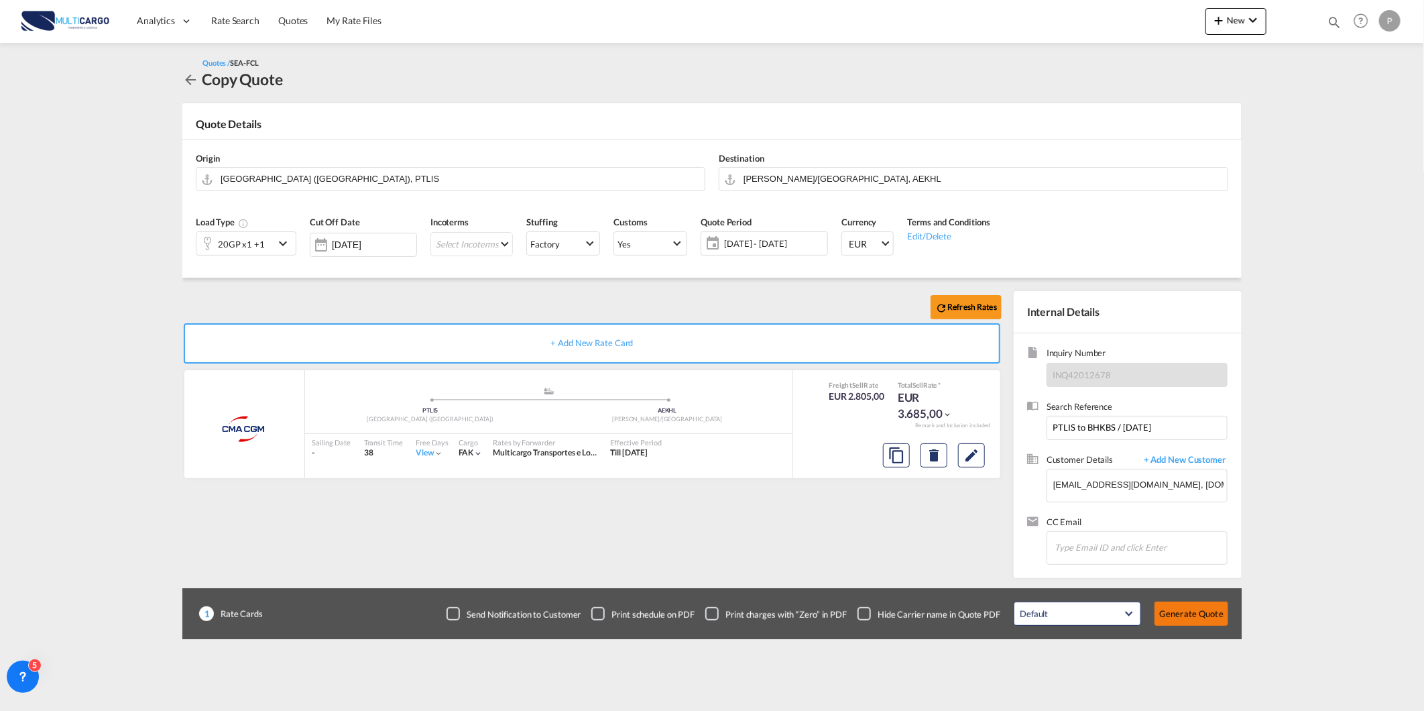
click at [1187, 606] on button "Generate Quote" at bounding box center [1191, 613] width 74 height 24
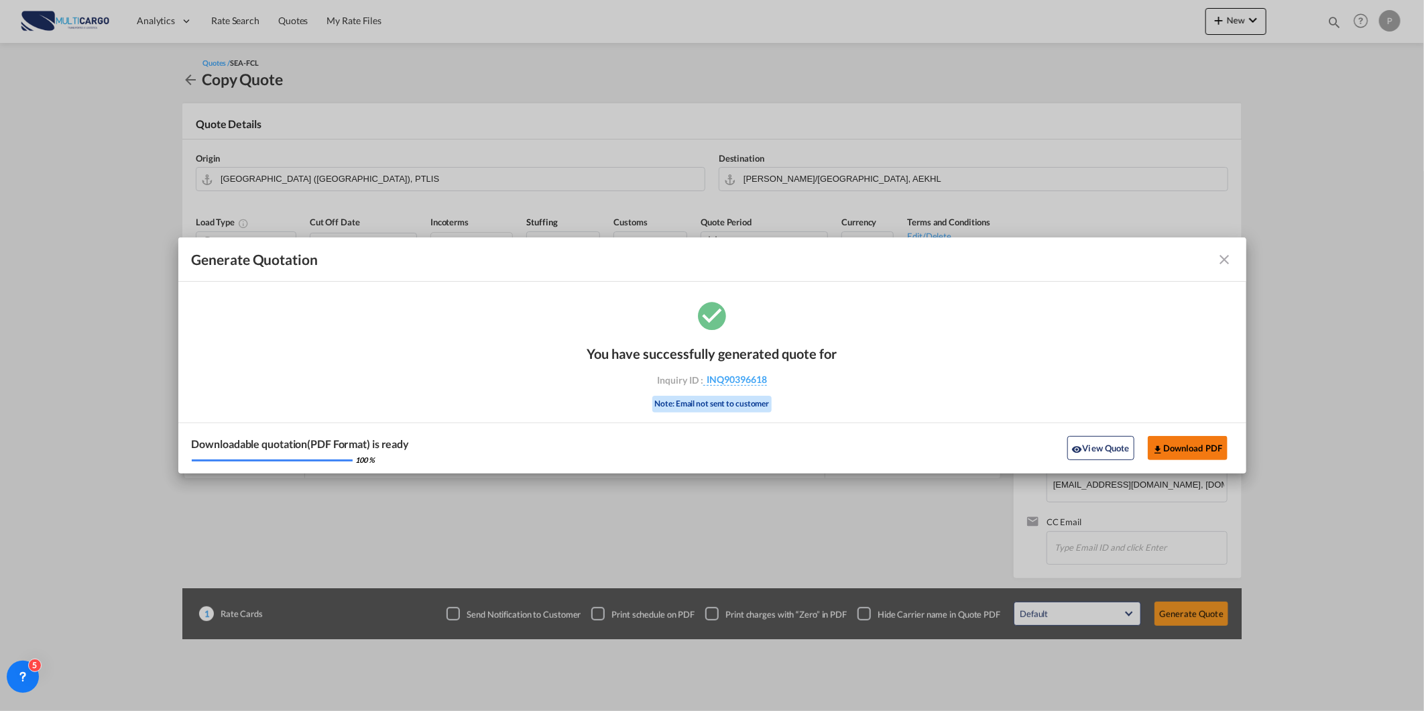
click at [1177, 448] on button "Download PDF" at bounding box center [1188, 448] width 80 height 24
click at [1232, 259] on md-toolbar "Generate Quotation" at bounding box center [712, 259] width 1068 height 44
click at [1231, 257] on md-icon "icon-close fg-AAA8AD cursor m-0" at bounding box center [1225, 259] width 16 height 16
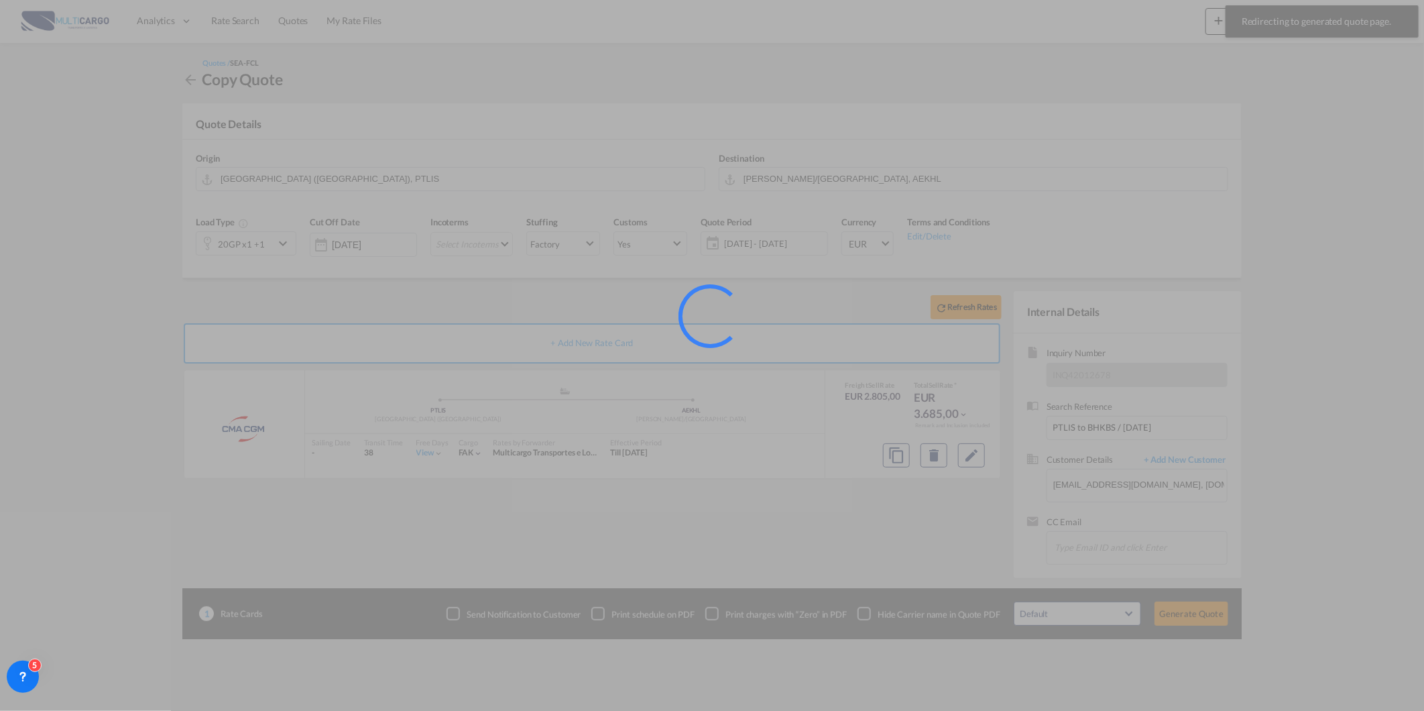
click at [289, 19] on div at bounding box center [712, 355] width 1424 height 711
click at [238, 23] on div at bounding box center [712, 355] width 1424 height 711
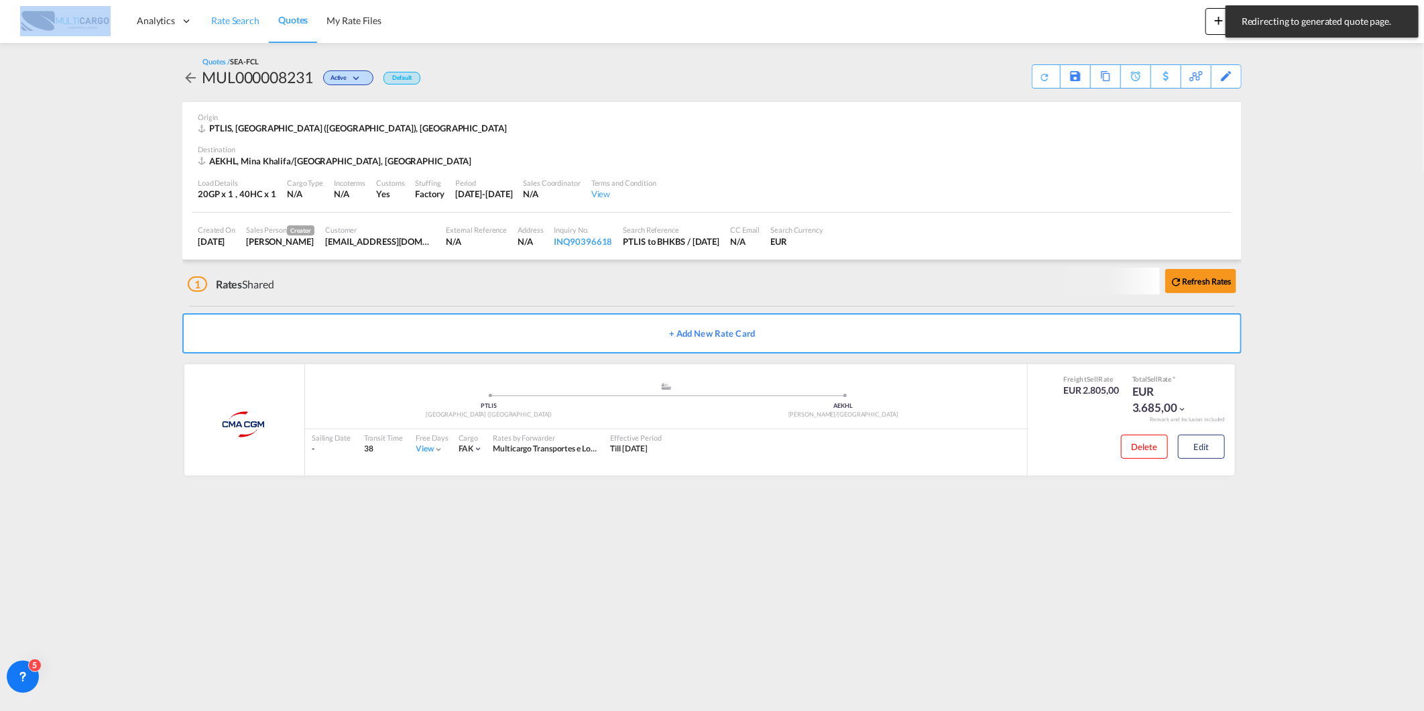
click at [237, 23] on span "Rate Search" at bounding box center [235, 20] width 48 height 11
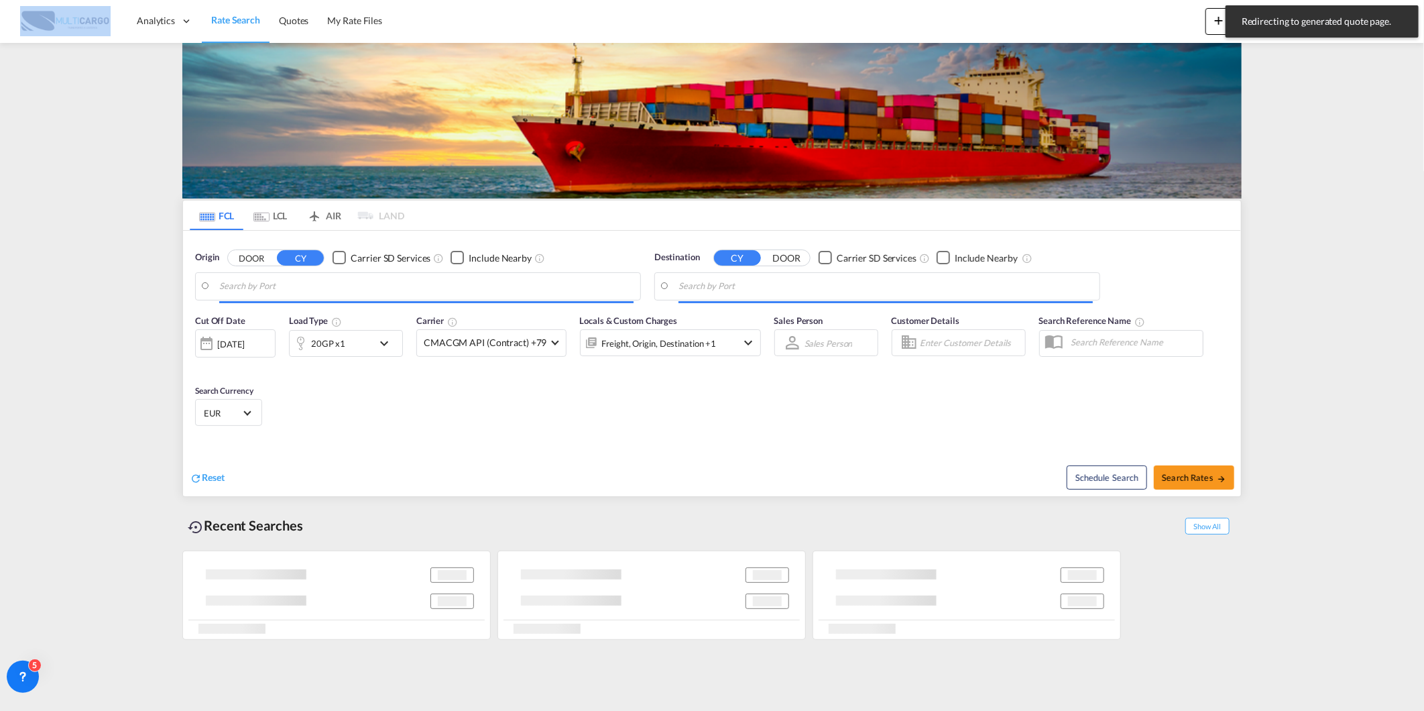
type input "[GEOGRAPHIC_DATA] ([GEOGRAPHIC_DATA]), PTLIS"
type input "[PERSON_NAME]/[GEOGRAPHIC_DATA], AEKHL"
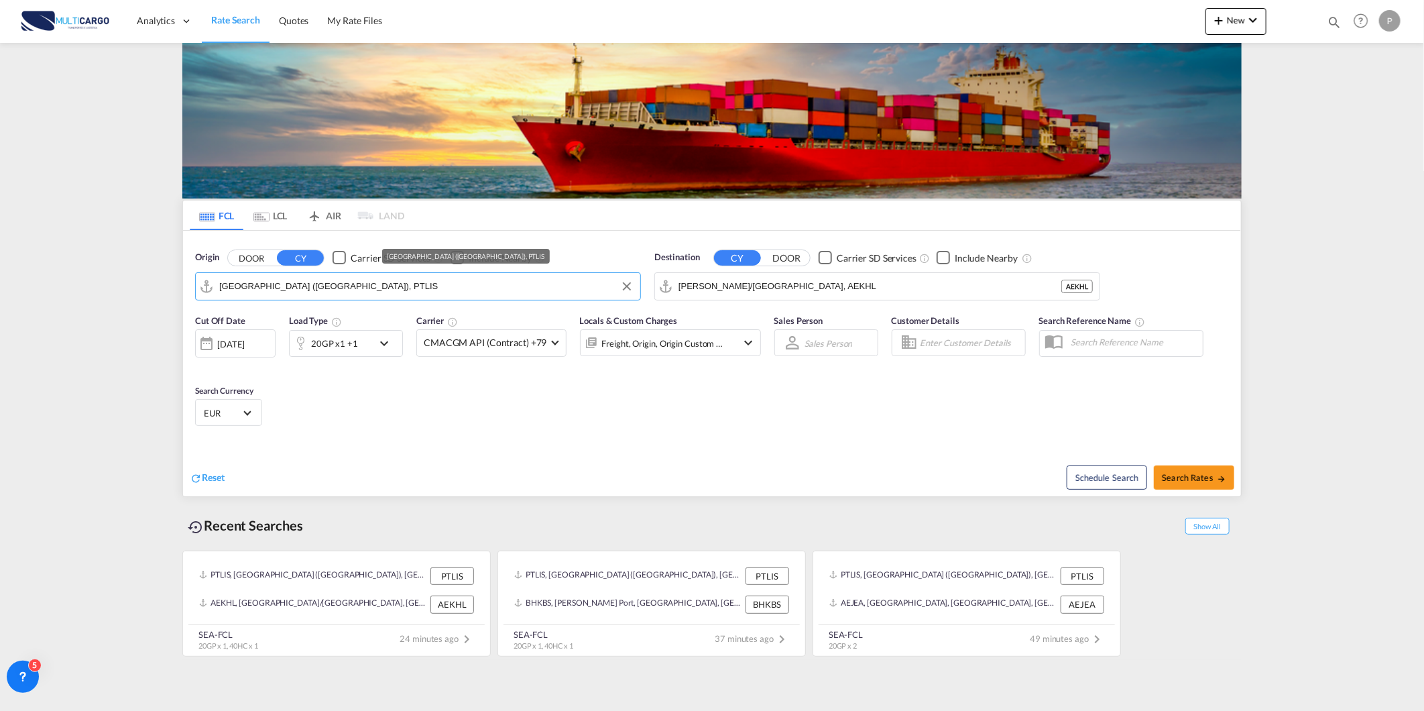
click at [353, 293] on input "[GEOGRAPHIC_DATA] ([GEOGRAPHIC_DATA]), PTLIS" at bounding box center [426, 286] width 414 height 20
drag, startPoint x: 345, startPoint y: 308, endPoint x: 557, endPoint y: 318, distance: 212.1
click at [347, 309] on div "Leix oes Portugal PTLEI" at bounding box center [323, 323] width 255 height 40
type input "Leixoes, PTLEI"
click at [706, 296] on md-autocomplete-wrap "[PERSON_NAME]/[GEOGRAPHIC_DATA], AEKHL" at bounding box center [885, 289] width 414 height 27
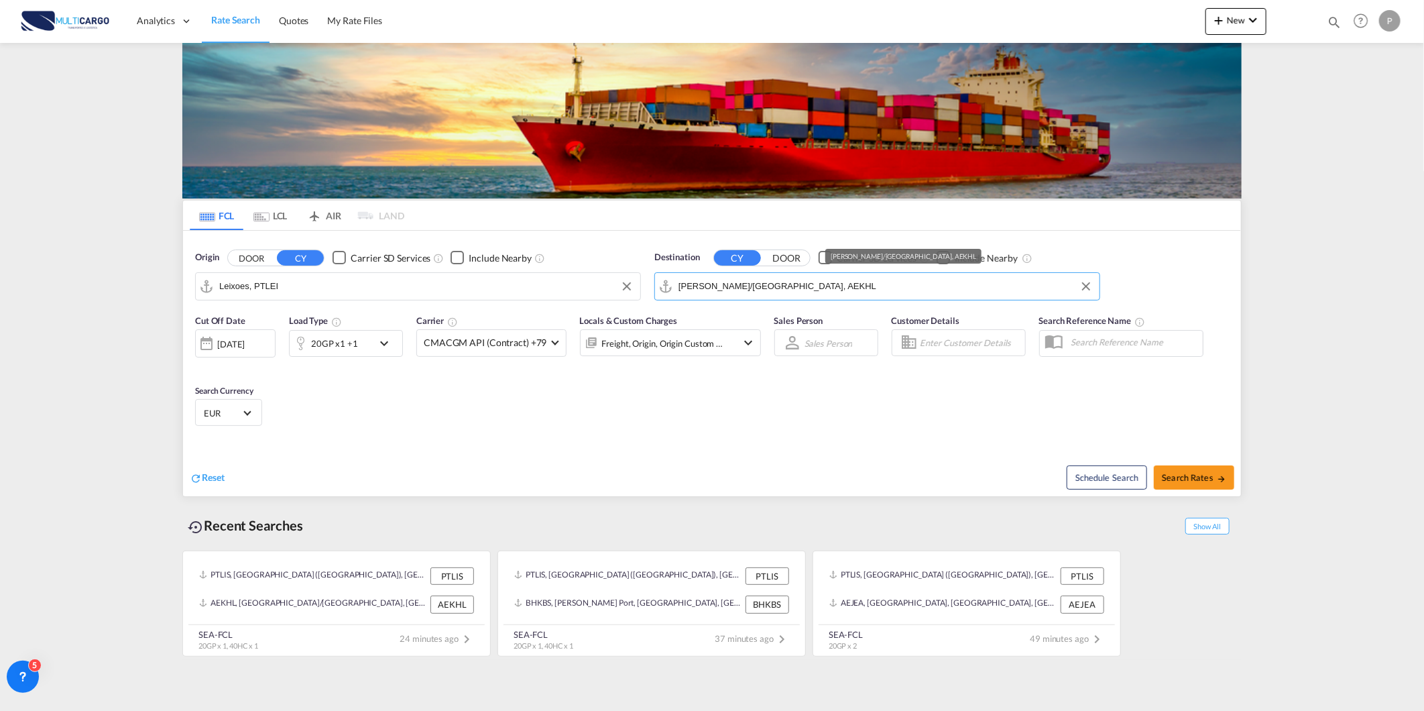
click at [706, 282] on input "[PERSON_NAME]/[GEOGRAPHIC_DATA], AEKHL" at bounding box center [885, 286] width 414 height 20
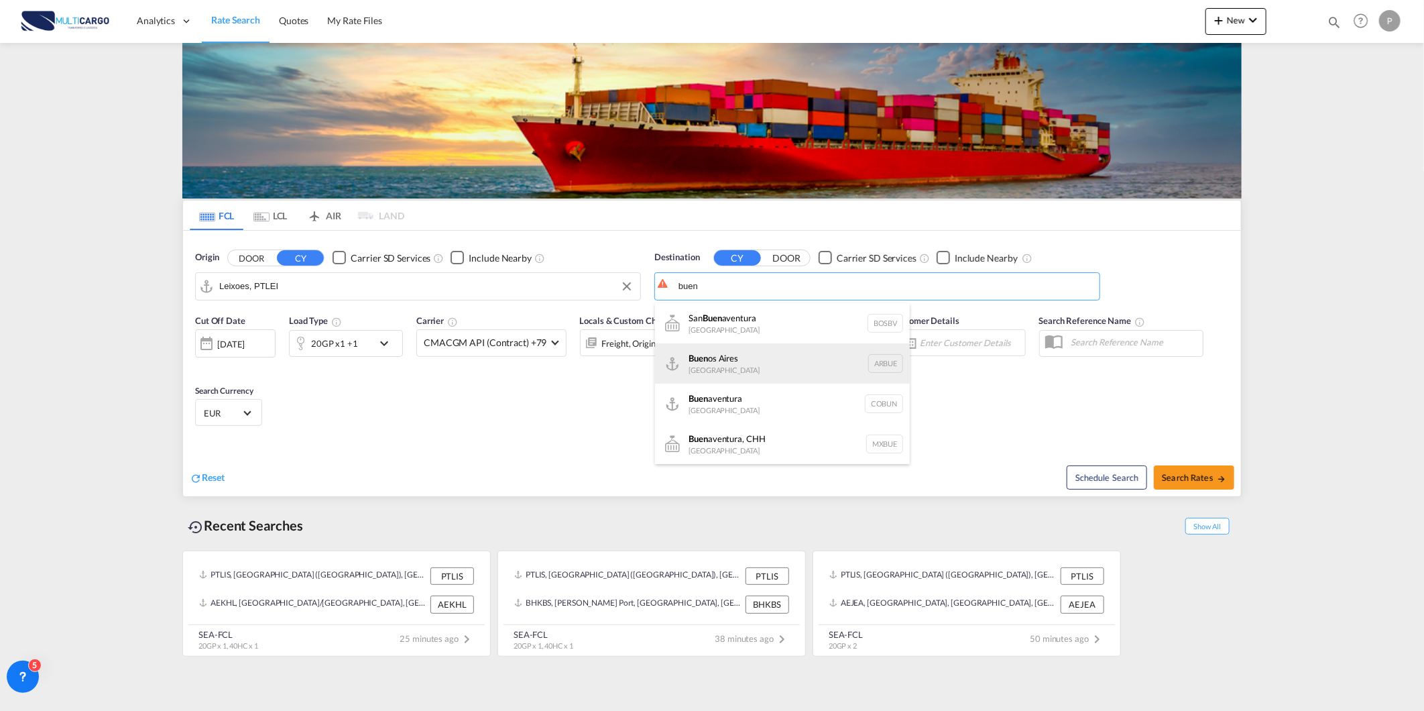
click at [726, 363] on div "Buen os Aires [GEOGRAPHIC_DATA] [GEOGRAPHIC_DATA]" at bounding box center [782, 363] width 255 height 40
type input "[GEOGRAPHIC_DATA], [GEOGRAPHIC_DATA]"
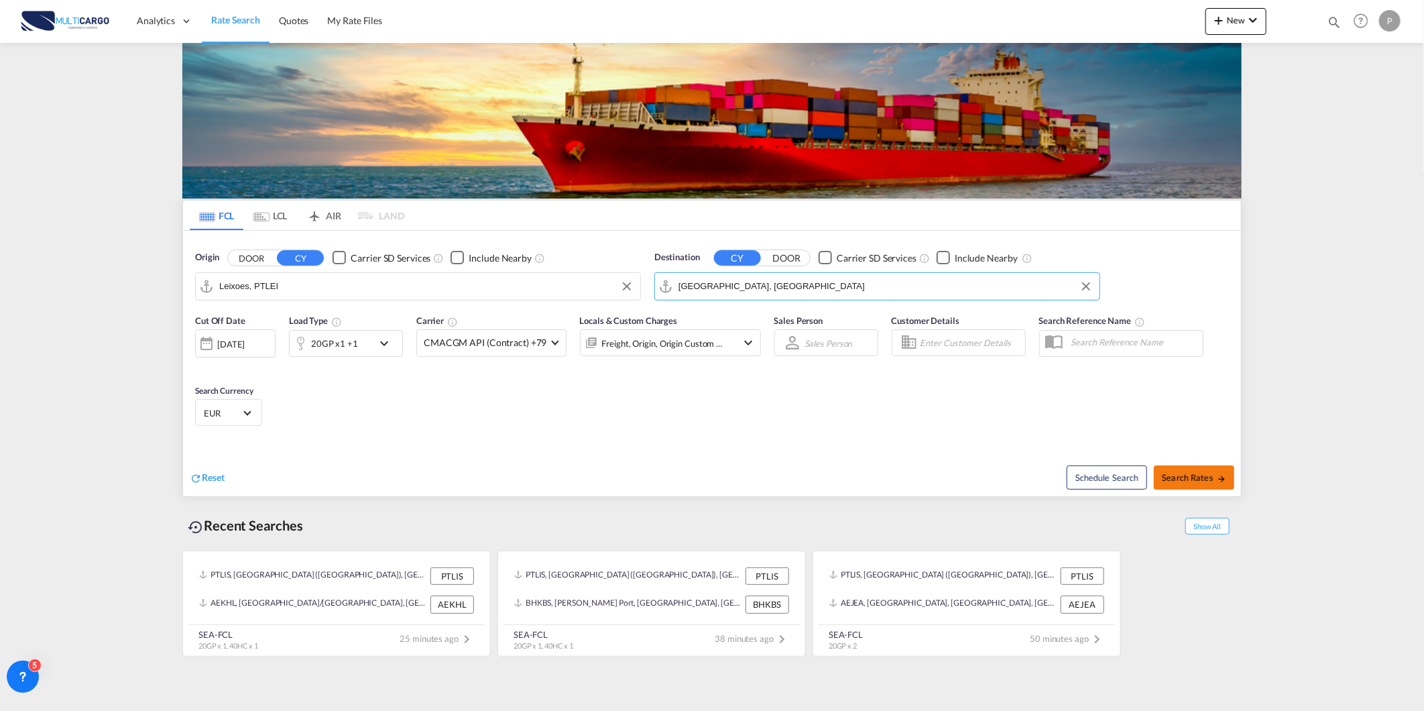
click at [1194, 485] on button "Search Rates" at bounding box center [1194, 477] width 80 height 24
type input "PTLEI to ARBUE / [DATE]"
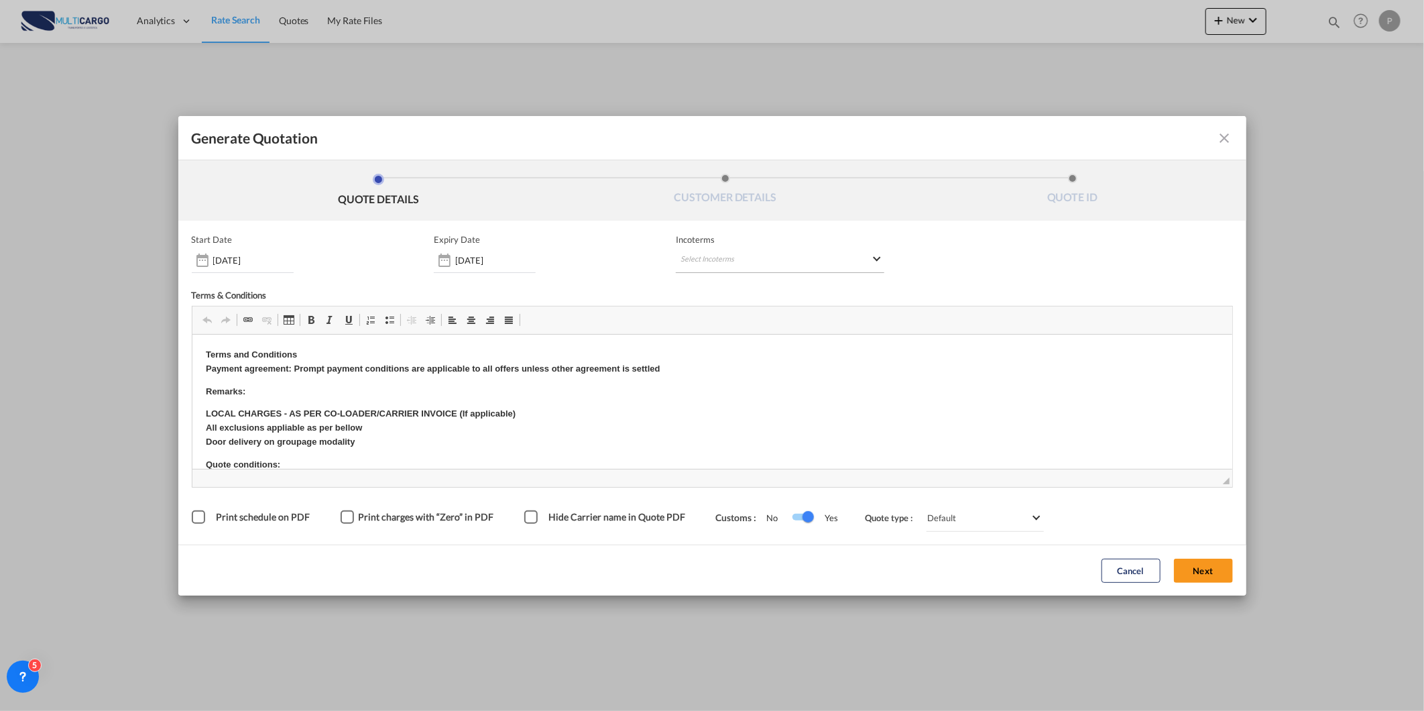
click at [796, 263] on md-select "Select Incoterms FOB - import Free on Board CIP - export Carriage and Insurance…" at bounding box center [780, 261] width 209 height 24
click at [770, 292] on input "search" at bounding box center [745, 288] width 124 height 12
type input "e"
click at [735, 439] on div "FOB - export" at bounding box center [750, 440] width 127 height 11
drag, startPoint x: 1194, startPoint y: 571, endPoint x: 1234, endPoint y: 554, distance: 42.7
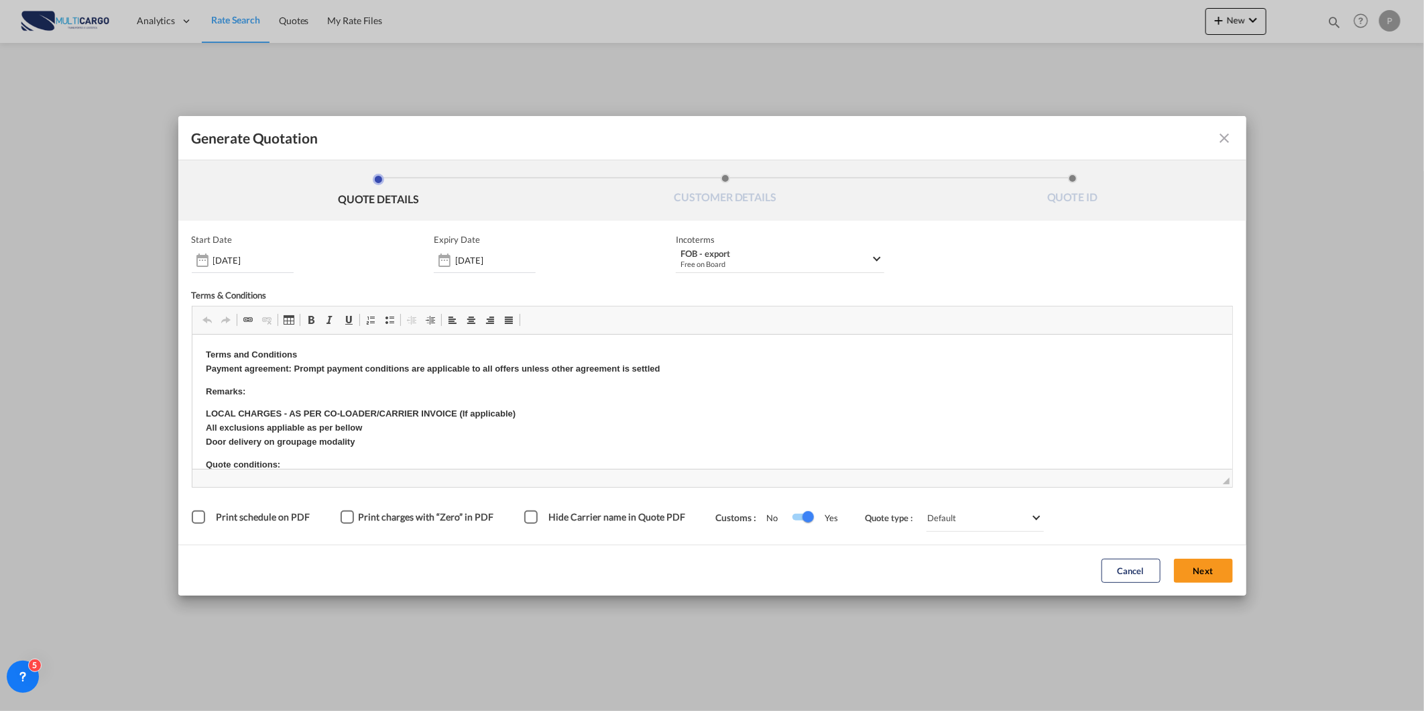
click at [1195, 571] on button "Next" at bounding box center [1203, 570] width 59 height 24
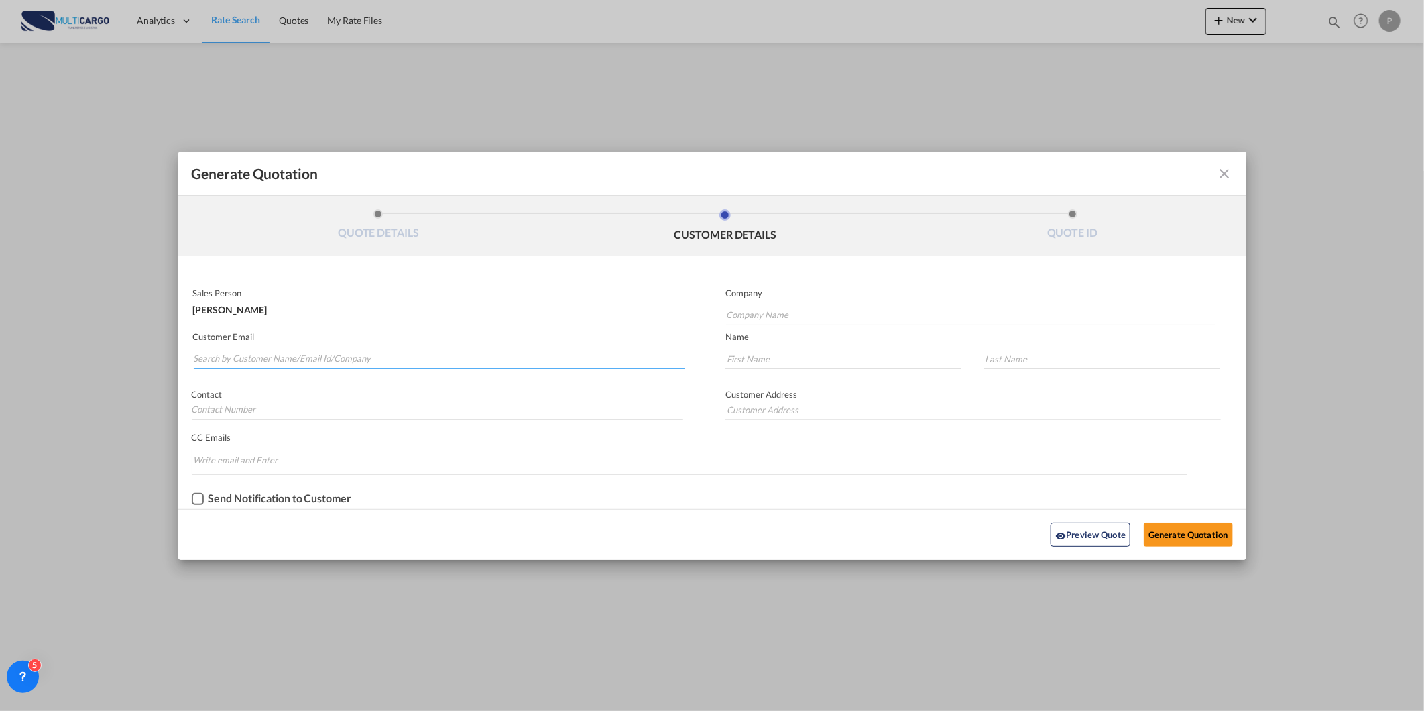
click at [417, 359] on input "Search by Customer Name/Email Id/Company" at bounding box center [440, 359] width 492 height 20
paste input "[EMAIL_ADDRESS][DOMAIN_NAME]"
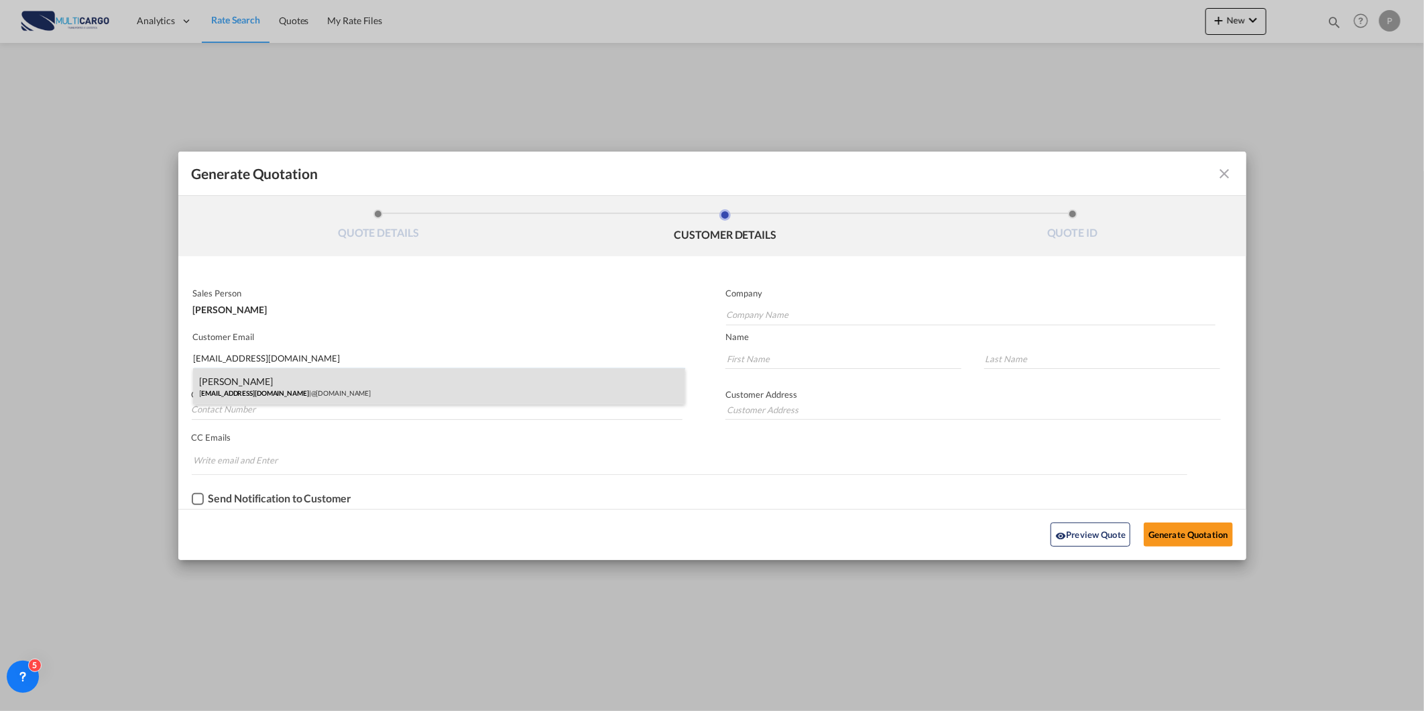
type input "[EMAIL_ADDRESS][DOMAIN_NAME]"
click at [485, 390] on div "[PERSON_NAME] [PERSON_NAME][EMAIL_ADDRESS][DOMAIN_NAME] | @[DOMAIN_NAME]" at bounding box center [439, 386] width 493 height 36
type input "@[DOMAIN_NAME]"
type input "[PERSON_NAME]"
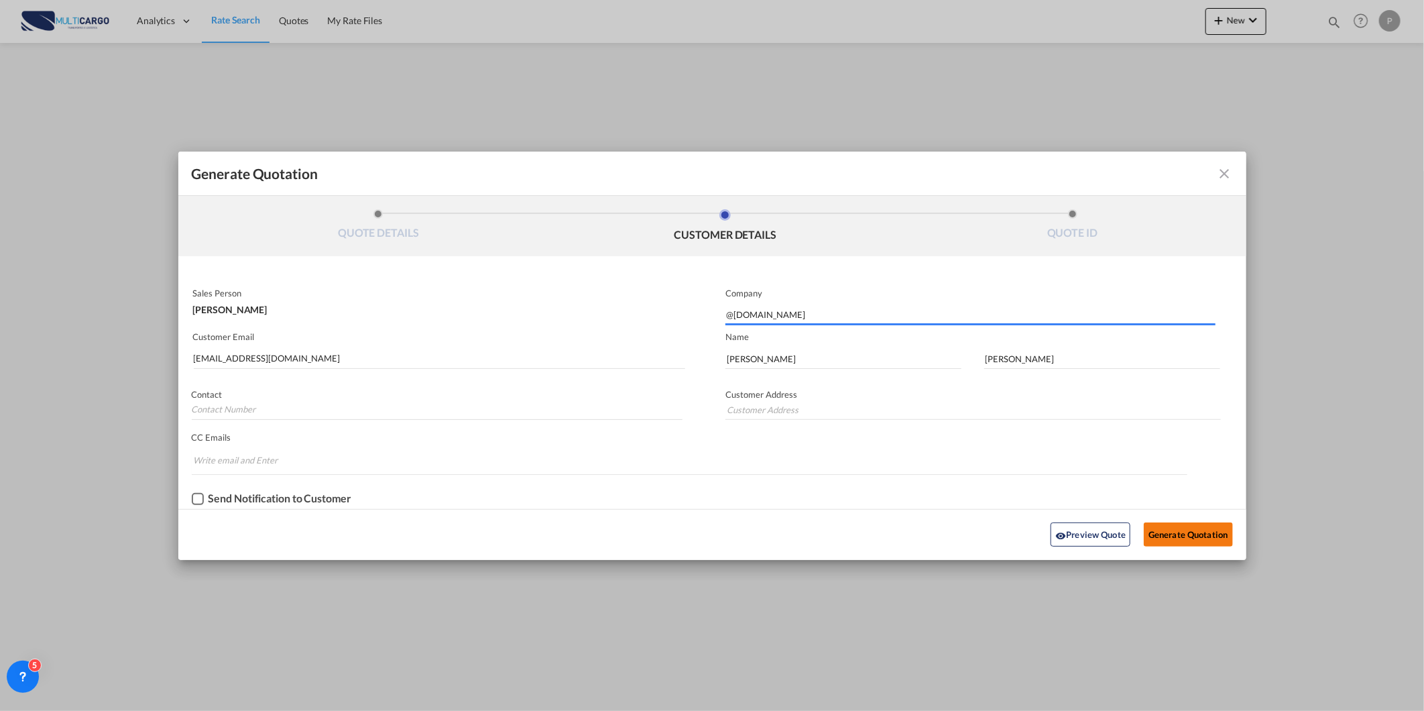
click at [1167, 532] on button "Generate Quotation" at bounding box center [1188, 534] width 88 height 24
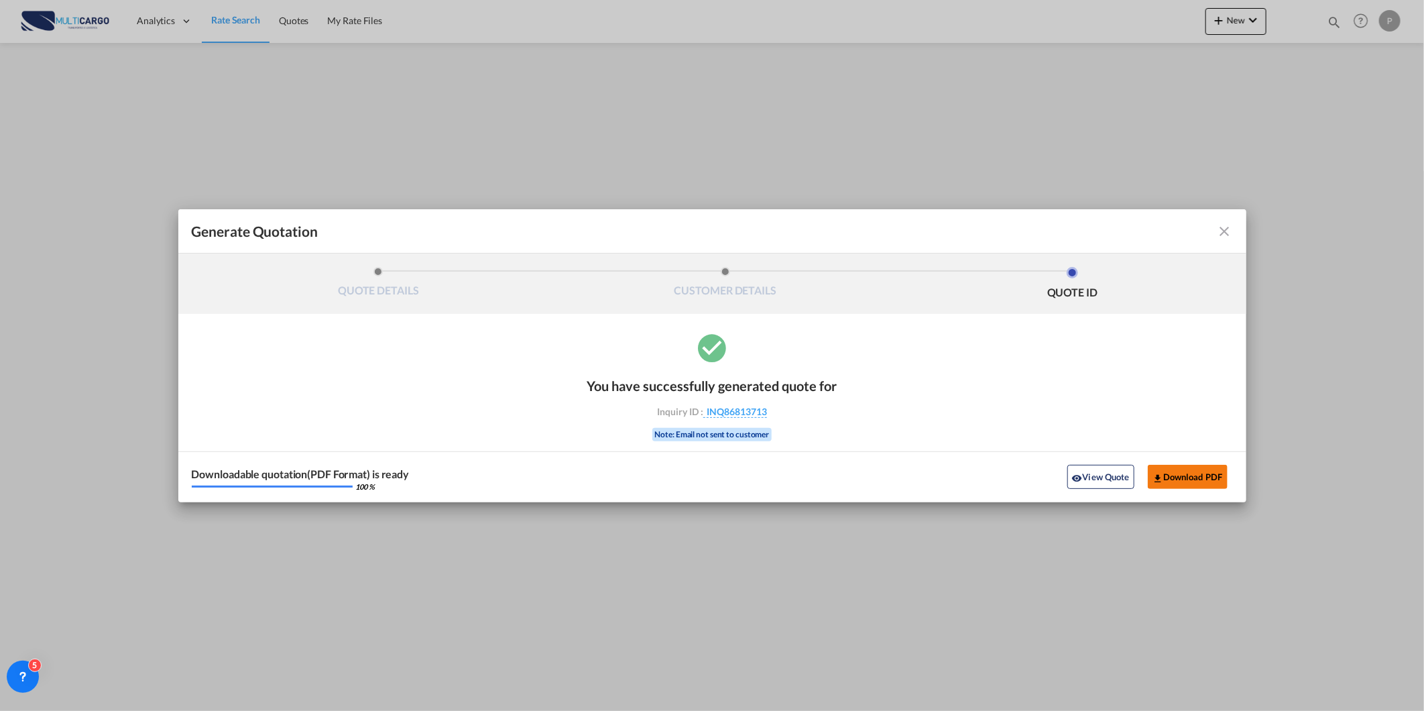
click at [1224, 473] on button "Download PDF" at bounding box center [1188, 477] width 80 height 24
